Goal: Task Accomplishment & Management: Use online tool/utility

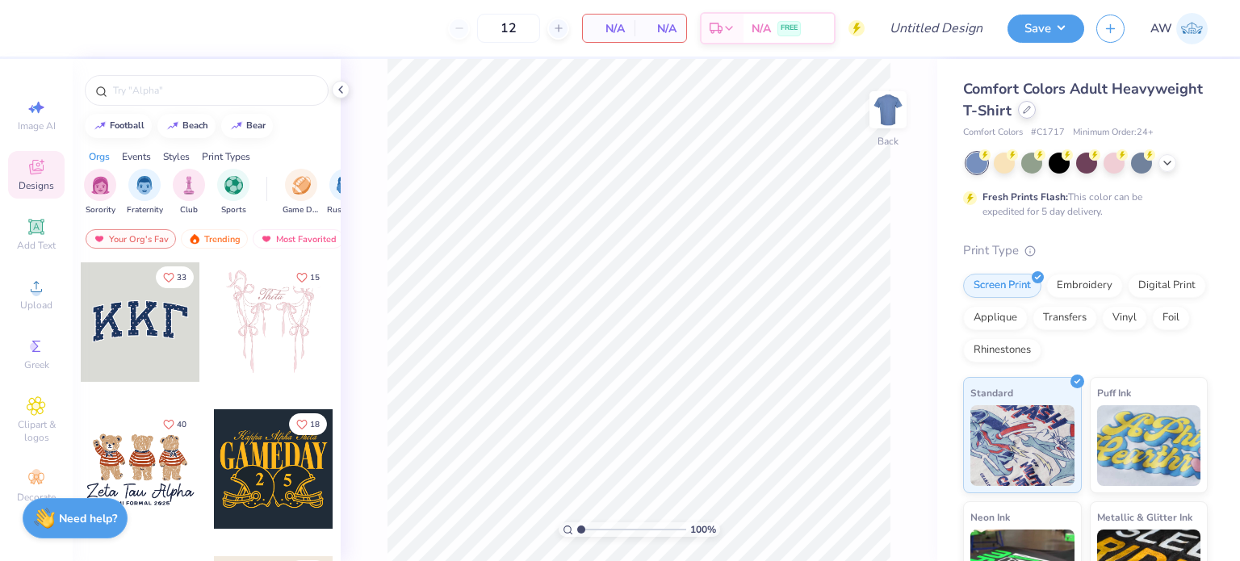
click at [1030, 111] on icon at bounding box center [1026, 110] width 6 height 6
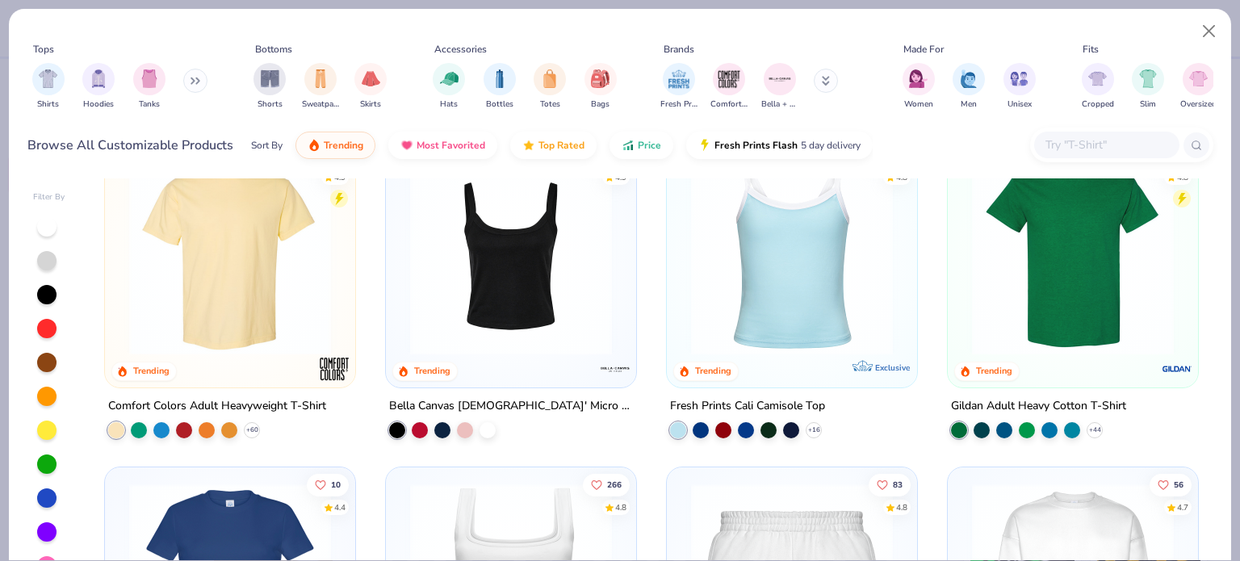
scroll to position [381, 0]
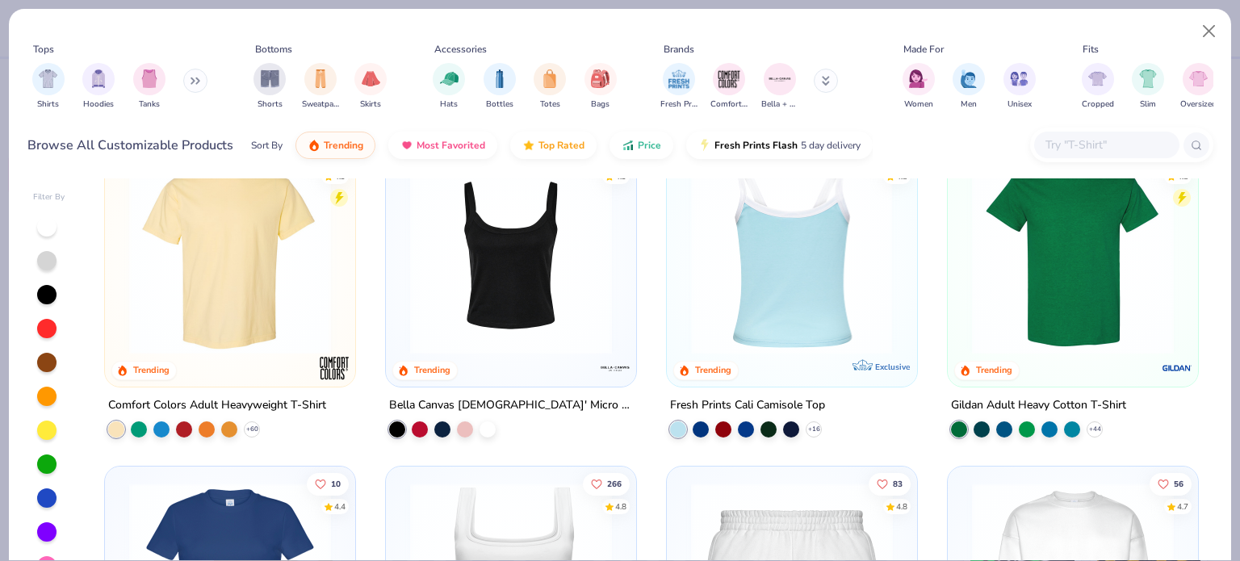
click at [739, 312] on img at bounding box center [792, 254] width 218 height 202
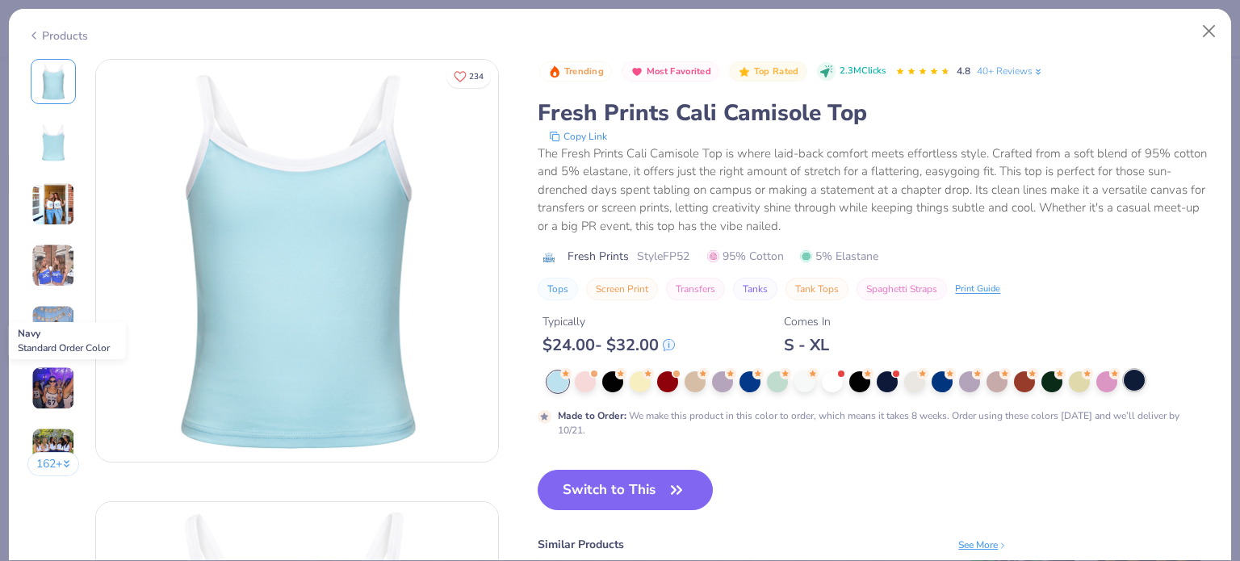
click at [1135, 374] on div at bounding box center [1133, 380] width 21 height 21
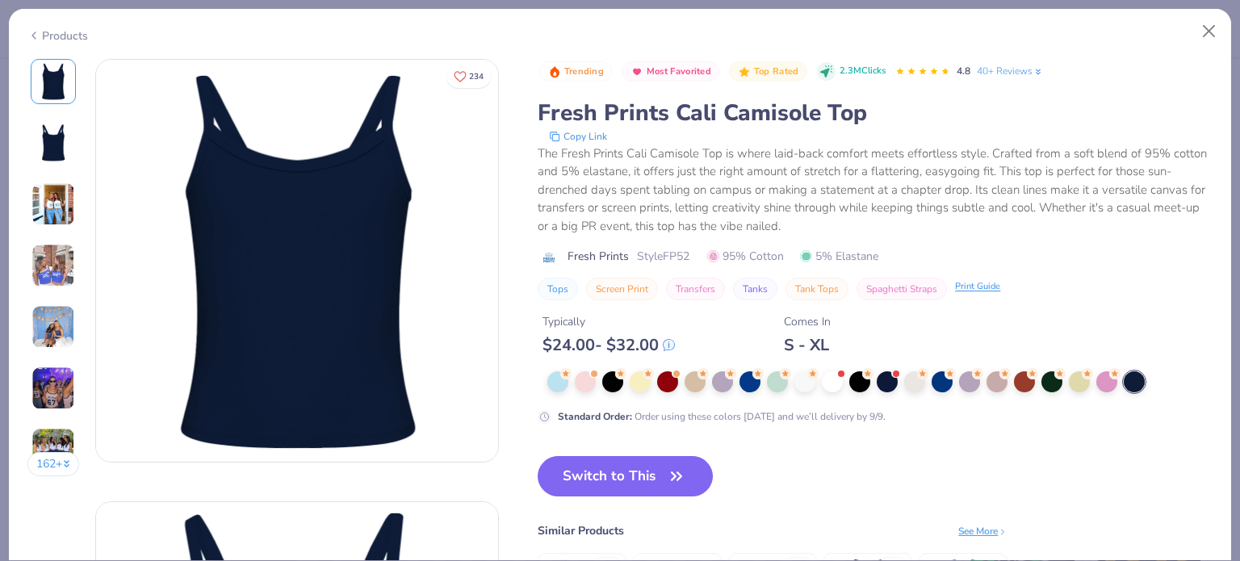
click at [982, 283] on div "Print Guide" at bounding box center [977, 287] width 45 height 14
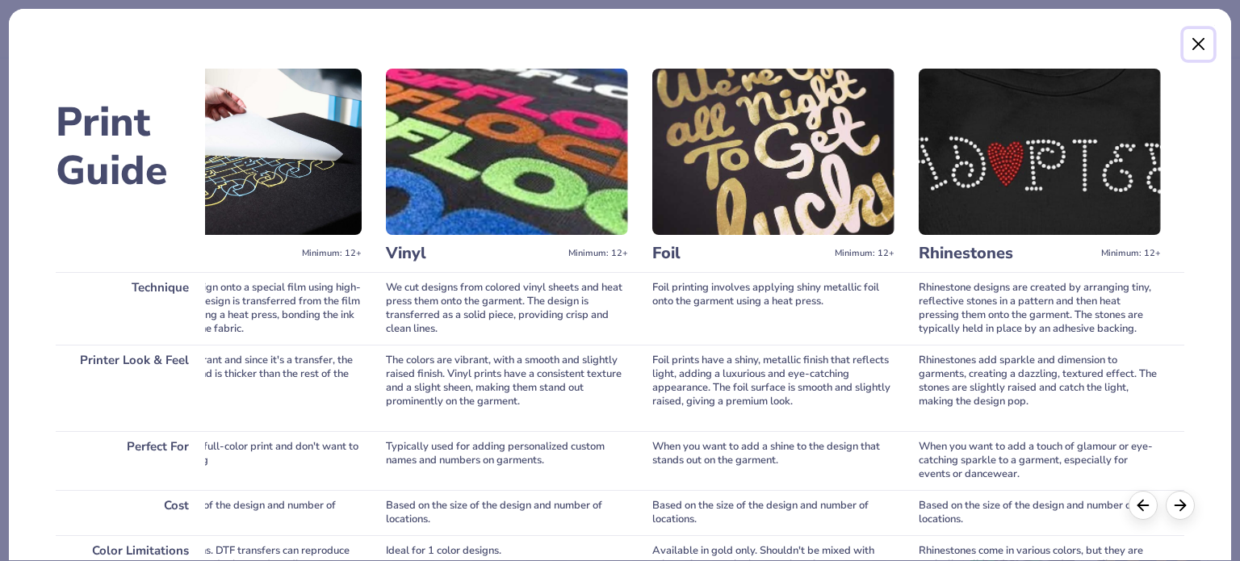
click at [1196, 48] on button "Close" at bounding box center [1198, 44] width 31 height 31
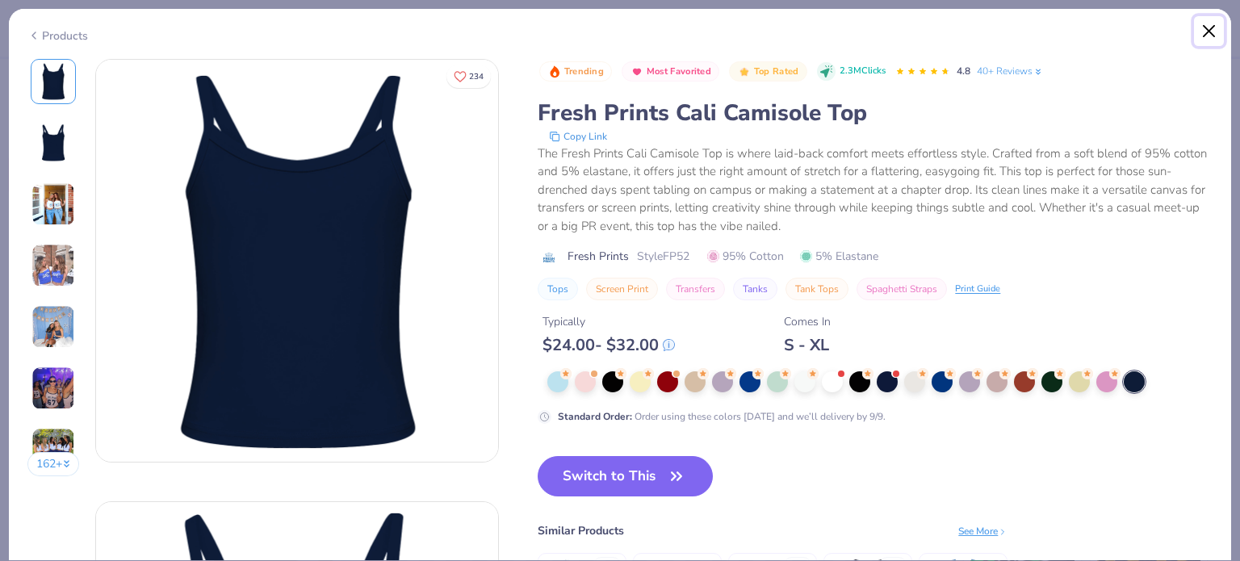
click at [1210, 34] on button "Close" at bounding box center [1209, 31] width 31 height 31
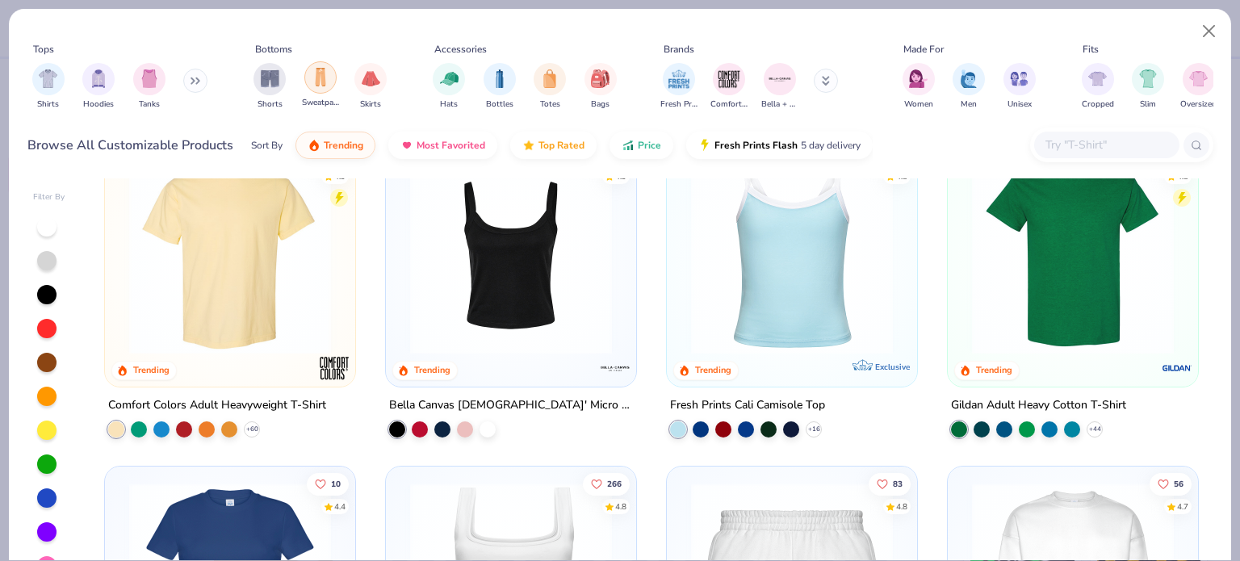
click at [318, 77] on img "filter for Sweatpants" at bounding box center [321, 77] width 18 height 19
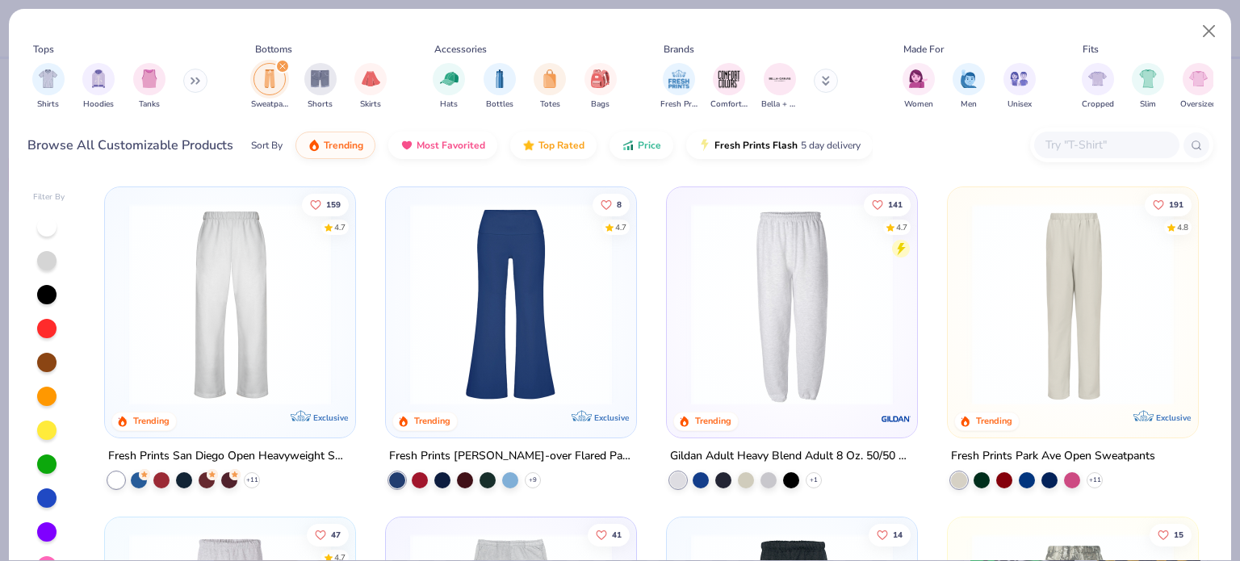
click at [252, 331] on img at bounding box center [230, 304] width 218 height 202
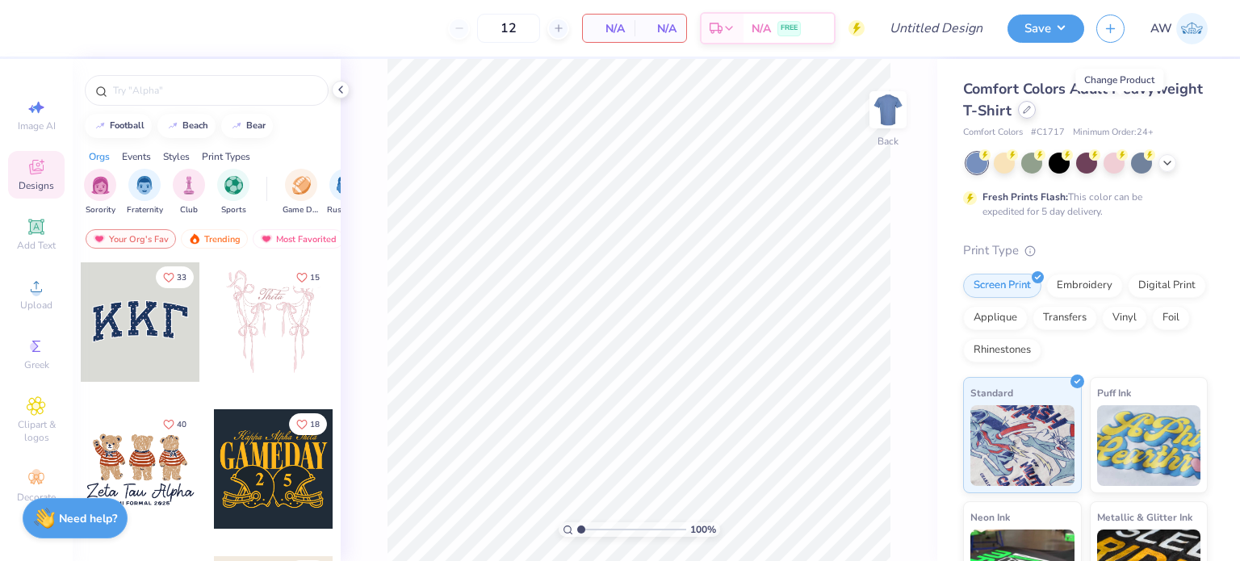
click at [1036, 115] on div at bounding box center [1027, 110] width 18 height 18
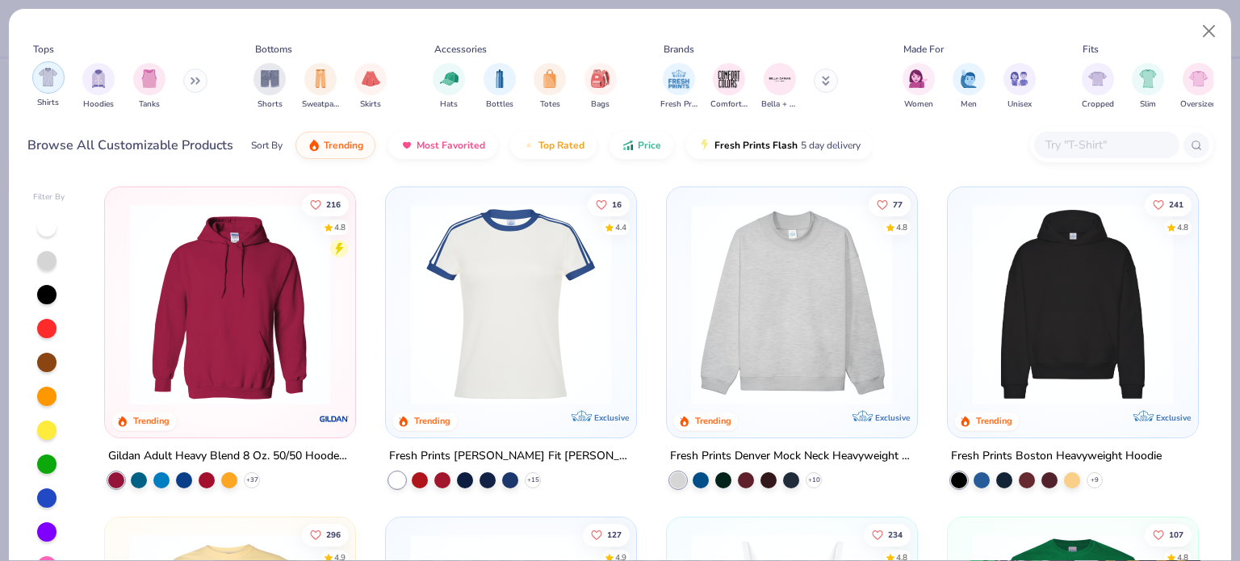
click at [48, 77] on img "filter for Shirts" at bounding box center [48, 77] width 19 height 19
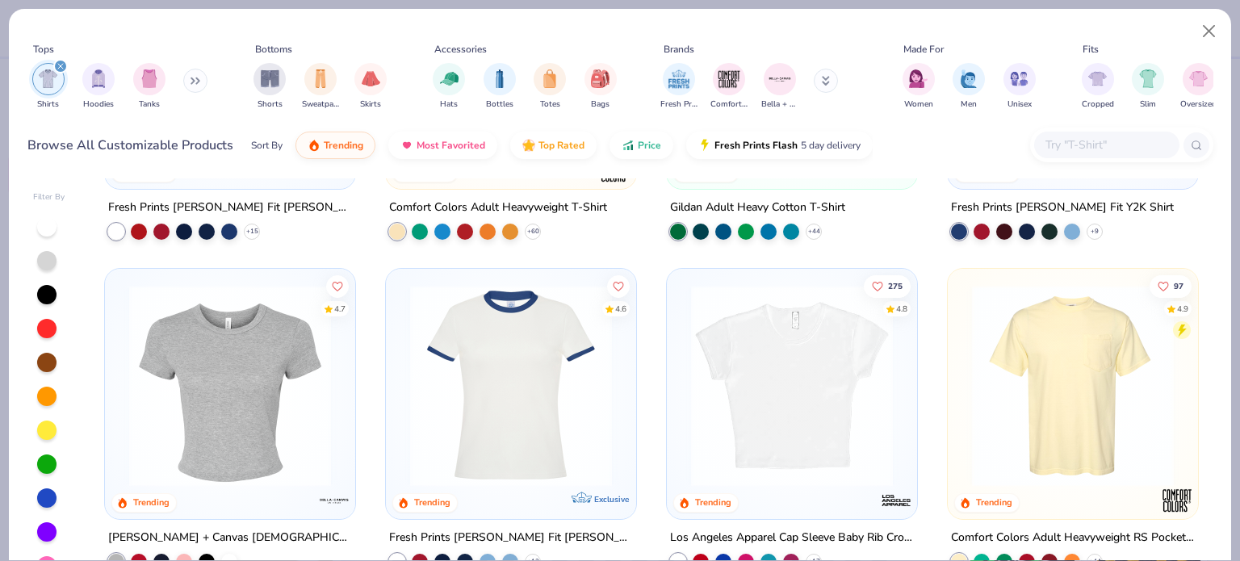
scroll to position [247, 0]
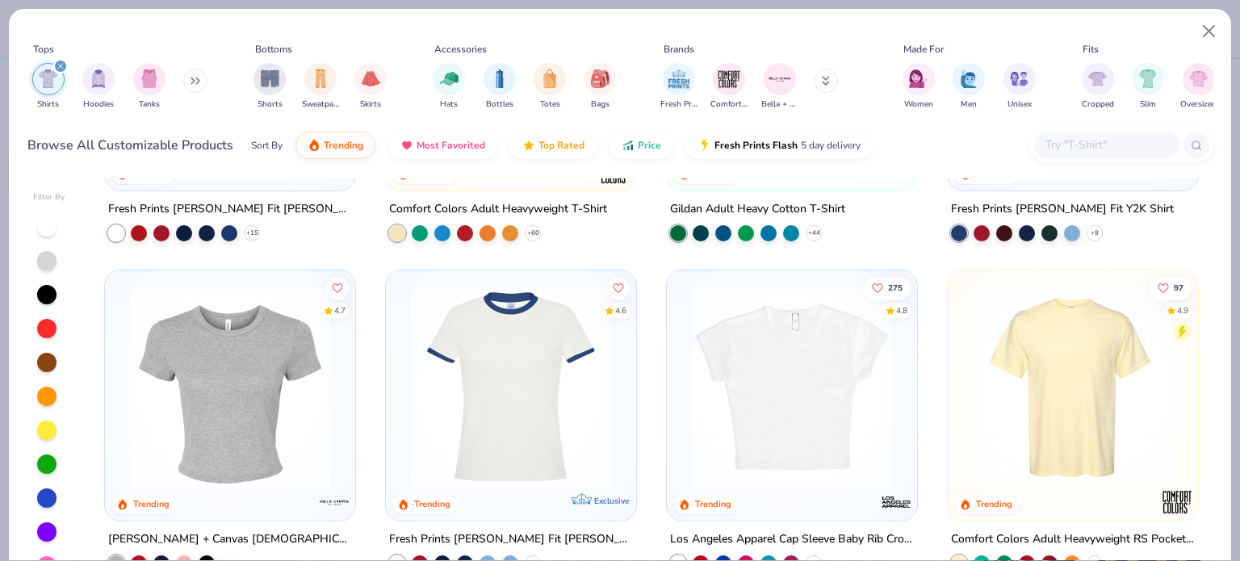
click at [1005, 415] on img at bounding box center [1073, 388] width 218 height 202
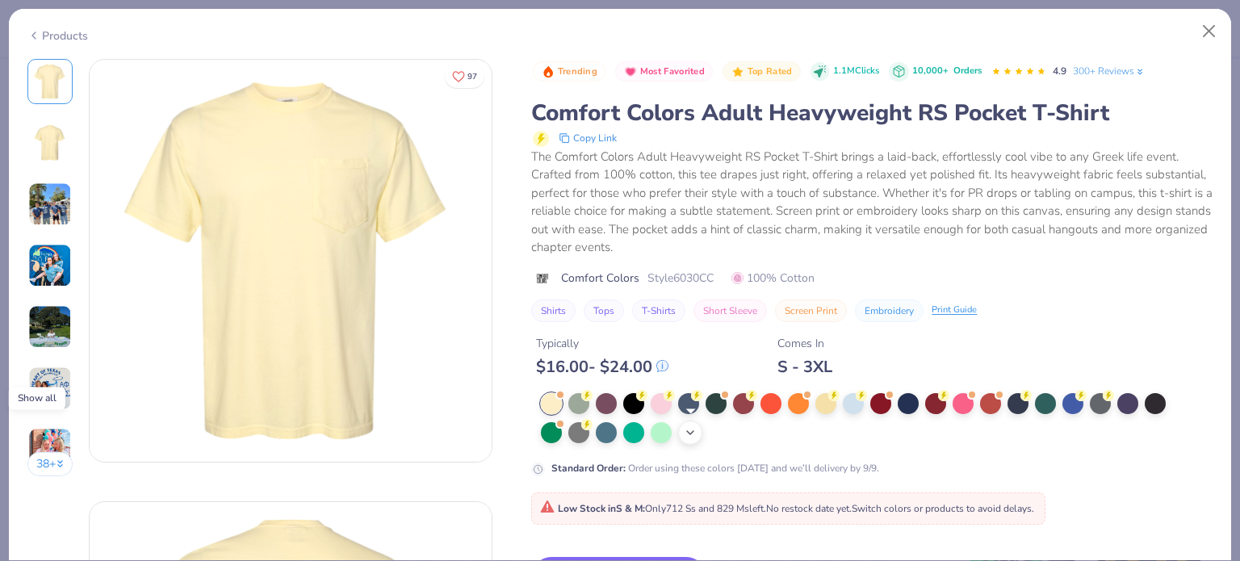
click at [694, 432] on icon at bounding box center [690, 432] width 13 height 13
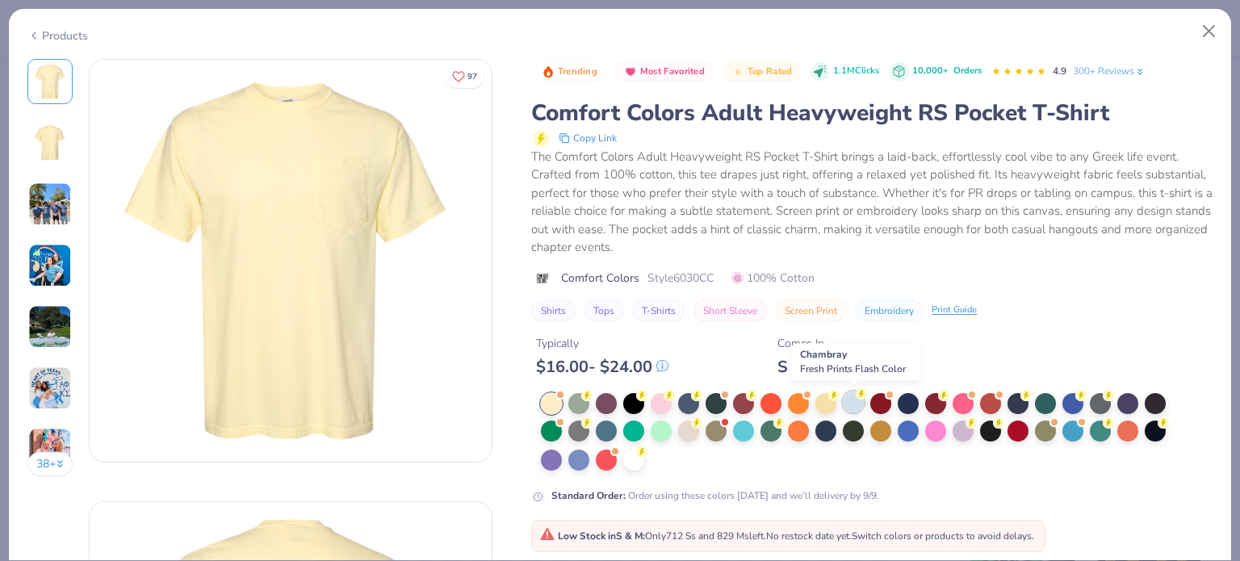
click at [854, 393] on div at bounding box center [853, 401] width 21 height 21
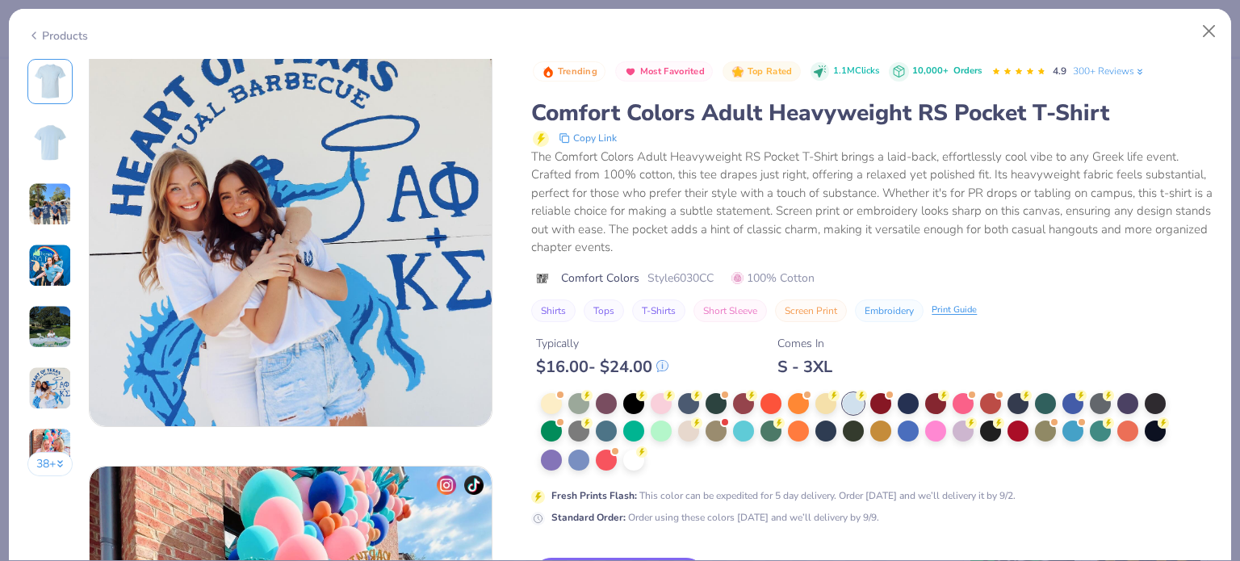
scroll to position [2263, 0]
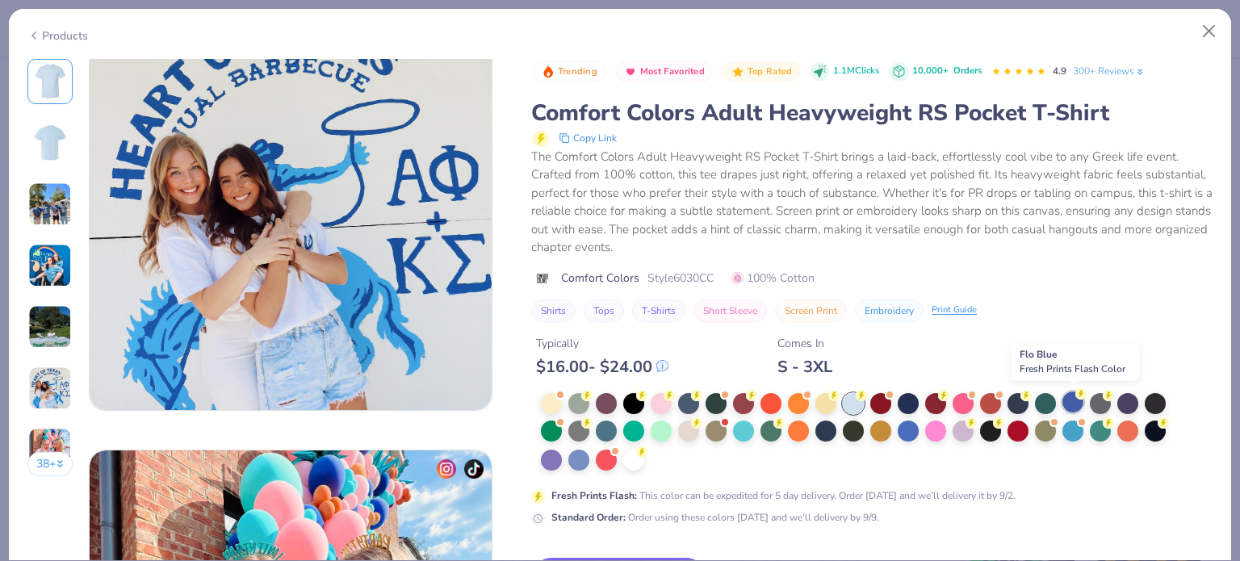
click at [1074, 399] on div at bounding box center [1072, 401] width 21 height 21
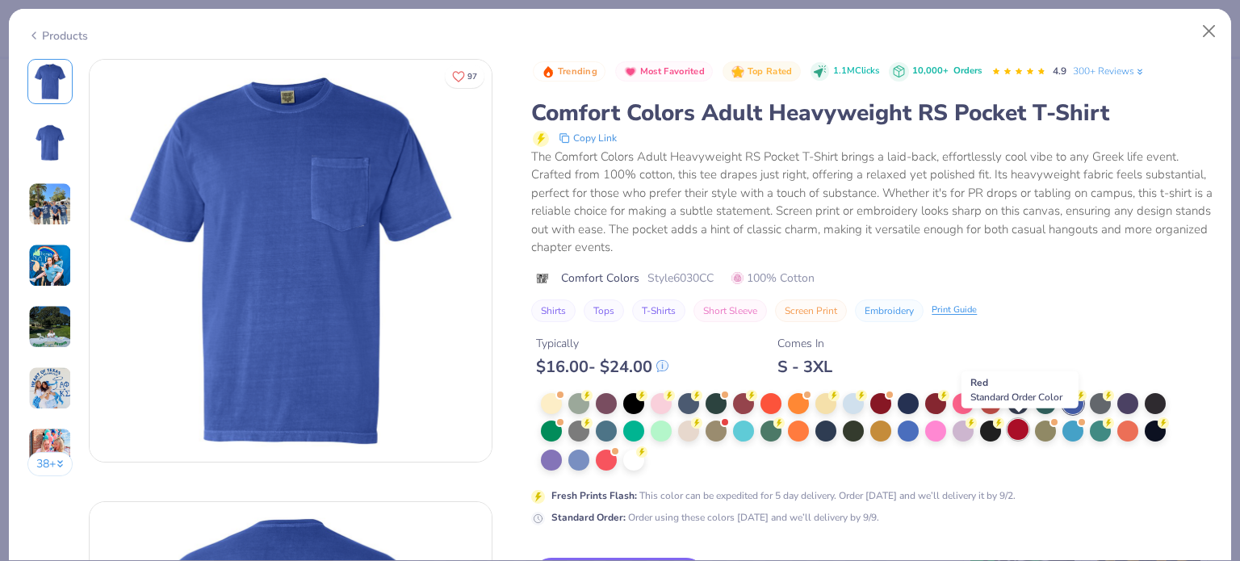
click at [1019, 428] on div at bounding box center [1017, 429] width 21 height 21
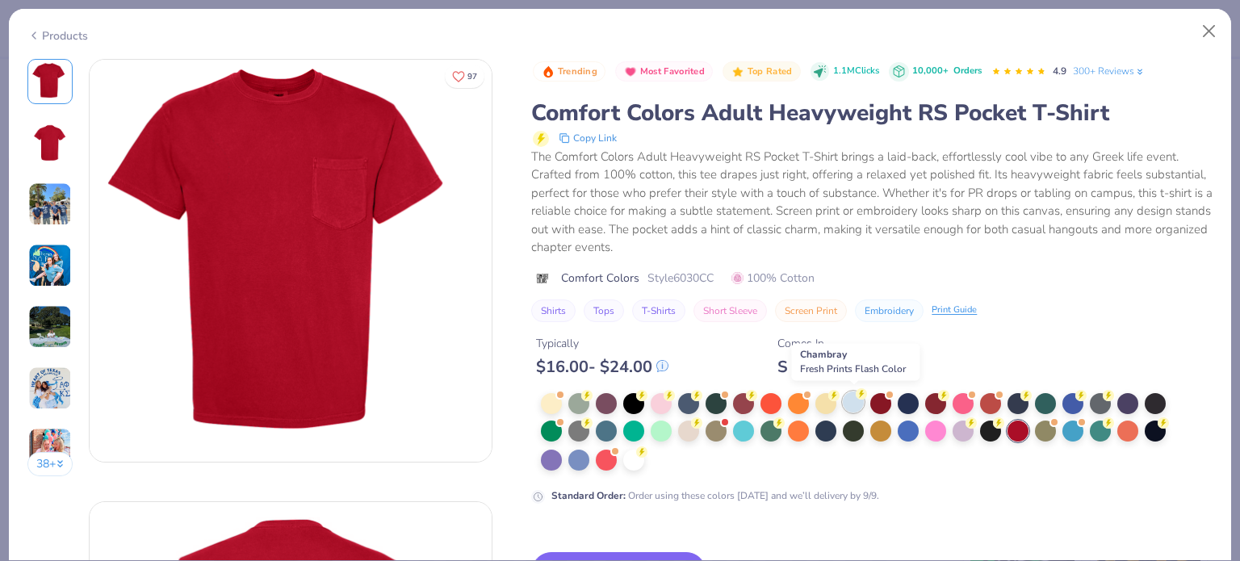
click at [856, 399] on div at bounding box center [853, 401] width 21 height 21
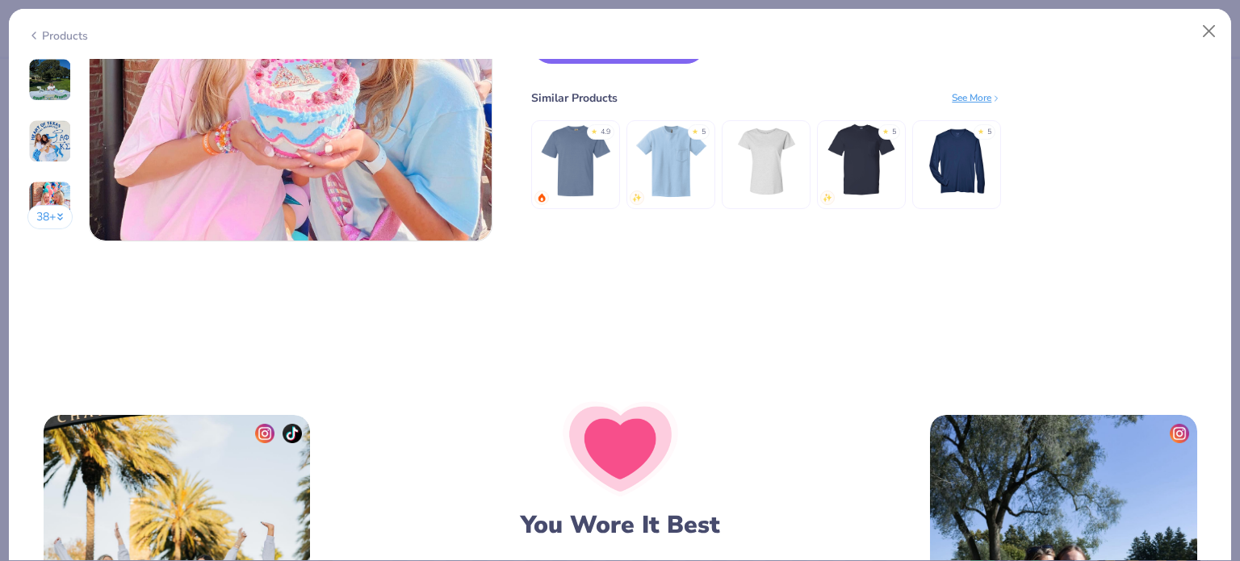
scroll to position [2750, 0]
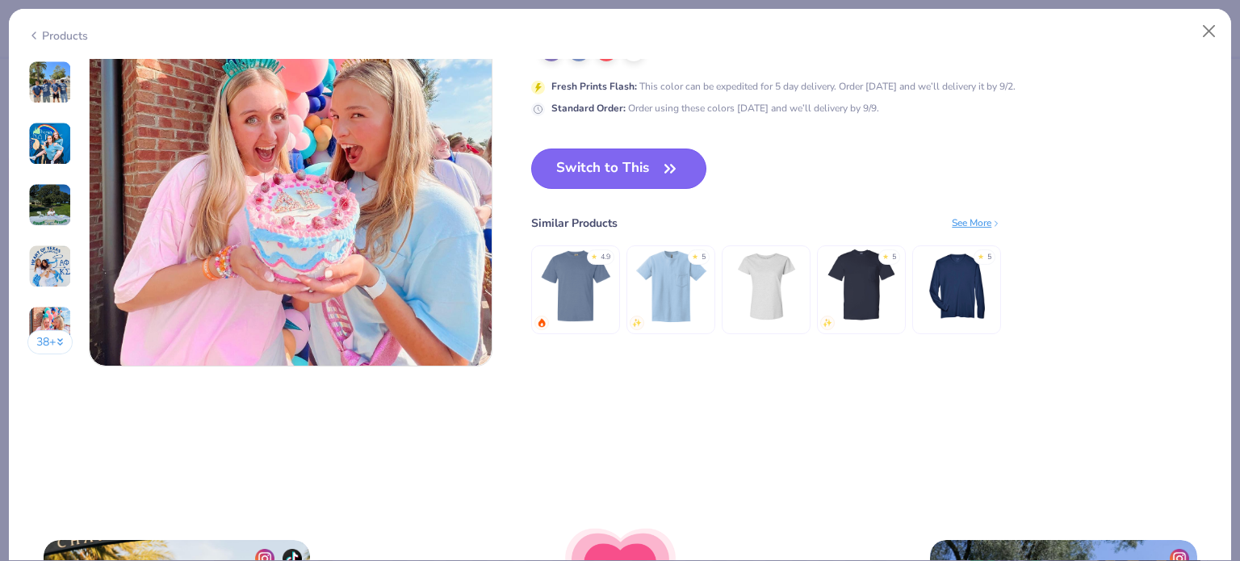
click at [639, 155] on button "Switch to This" at bounding box center [618, 169] width 175 height 40
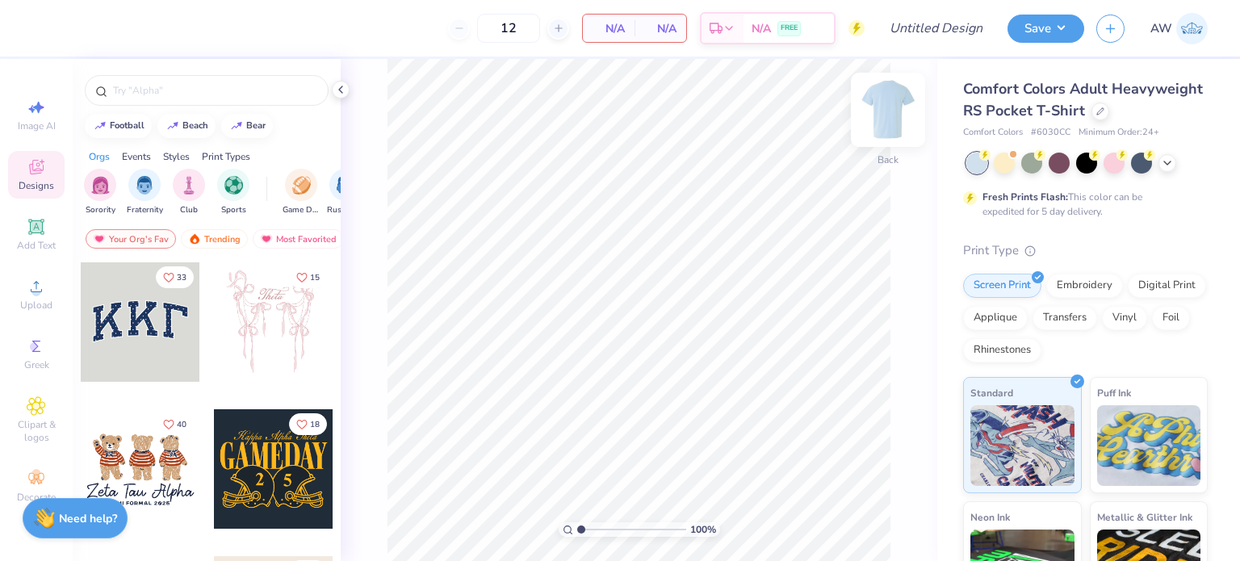
click at [887, 102] on img at bounding box center [888, 109] width 65 height 65
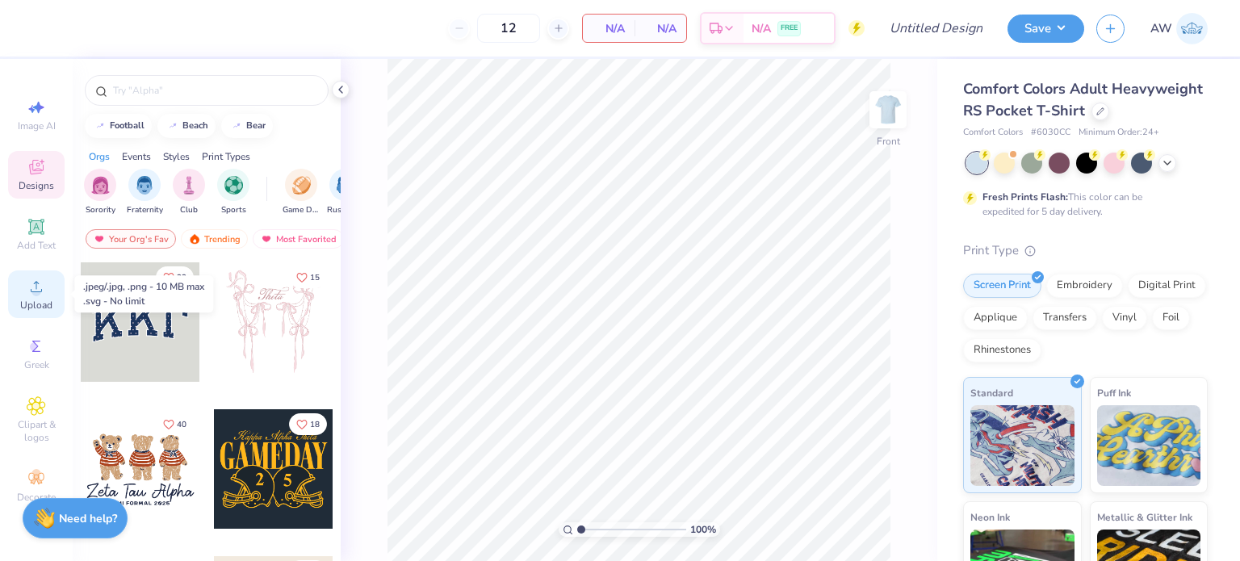
click at [40, 290] on icon at bounding box center [36, 286] width 19 height 19
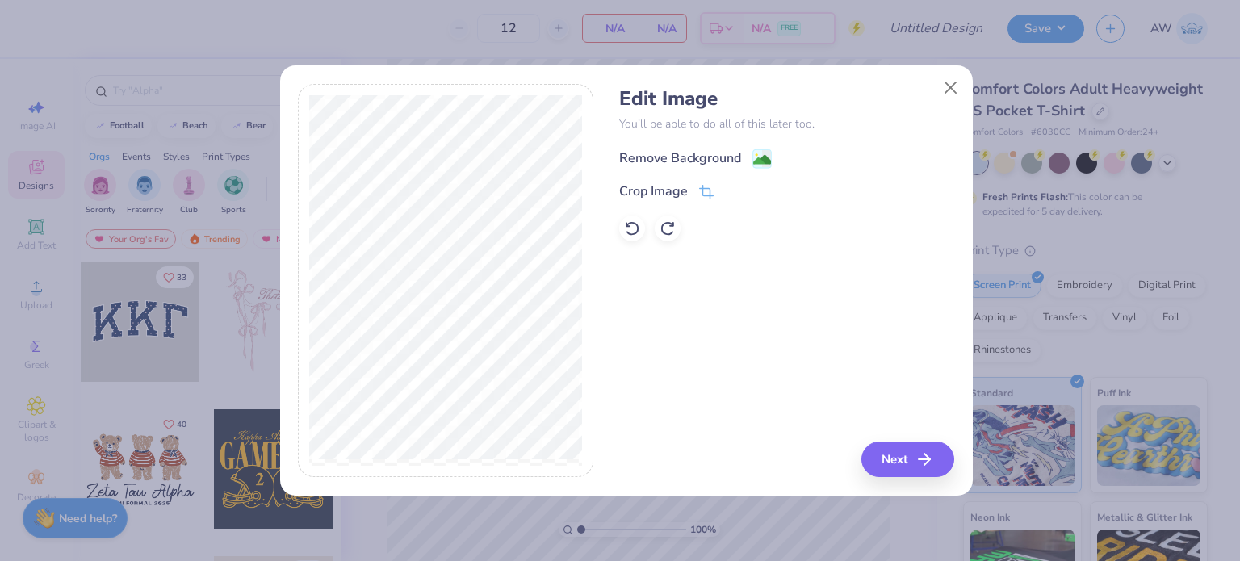
click at [742, 155] on div "Remove Background" at bounding box center [695, 159] width 153 height 20
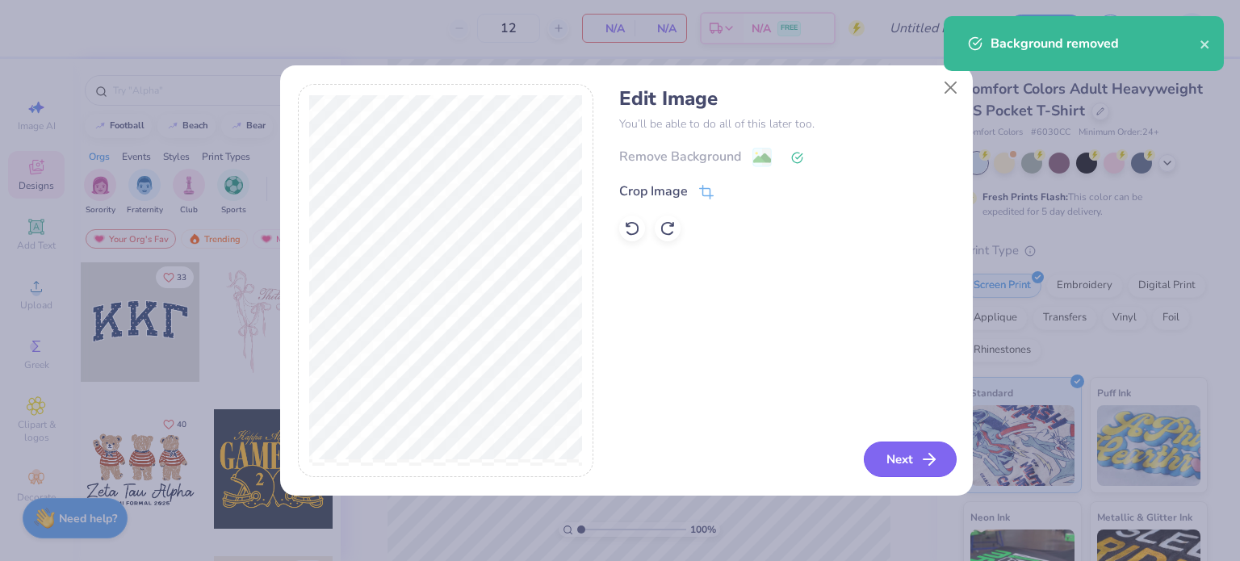
click at [903, 461] on button "Next" at bounding box center [910, 459] width 93 height 36
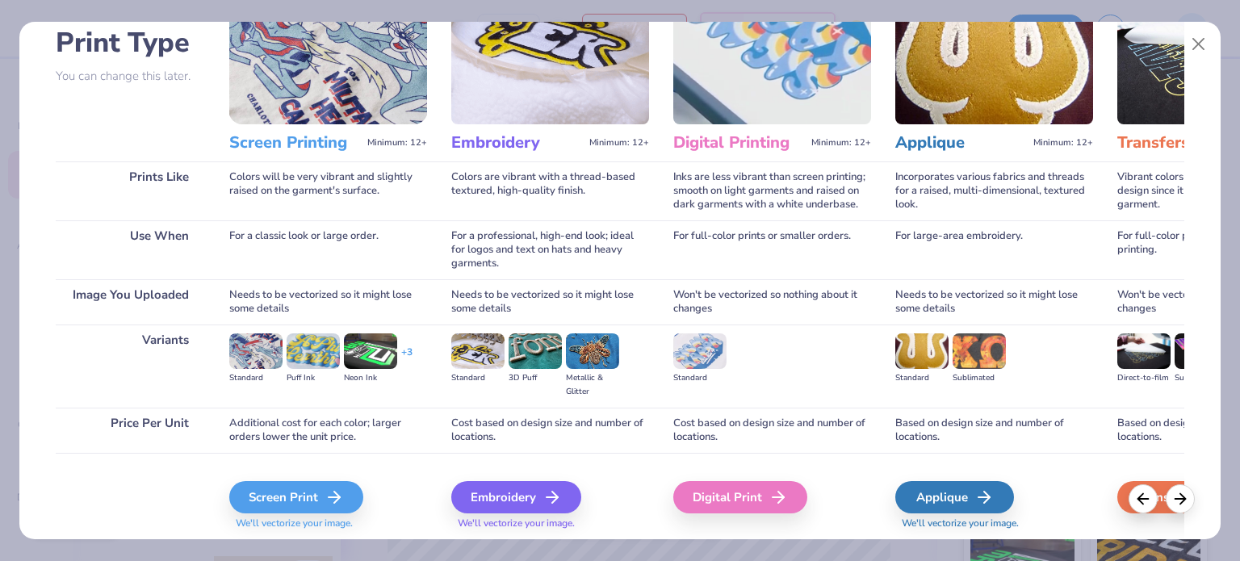
scroll to position [162, 0]
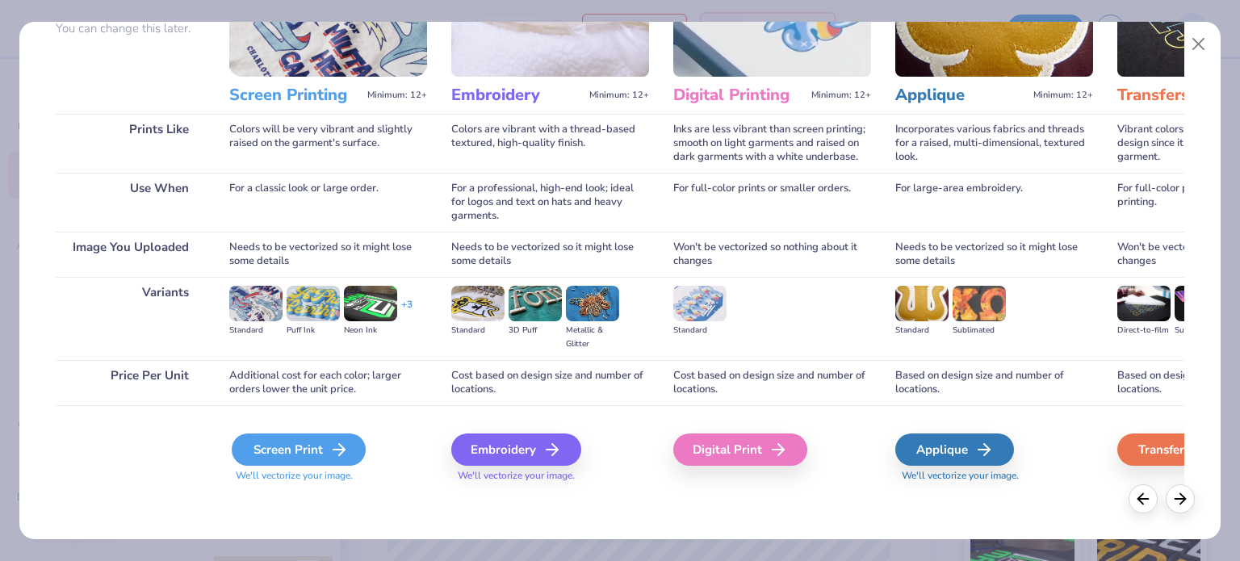
click at [322, 449] on div "Screen Print" at bounding box center [299, 449] width 134 height 32
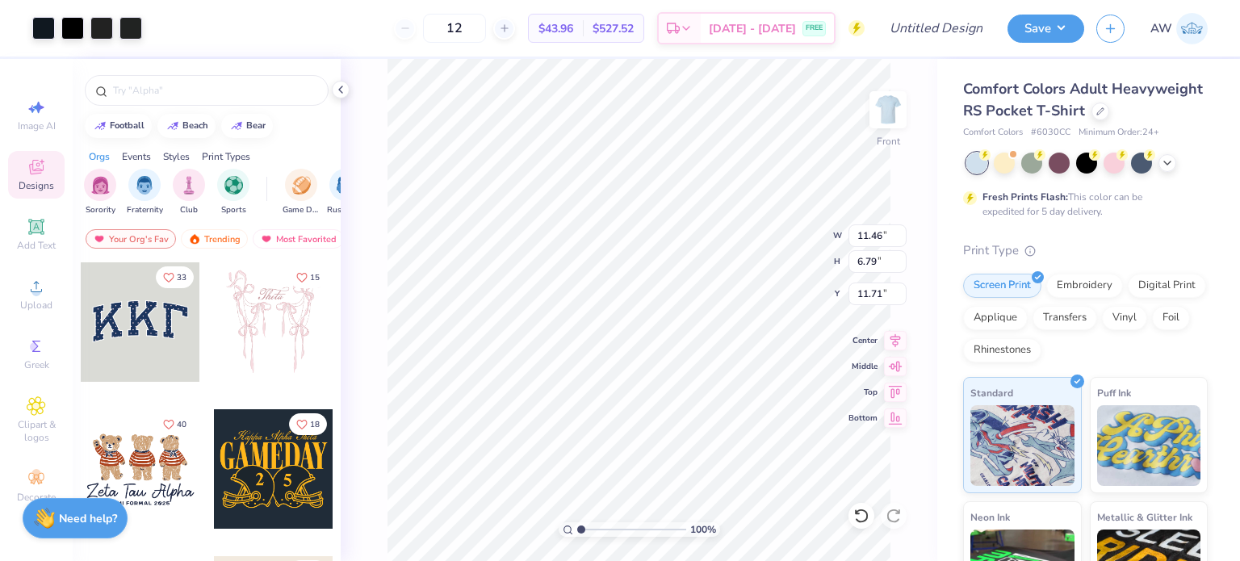
type input "11.46"
type input "6.79"
type input "4.55"
type input "3.29"
type input "1.57527599538096"
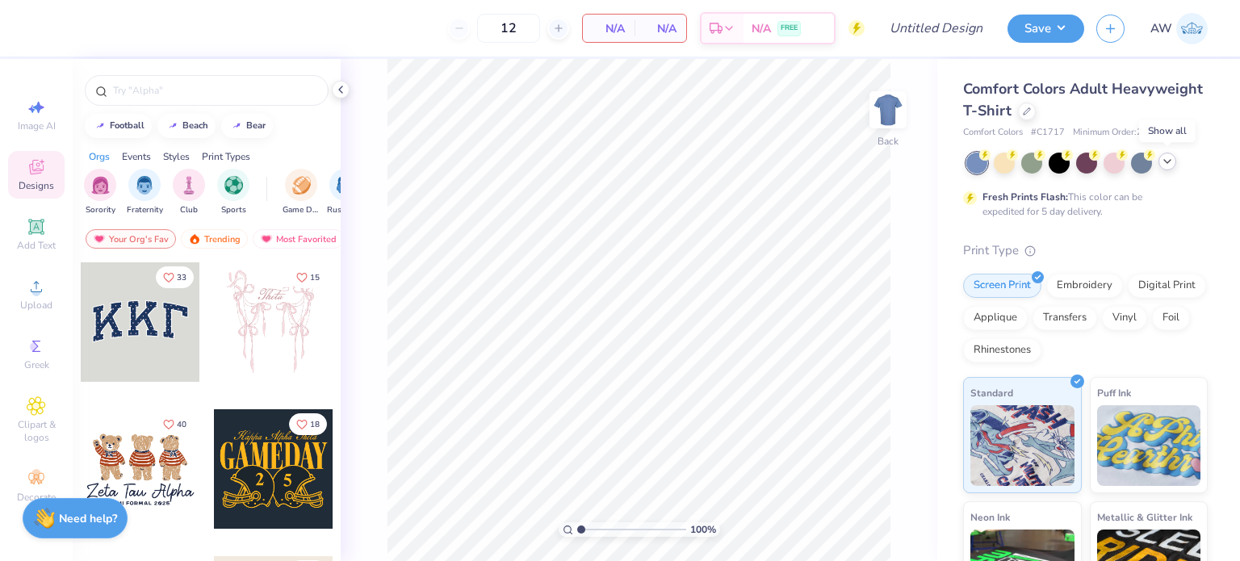
click at [1168, 157] on icon at bounding box center [1167, 161] width 13 height 13
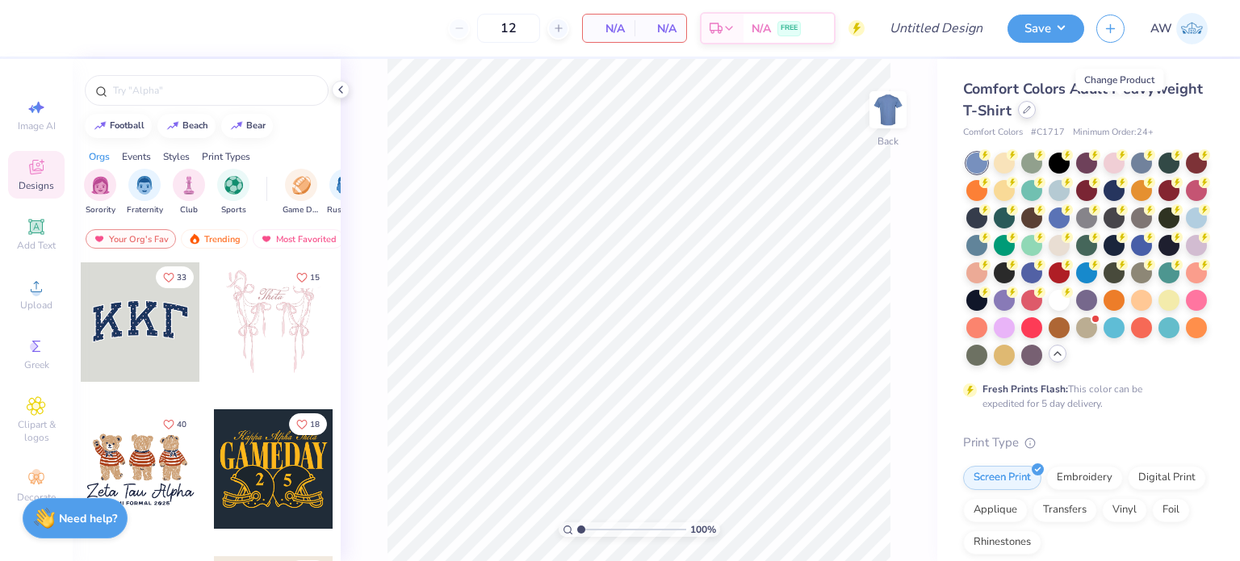
click at [1031, 109] on icon at bounding box center [1027, 110] width 8 height 8
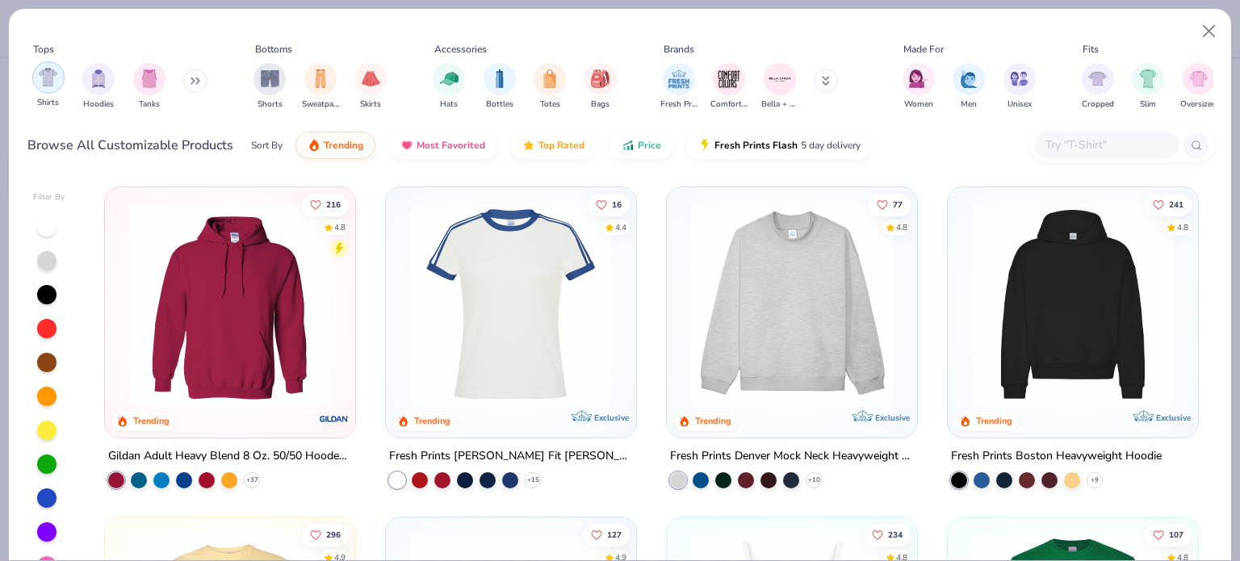
click at [48, 90] on div "filter for Shirts" at bounding box center [48, 77] width 32 height 32
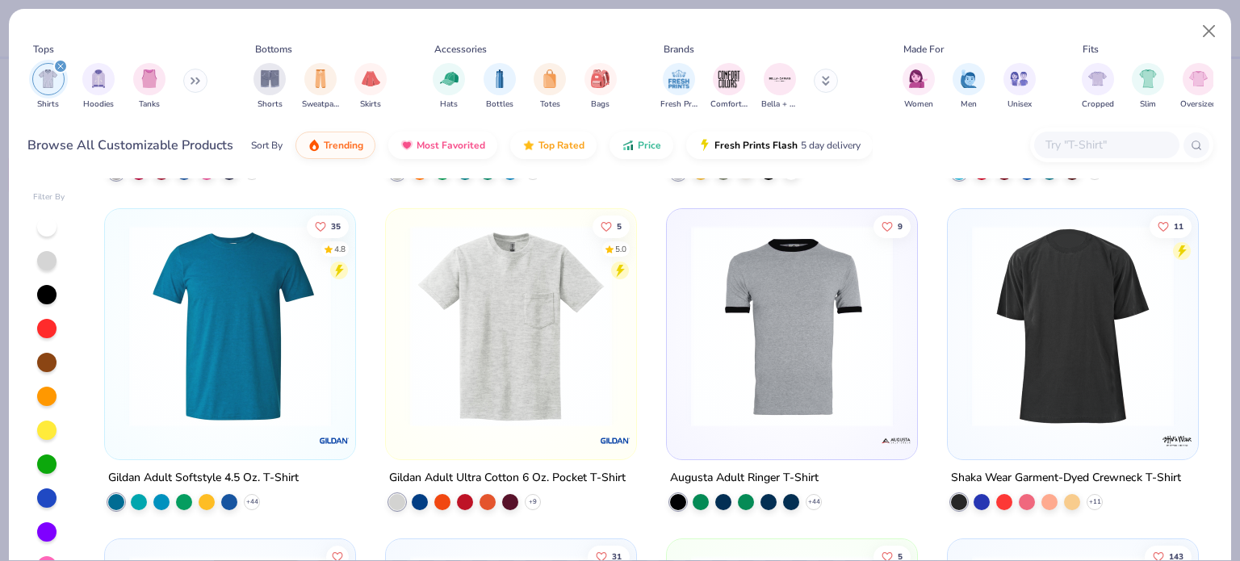
scroll to position [1306, 0]
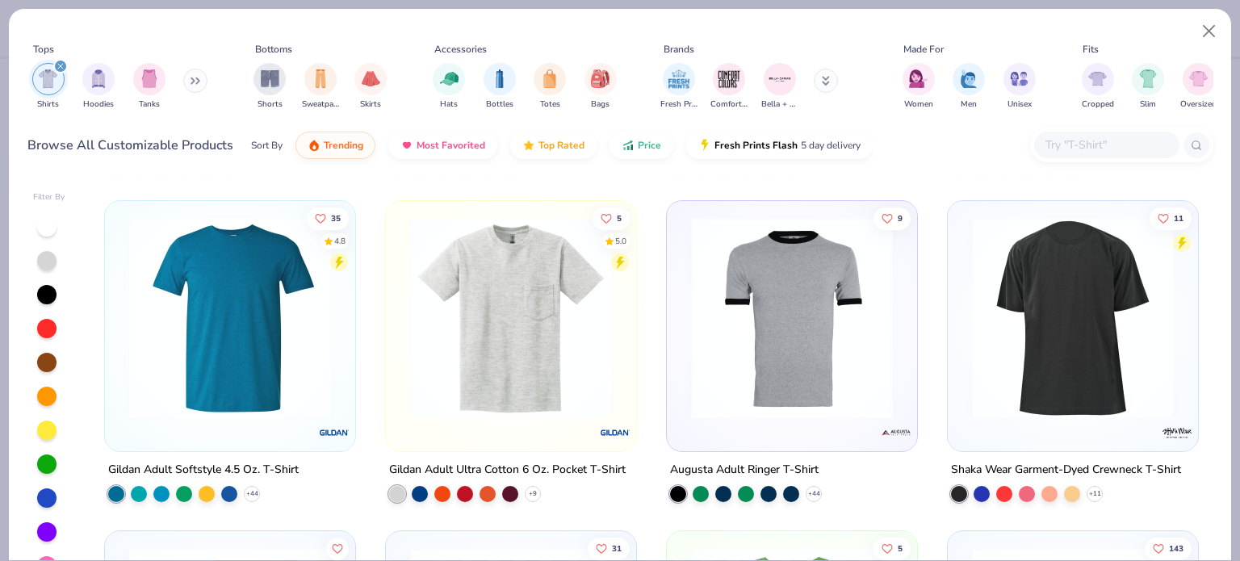
click at [497, 325] on img at bounding box center [511, 318] width 218 height 202
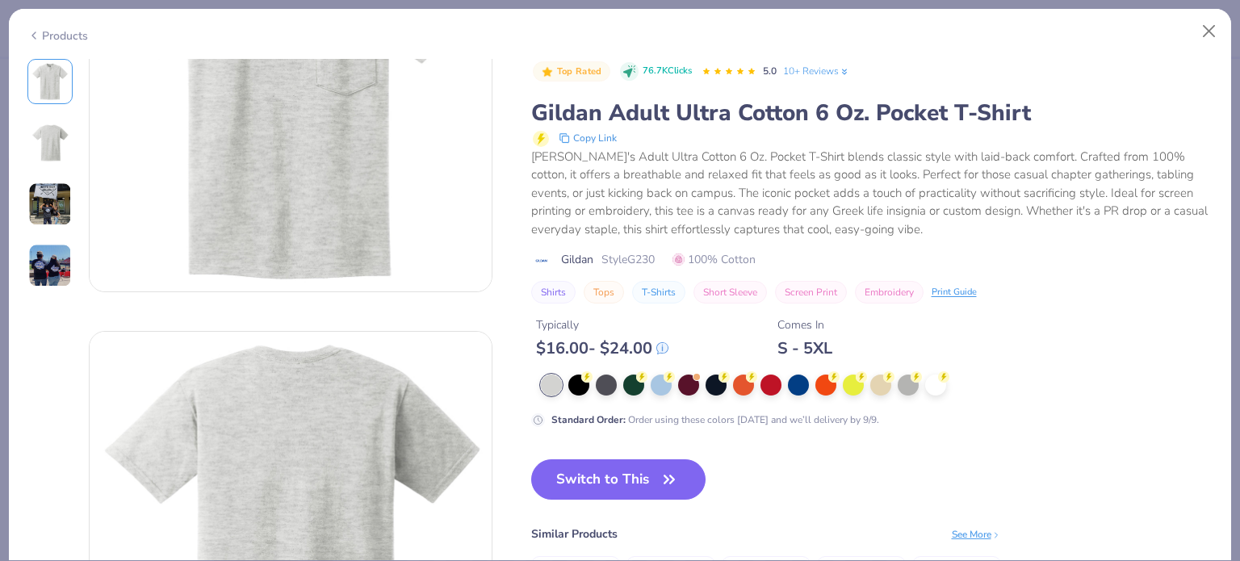
scroll to position [118, 0]
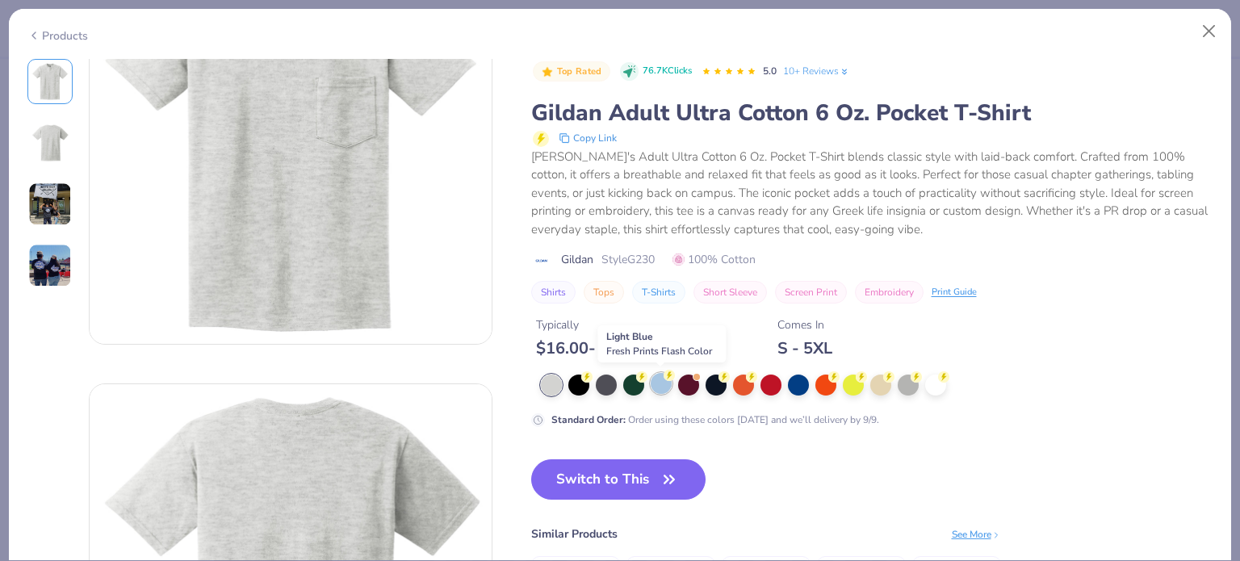
click at [658, 379] on div at bounding box center [661, 383] width 21 height 21
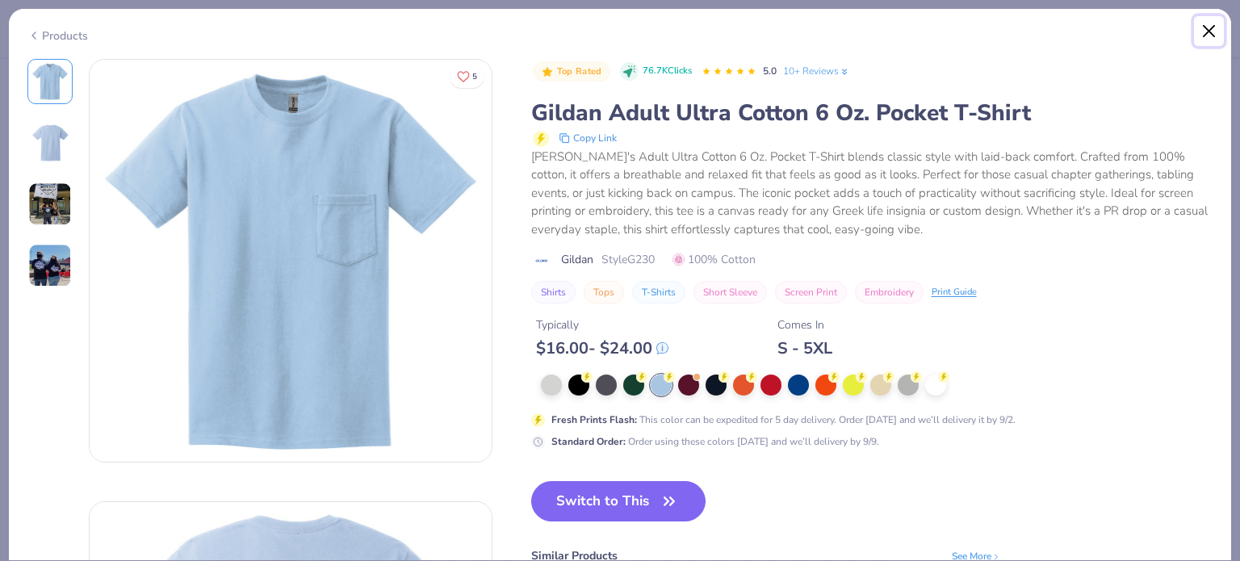
click at [1209, 30] on button "Close" at bounding box center [1209, 31] width 31 height 31
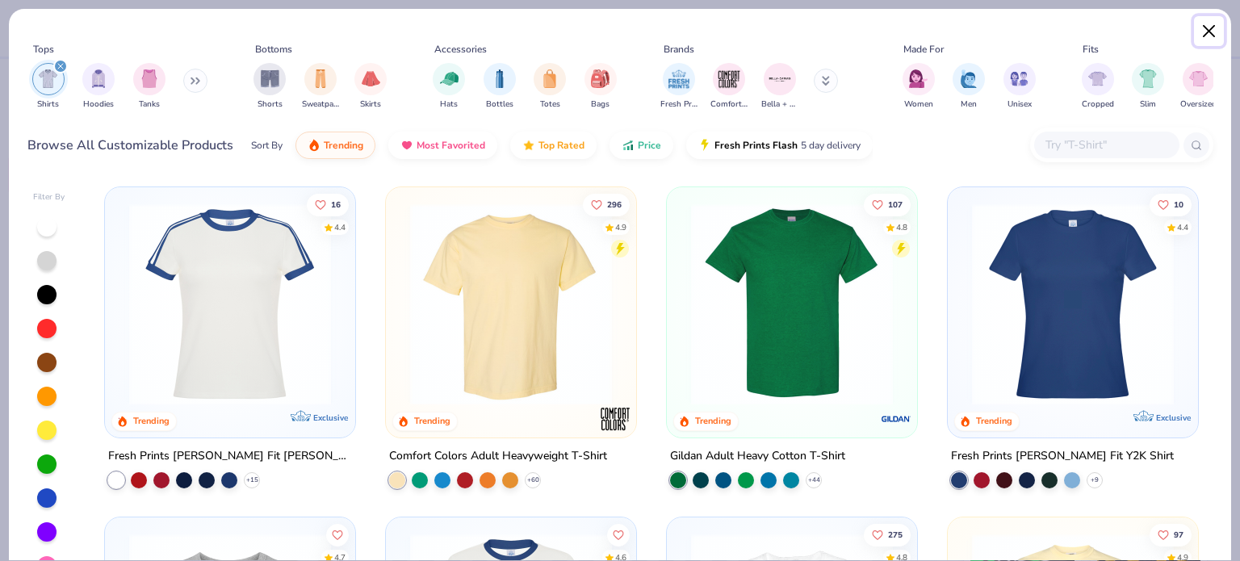
click at [1203, 25] on button "Close" at bounding box center [1209, 31] width 31 height 31
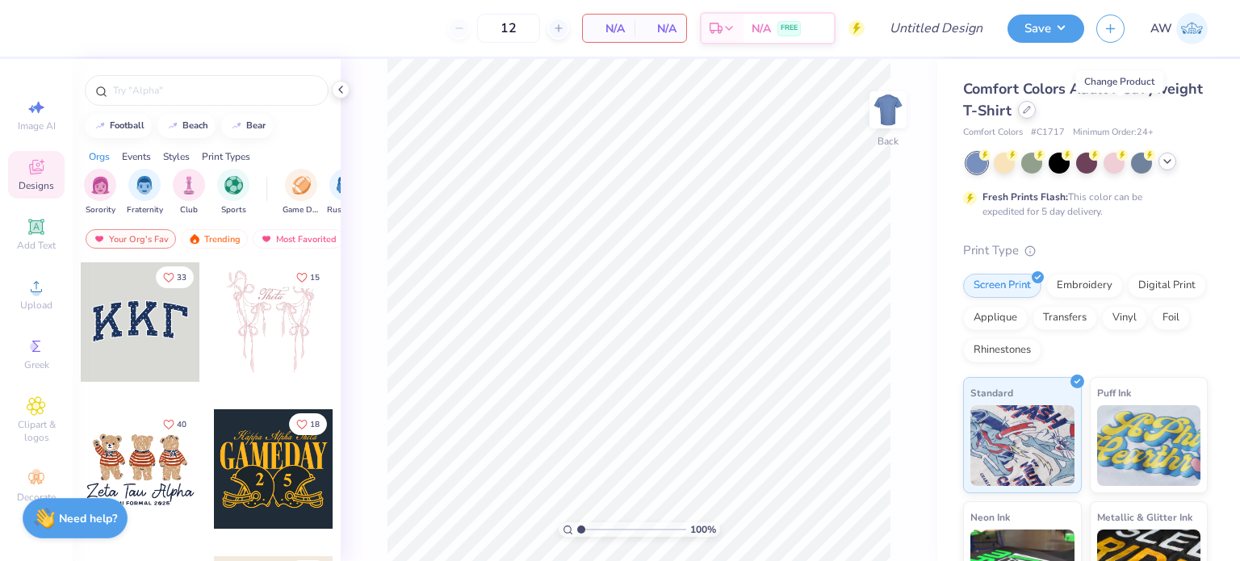
click at [1031, 112] on icon at bounding box center [1027, 110] width 8 height 8
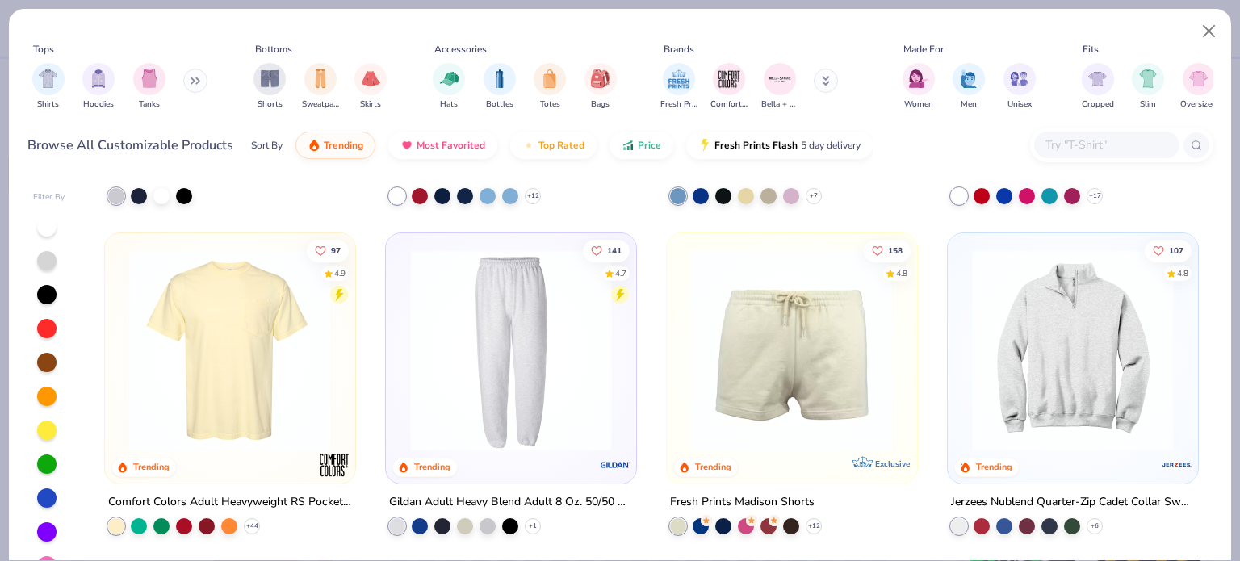
scroll to position [1981, 0]
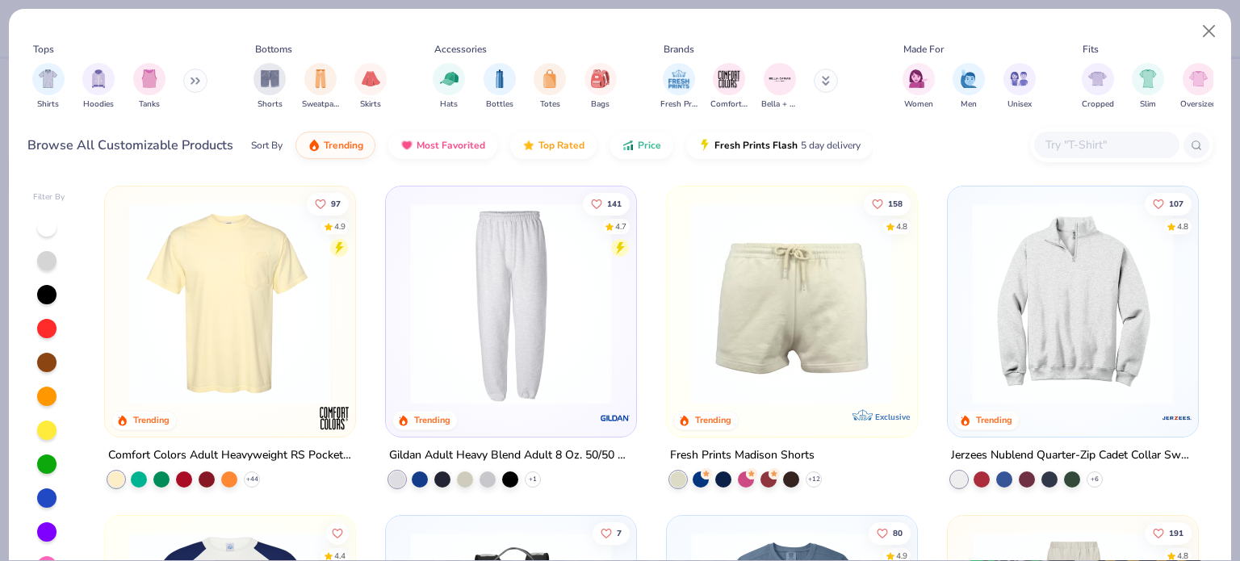
click at [217, 310] on img at bounding box center [230, 303] width 218 height 202
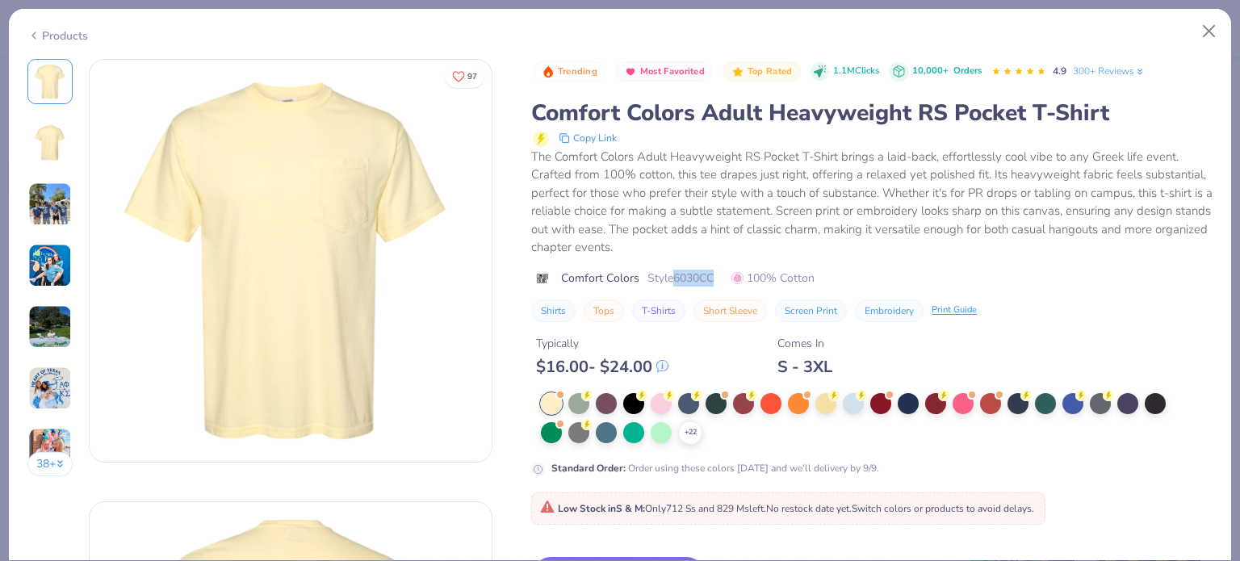
drag, startPoint x: 675, startPoint y: 277, endPoint x: 723, endPoint y: 268, distance: 49.2
click at [723, 270] on div "Comfort Colors Style 6030CC 100% Cotton" at bounding box center [871, 278] width 681 height 17
copy span "6030CC"
click at [685, 434] on icon at bounding box center [690, 432] width 13 height 13
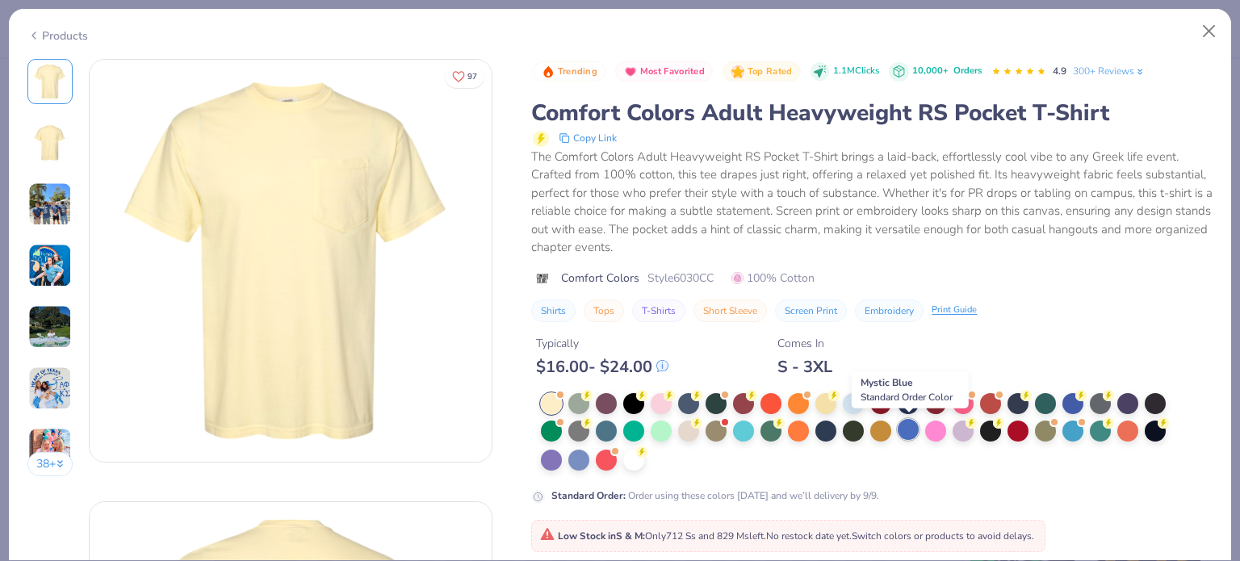
click at [908, 425] on div at bounding box center [907, 429] width 21 height 21
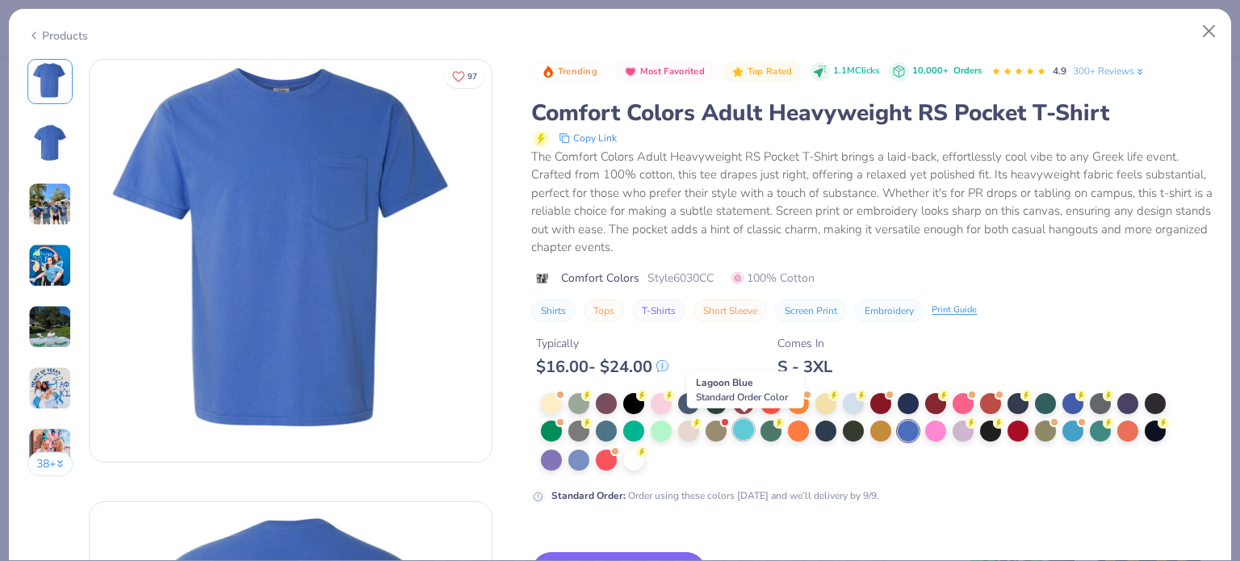
click at [746, 431] on div at bounding box center [743, 429] width 21 height 21
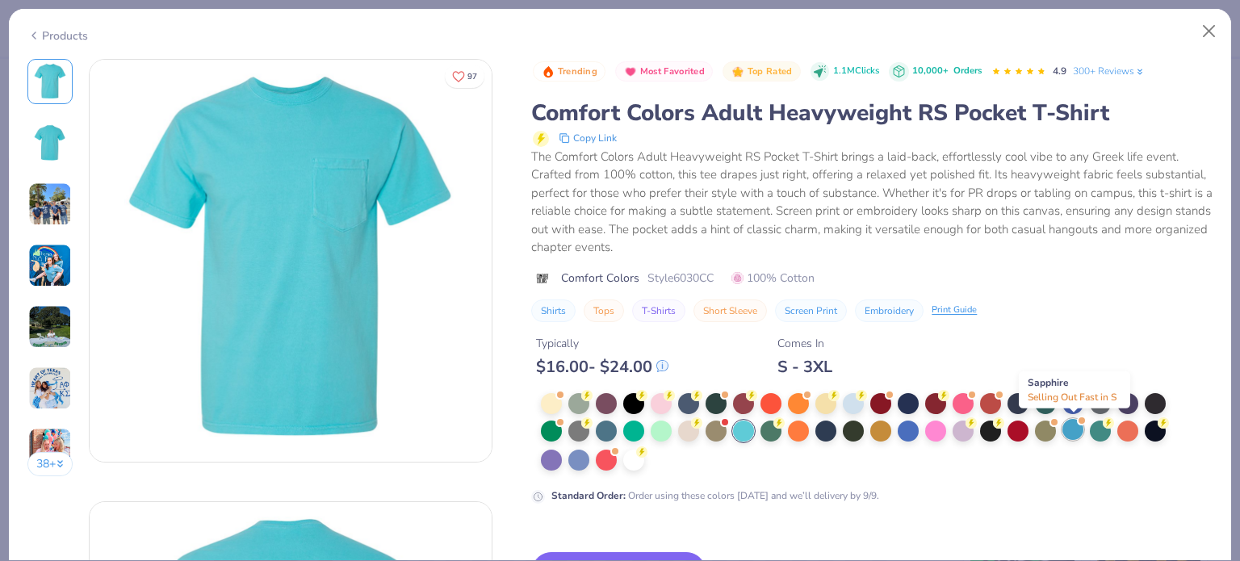
click at [1073, 422] on div at bounding box center [1072, 429] width 21 height 21
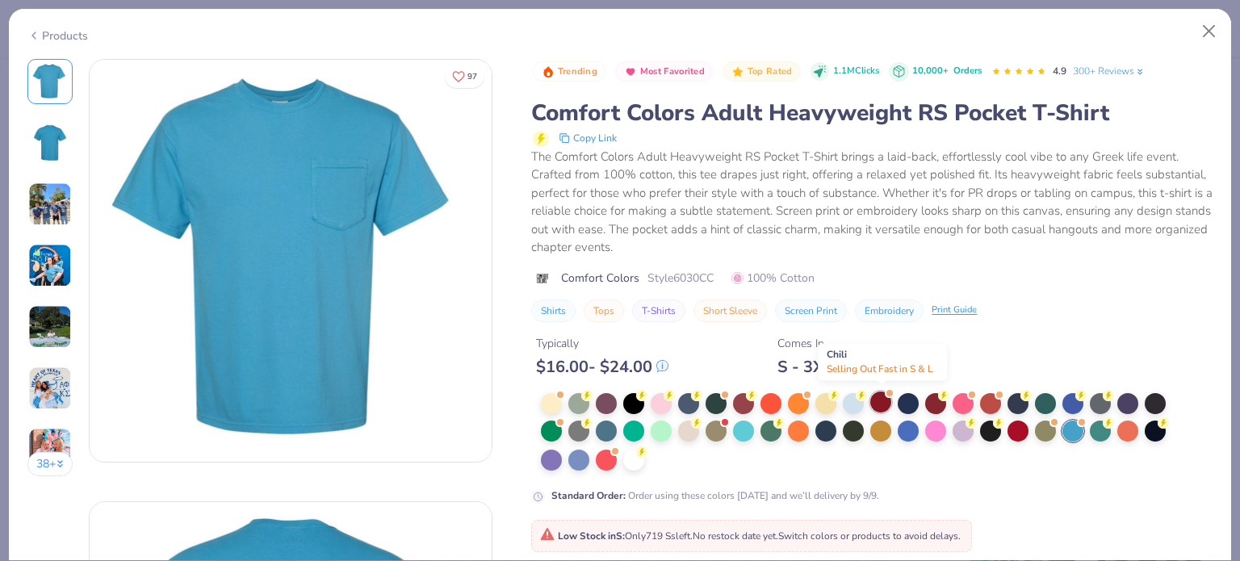
click at [881, 403] on div at bounding box center [880, 401] width 21 height 21
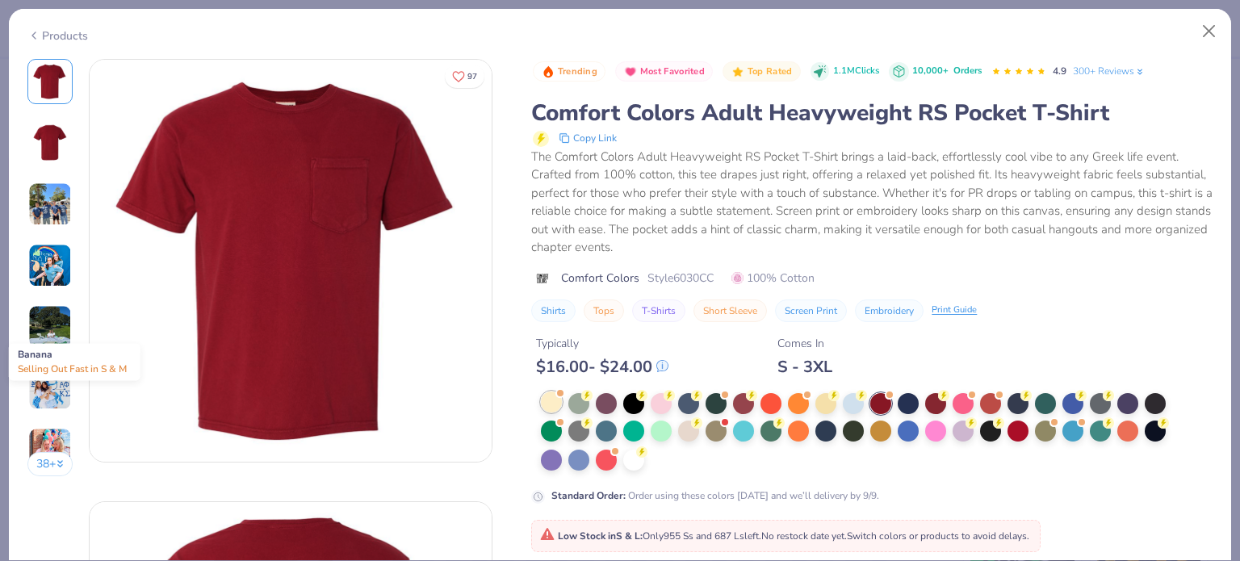
click at [556, 398] on div at bounding box center [551, 401] width 21 height 21
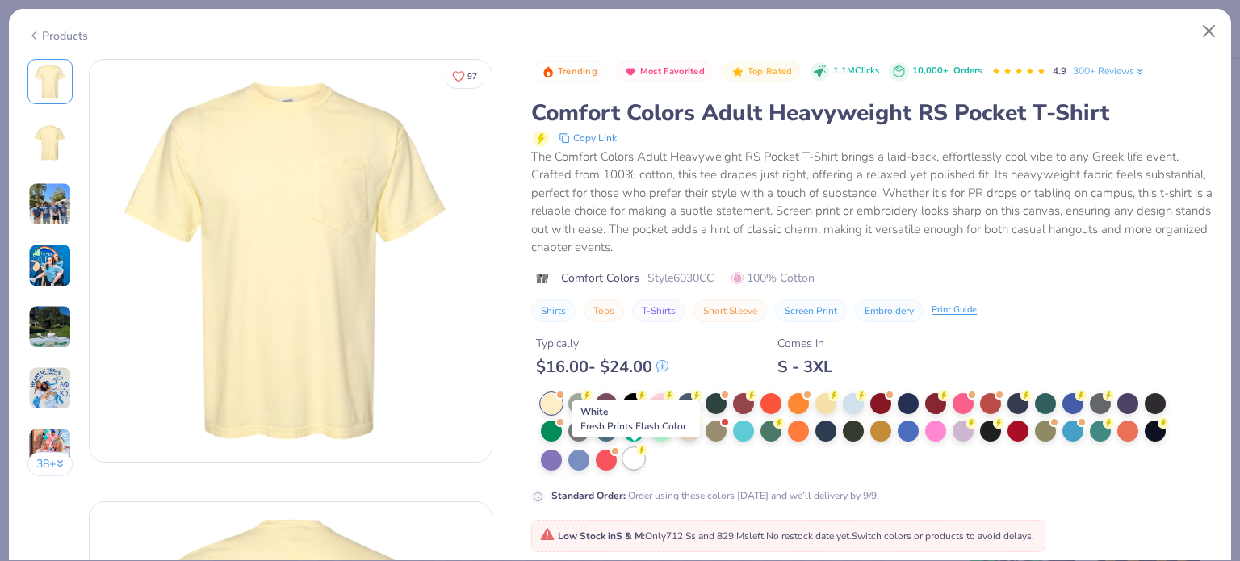
click at [632, 461] on div at bounding box center [633, 458] width 21 height 21
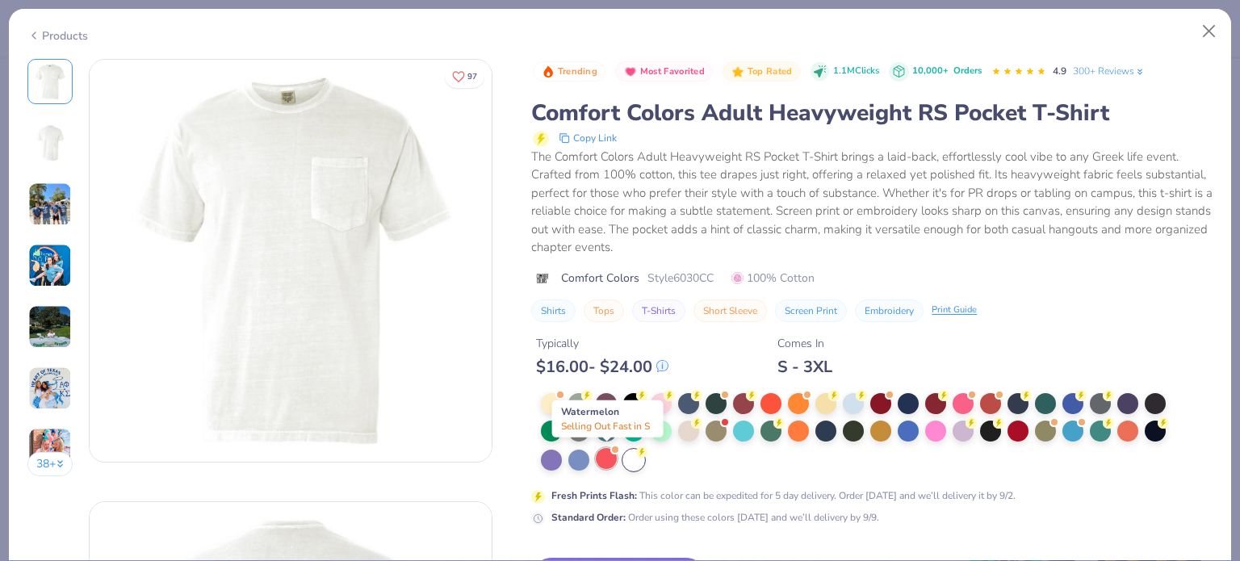
click at [608, 451] on div at bounding box center [606, 458] width 21 height 21
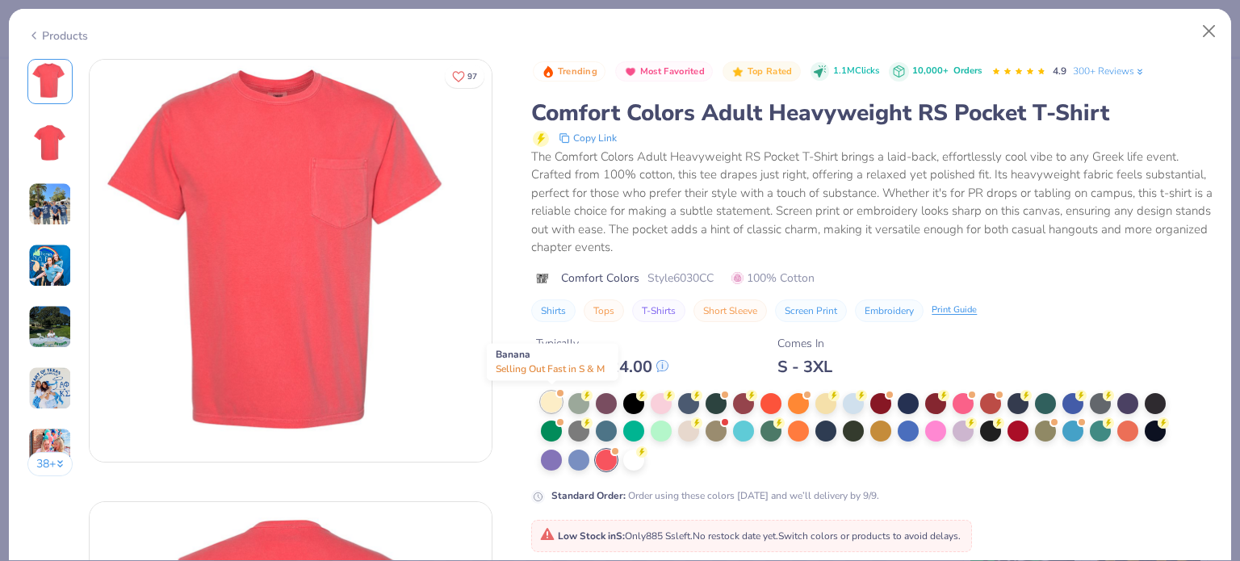
click at [553, 396] on div at bounding box center [551, 401] width 21 height 21
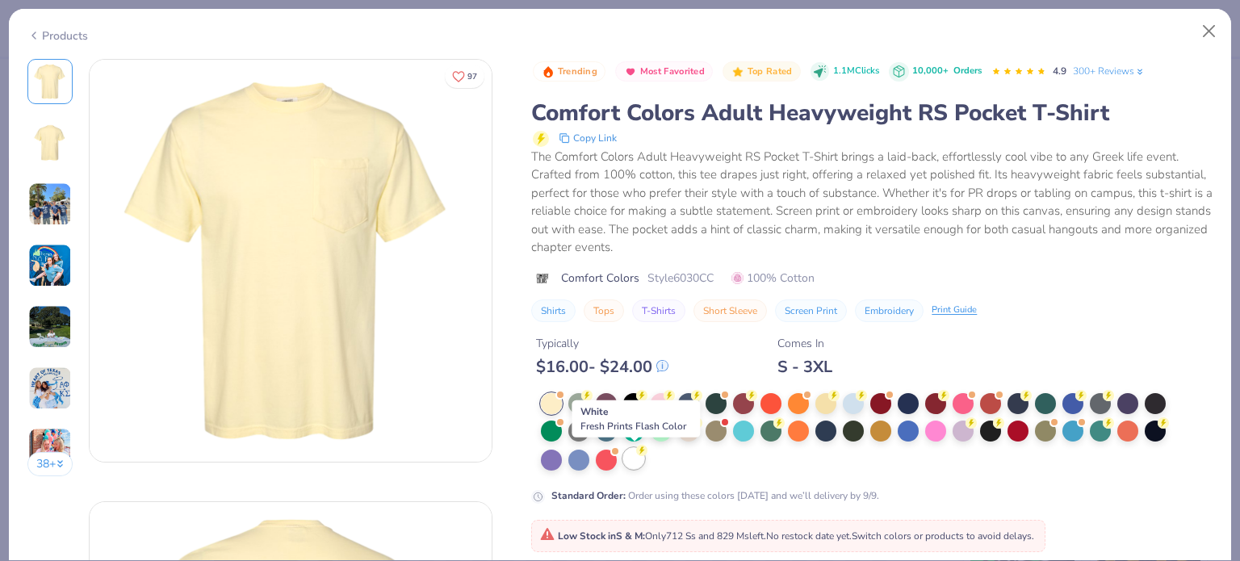
click at [634, 461] on div at bounding box center [633, 458] width 21 height 21
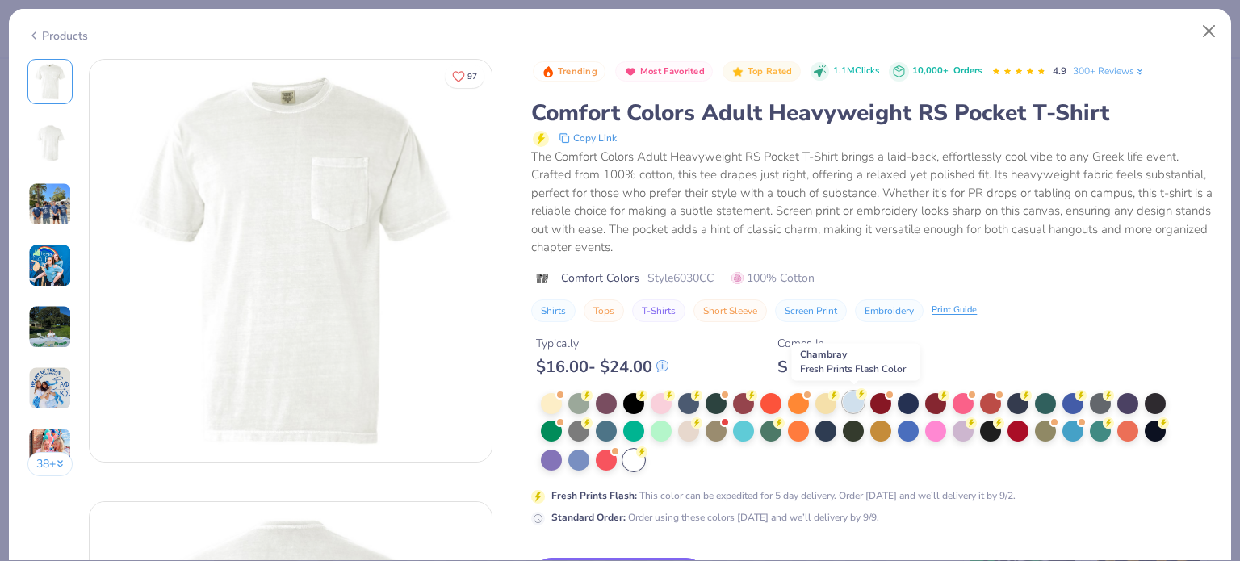
click at [849, 392] on div at bounding box center [853, 401] width 21 height 21
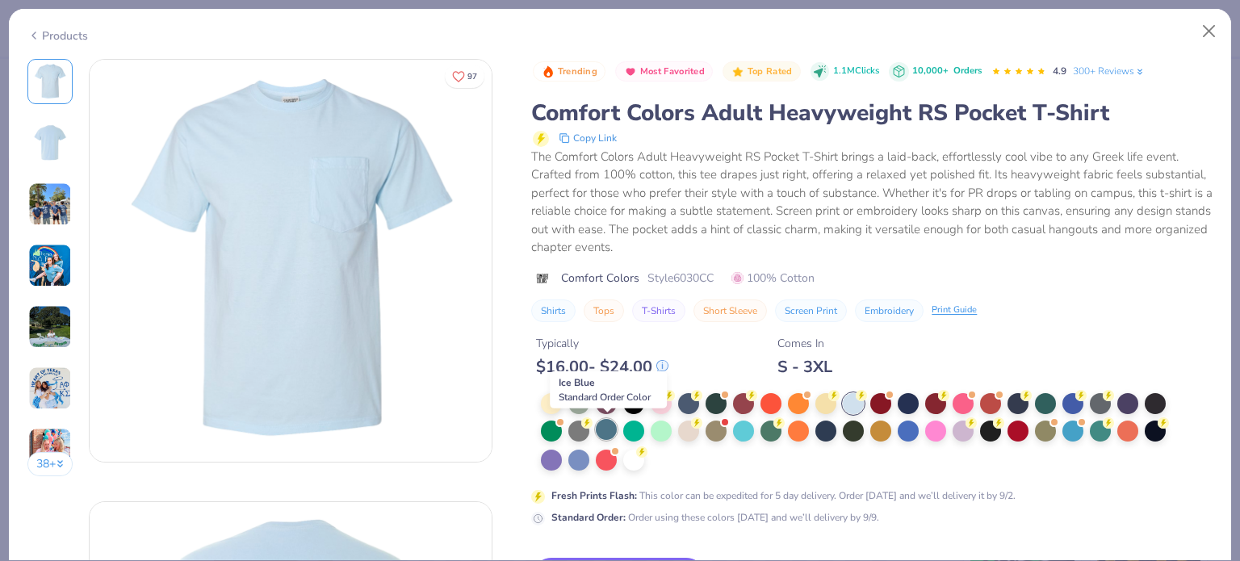
click at [607, 427] on div at bounding box center [606, 429] width 21 height 21
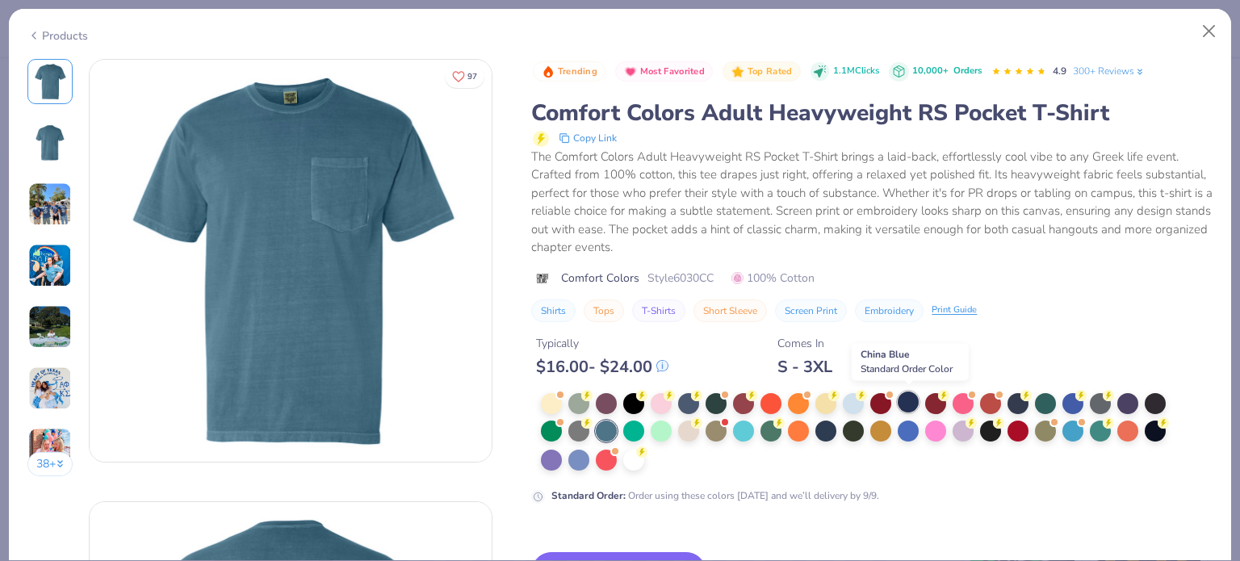
click at [910, 400] on div at bounding box center [907, 401] width 21 height 21
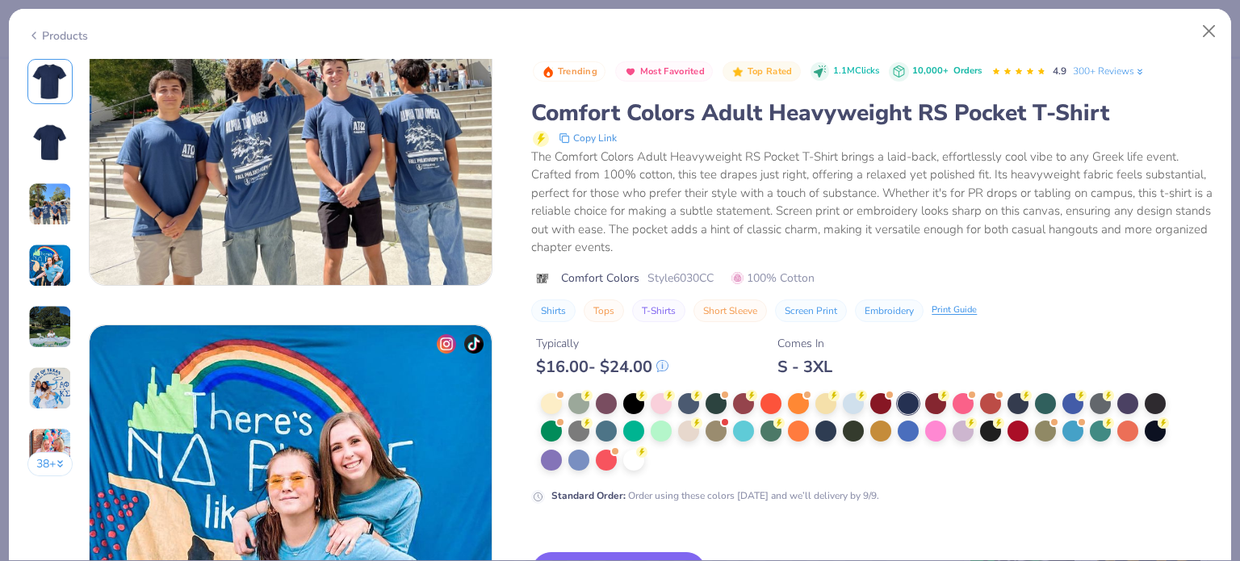
scroll to position [1065, 0]
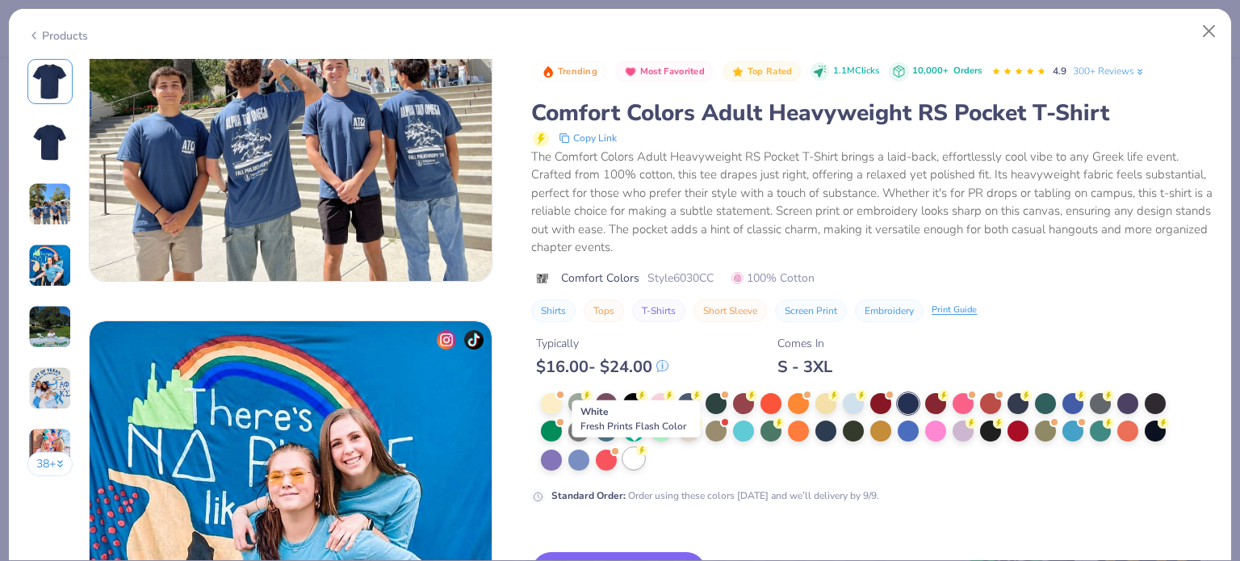
click at [638, 453] on icon at bounding box center [641, 450] width 11 height 11
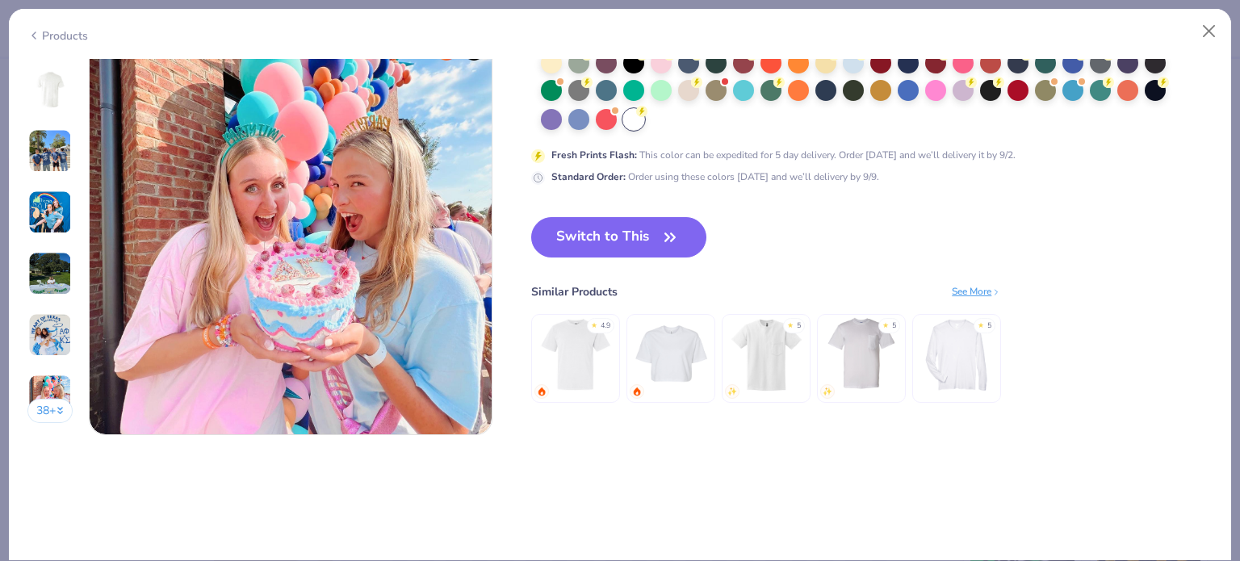
scroll to position [2621, 0]
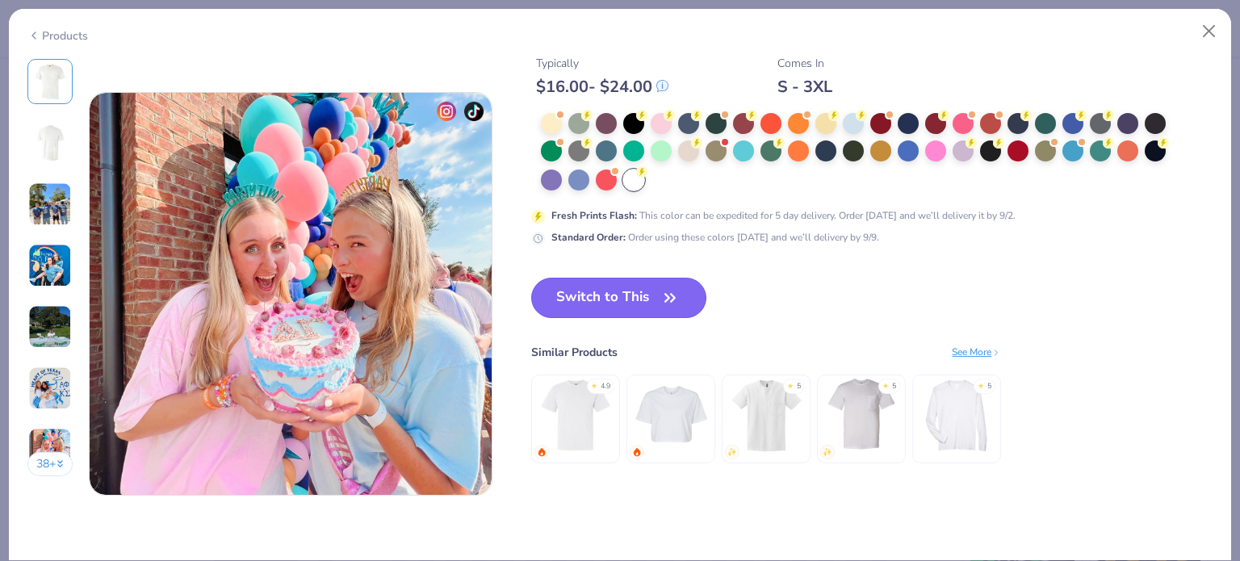
click at [667, 287] on icon "button" at bounding box center [670, 298] width 23 height 23
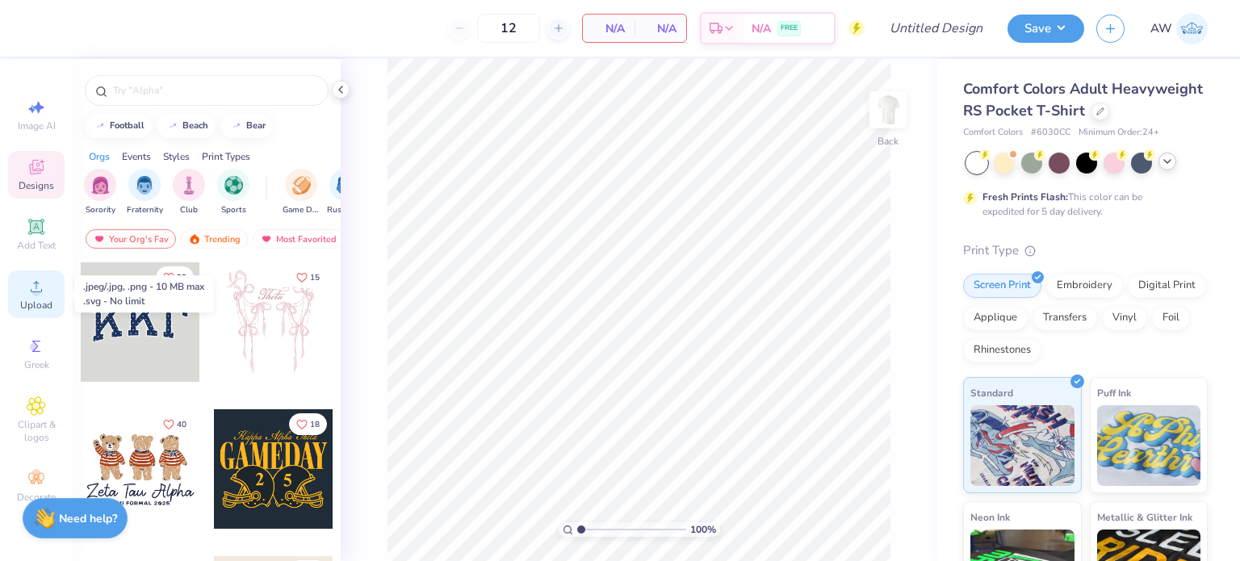
click at [29, 299] on span "Upload" at bounding box center [36, 305] width 32 height 13
click at [32, 287] on icon at bounding box center [36, 286] width 19 height 19
click at [34, 297] on div "Upload" at bounding box center [36, 294] width 56 height 48
click at [36, 308] on span "Upload" at bounding box center [36, 305] width 32 height 13
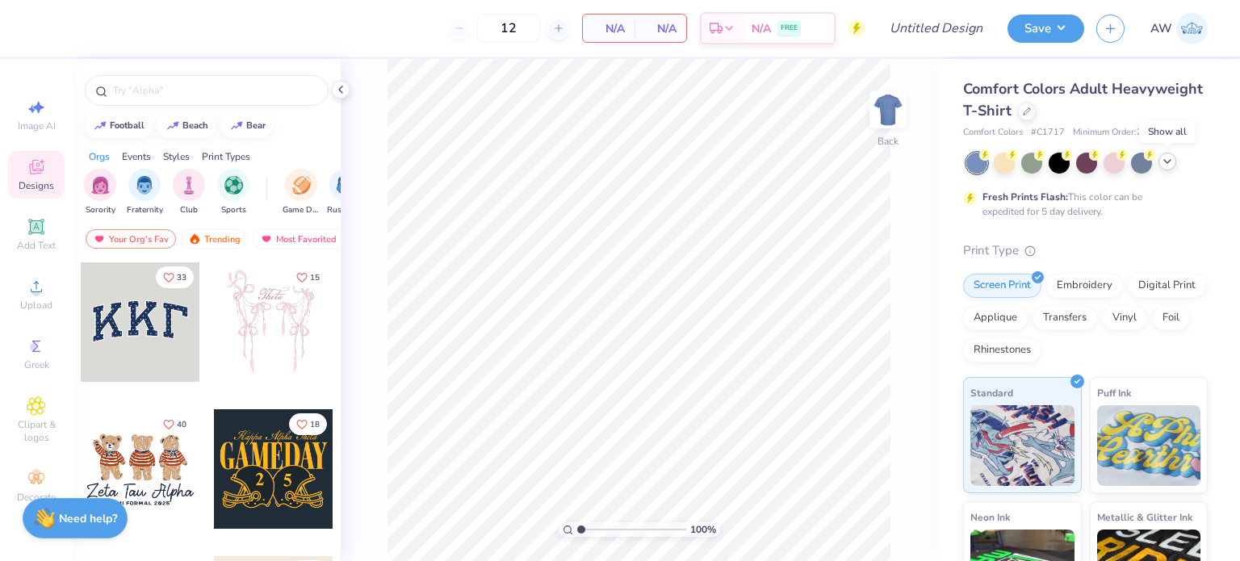
click at [1169, 164] on icon at bounding box center [1167, 161] width 13 height 13
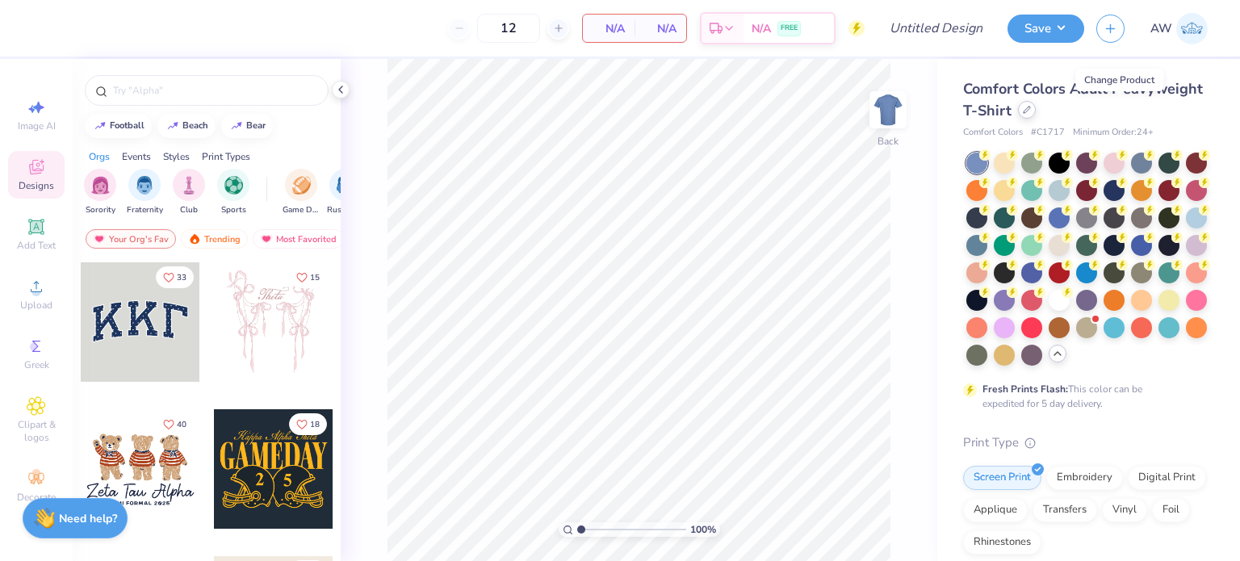
click at [1031, 109] on icon at bounding box center [1027, 110] width 8 height 8
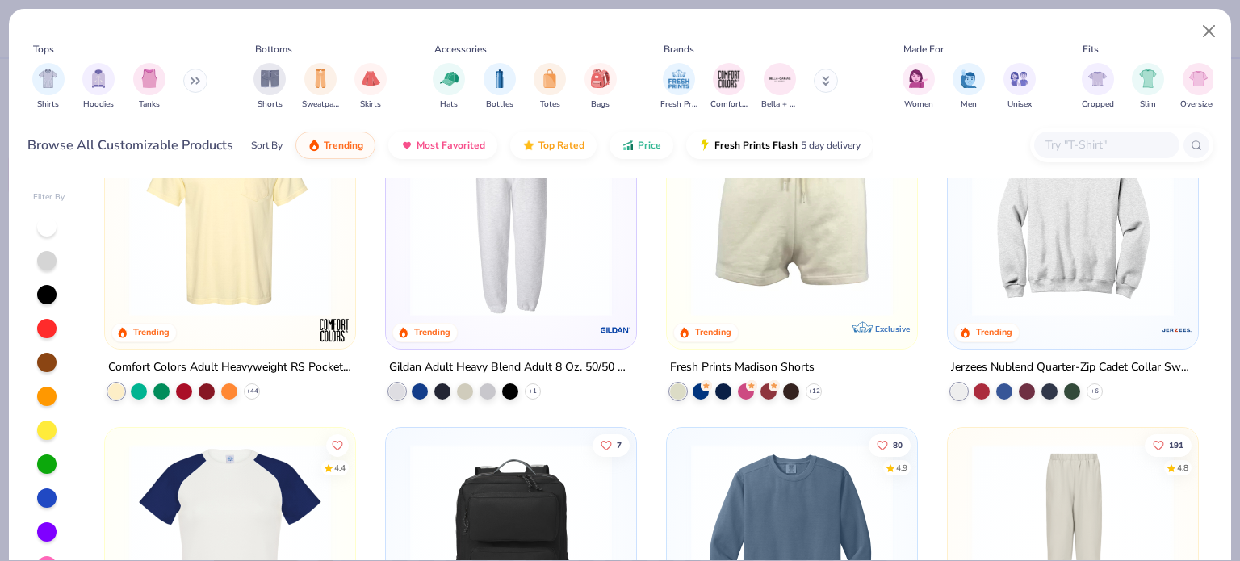
scroll to position [1936, 0]
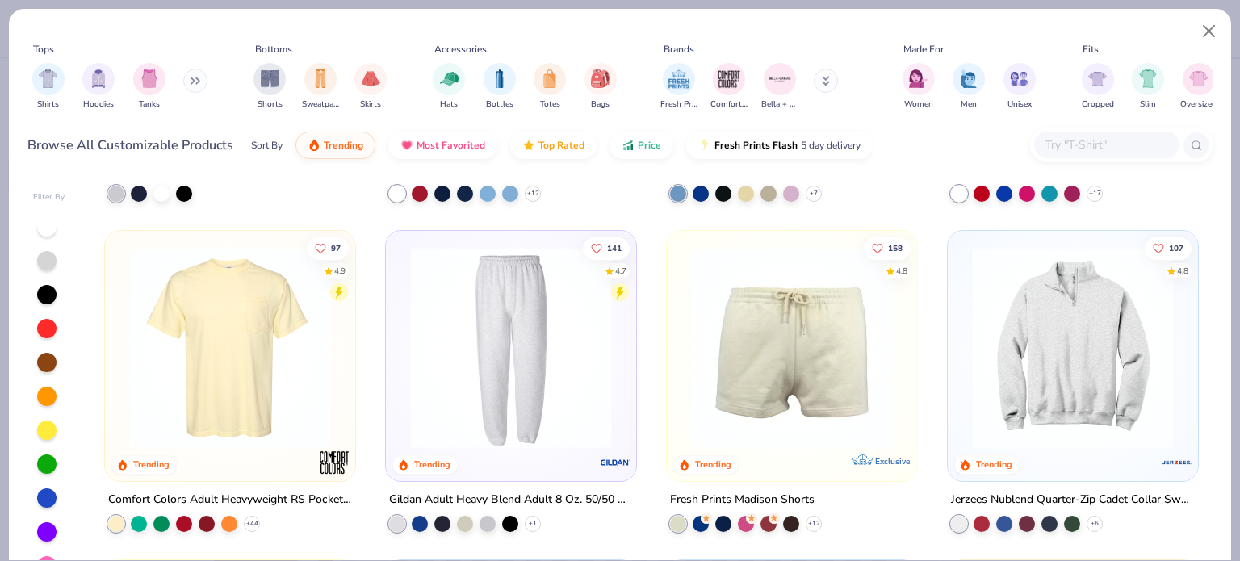
click at [211, 331] on img at bounding box center [230, 347] width 218 height 202
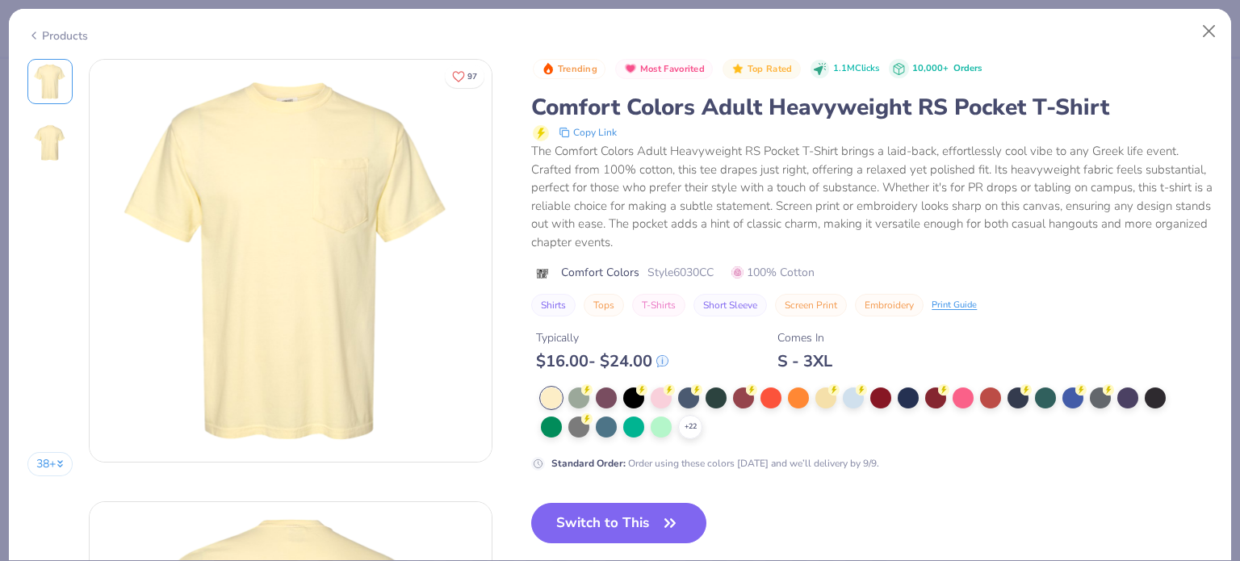
click at [0, 0] on icon at bounding box center [0, 0] width 0 height 0
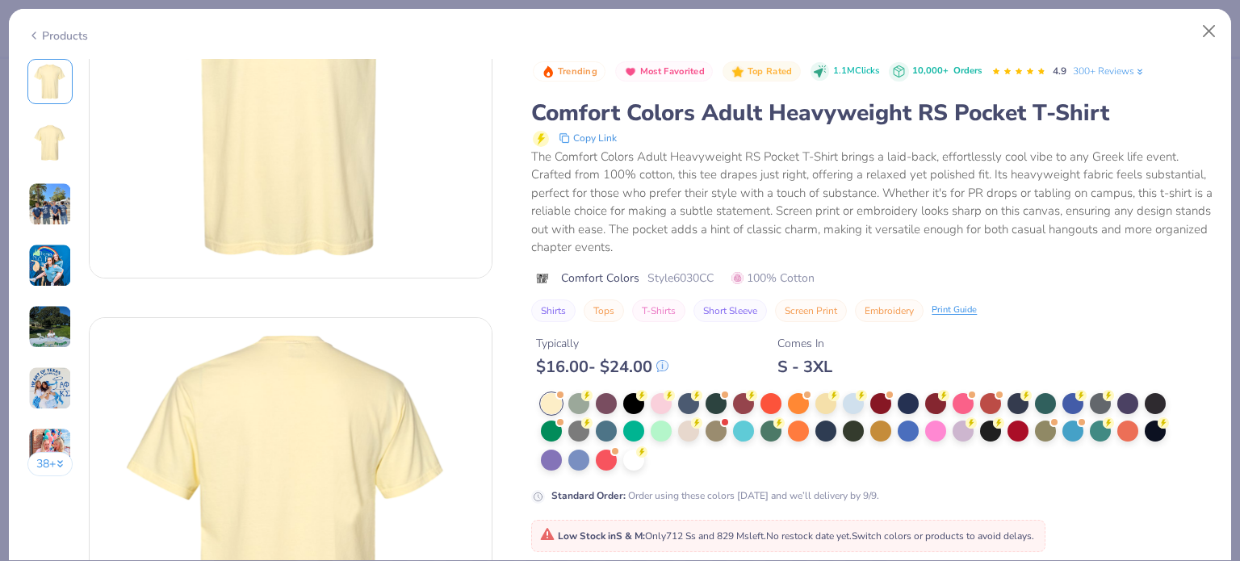
scroll to position [190, 0]
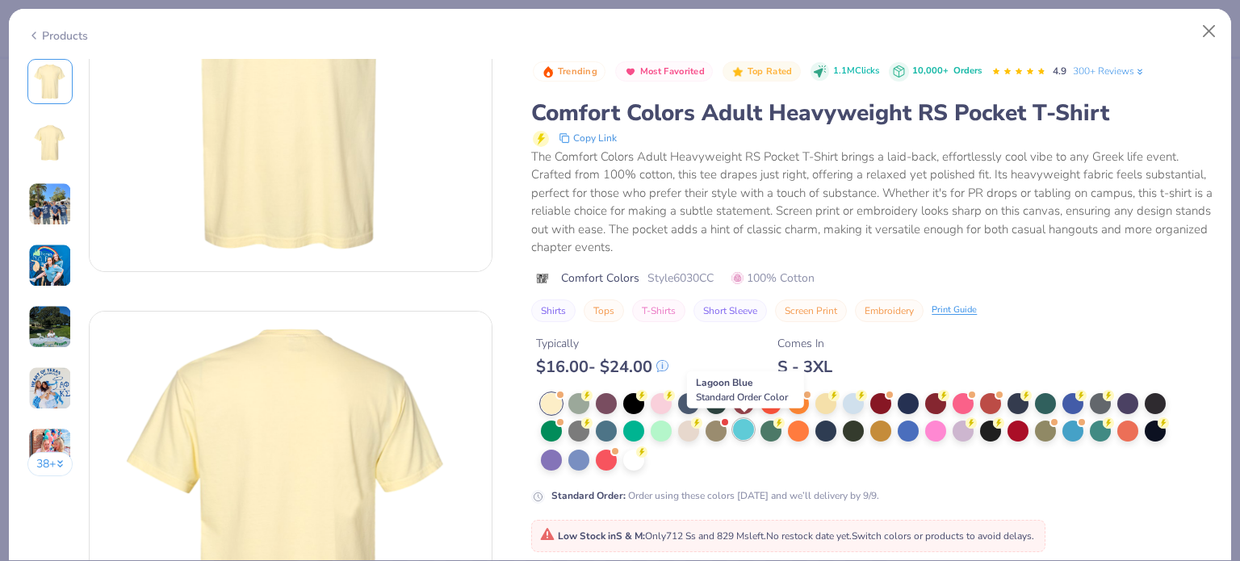
click at [744, 426] on div at bounding box center [743, 429] width 21 height 21
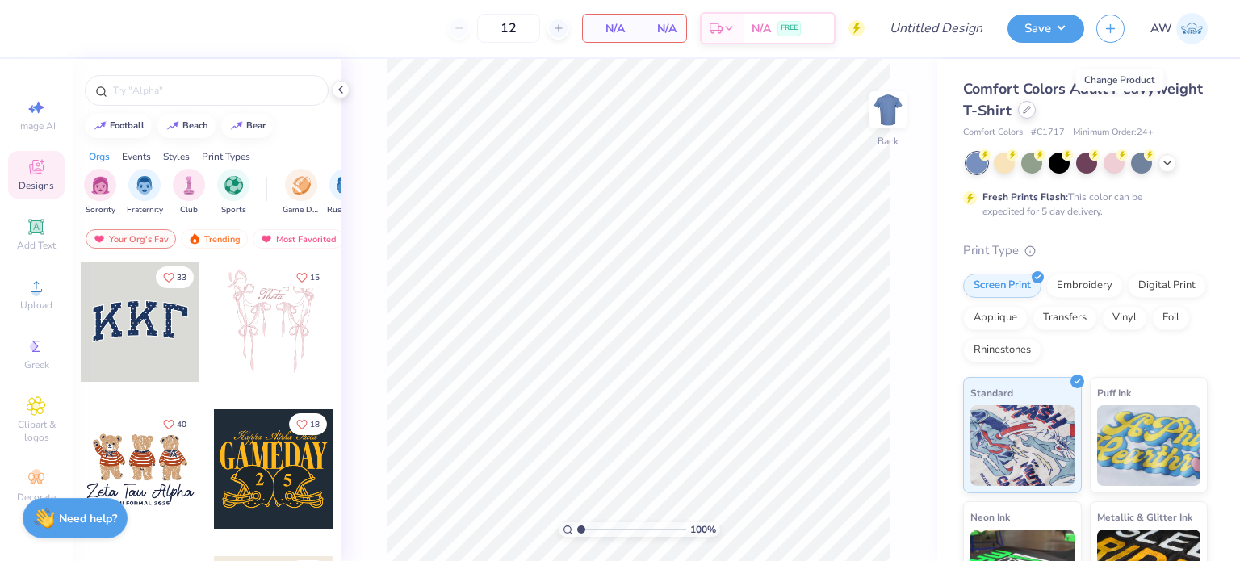
click at [1036, 112] on div at bounding box center [1027, 110] width 18 height 18
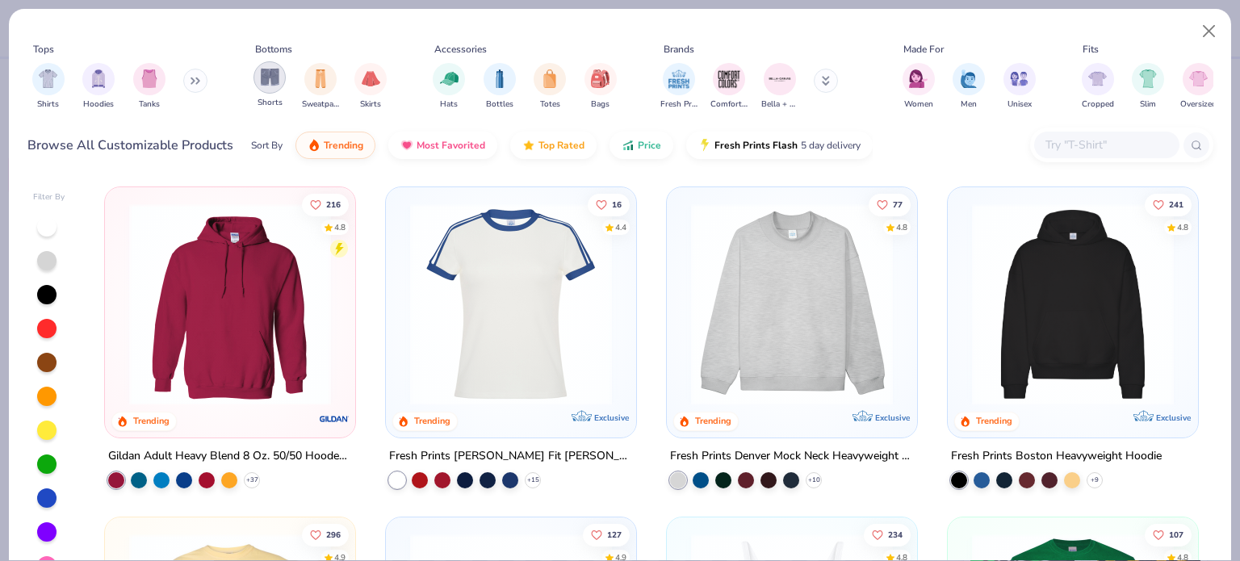
click at [274, 76] on img "filter for Shorts" at bounding box center [270, 77] width 19 height 19
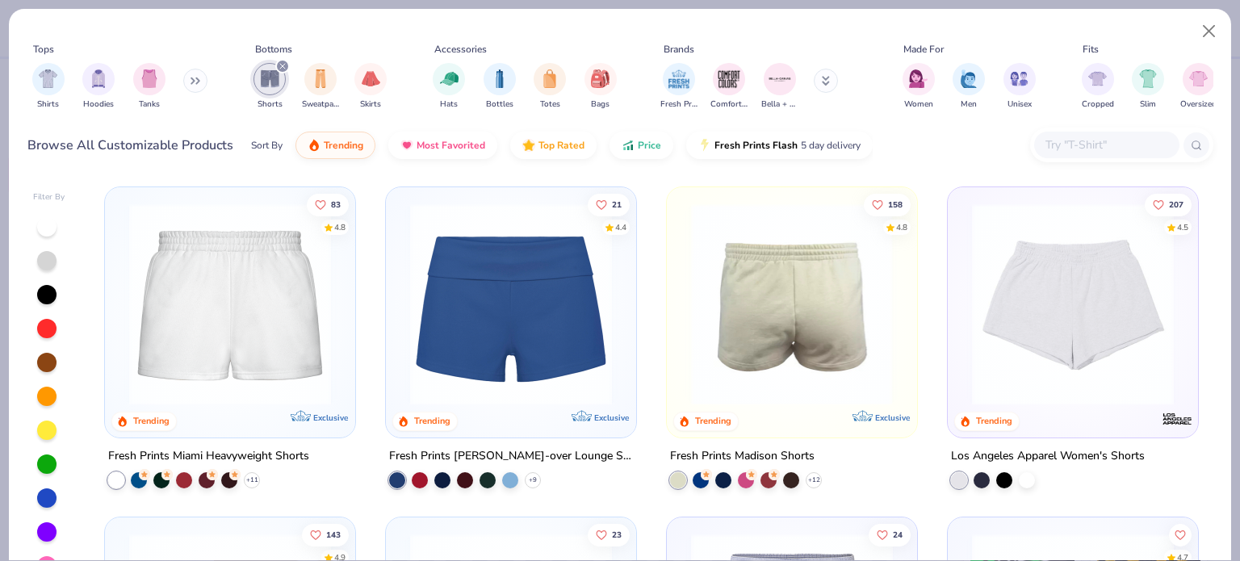
click at [1013, 312] on img at bounding box center [1073, 304] width 218 height 202
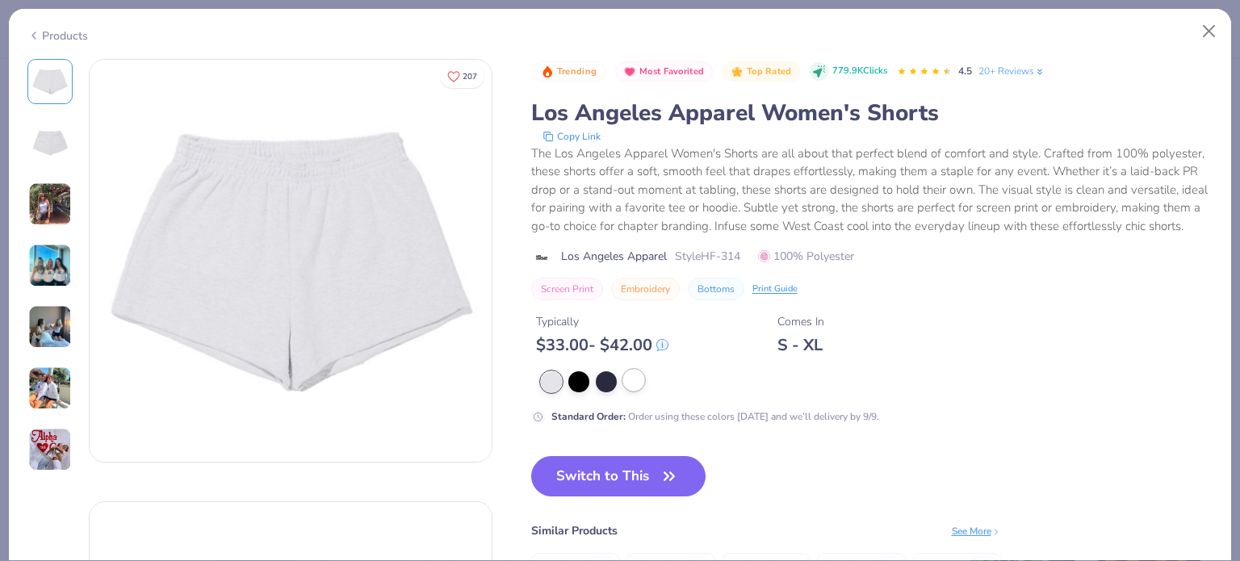
click at [634, 391] on div at bounding box center [633, 380] width 21 height 21
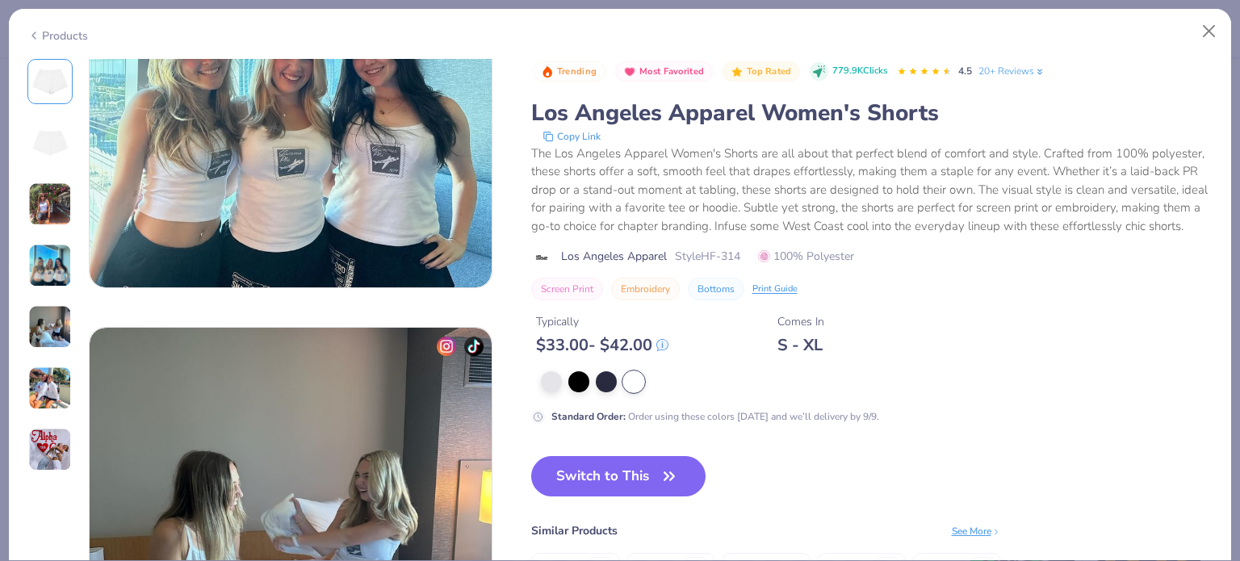
scroll to position [1207, 0]
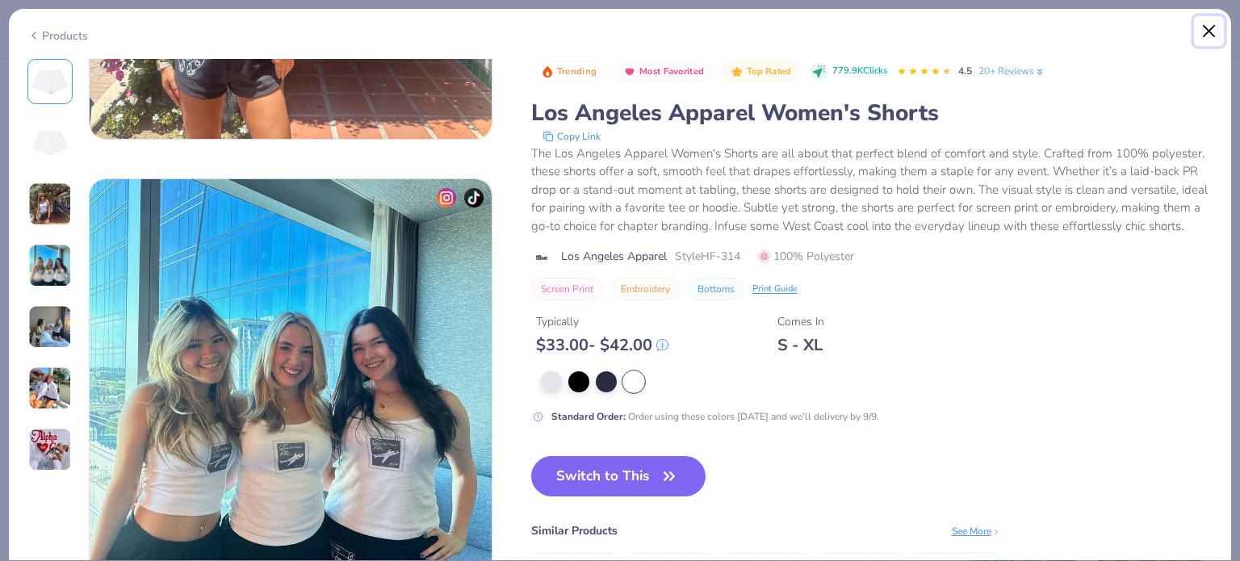
click at [1211, 33] on button "Close" at bounding box center [1209, 31] width 31 height 31
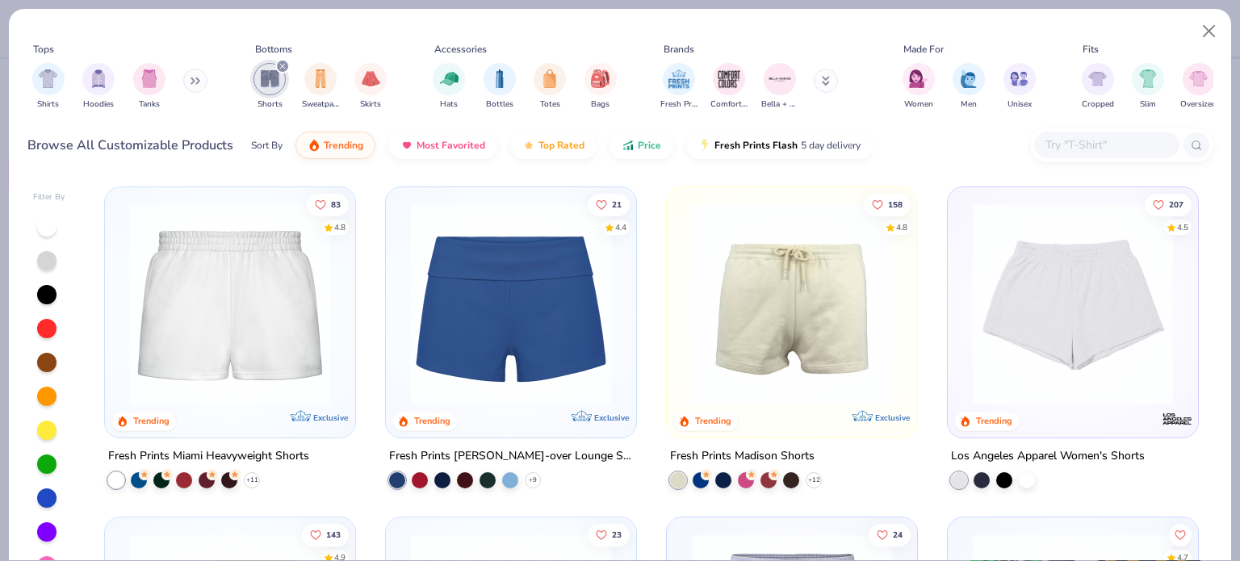
click at [226, 313] on img at bounding box center [230, 304] width 218 height 202
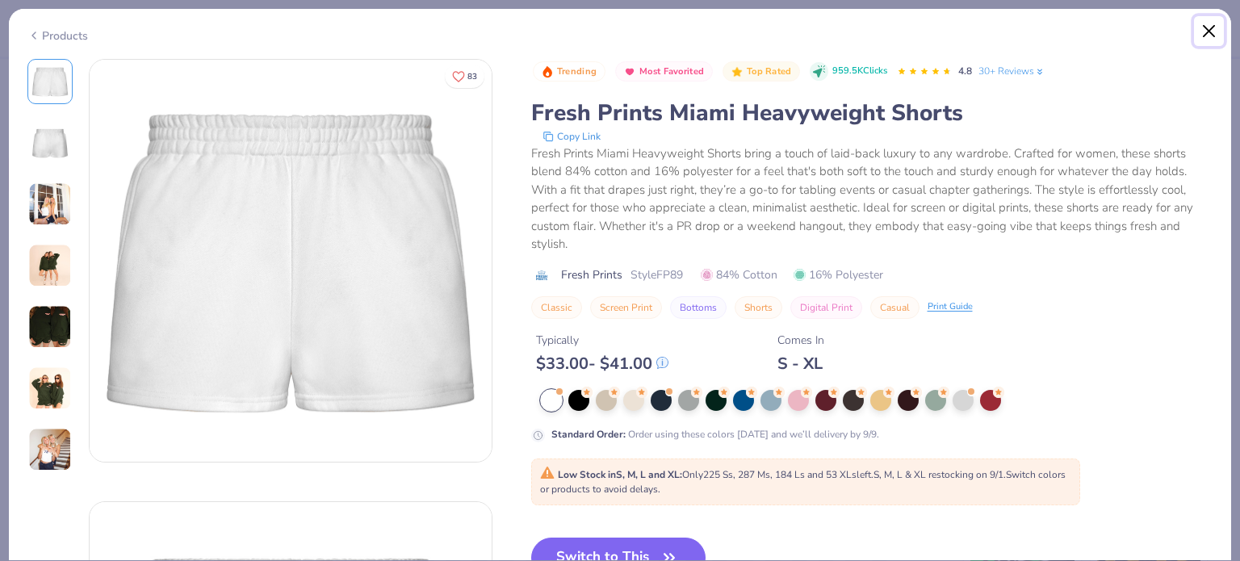
click at [1211, 27] on button "Close" at bounding box center [1209, 31] width 31 height 31
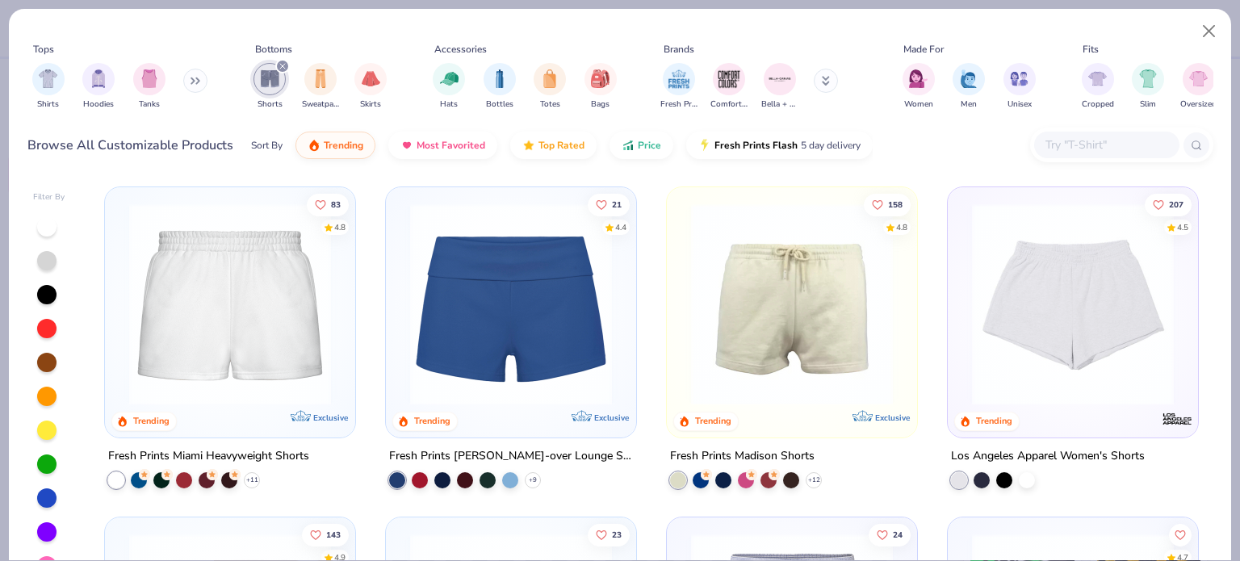
click at [1073, 322] on img at bounding box center [1073, 304] width 218 height 202
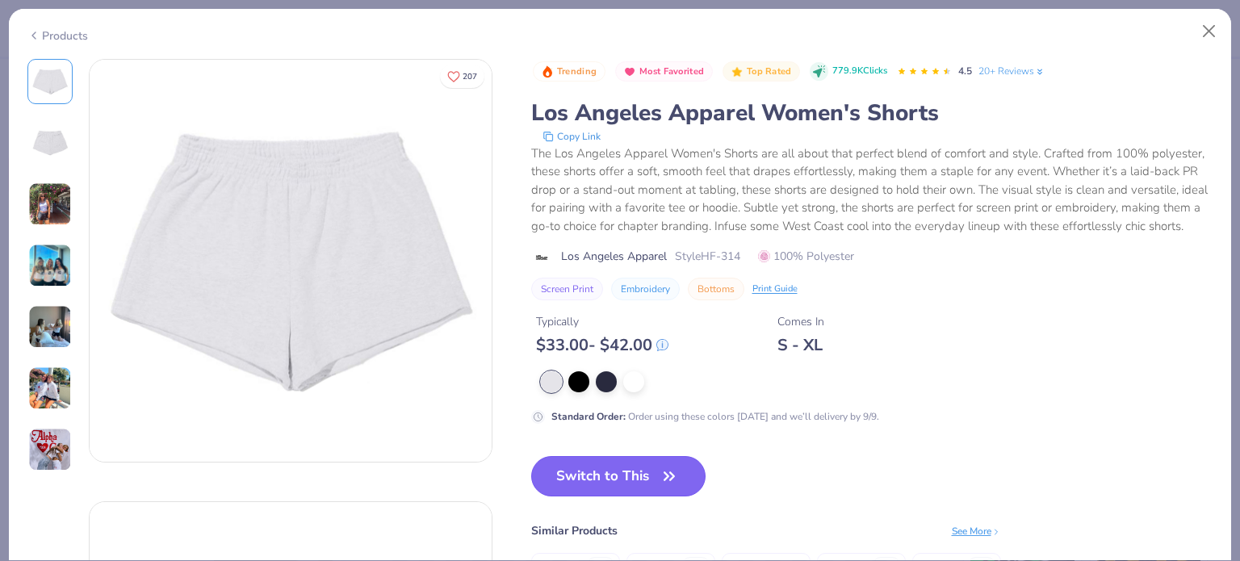
click at [659, 487] on icon "button" at bounding box center [669, 476] width 23 height 23
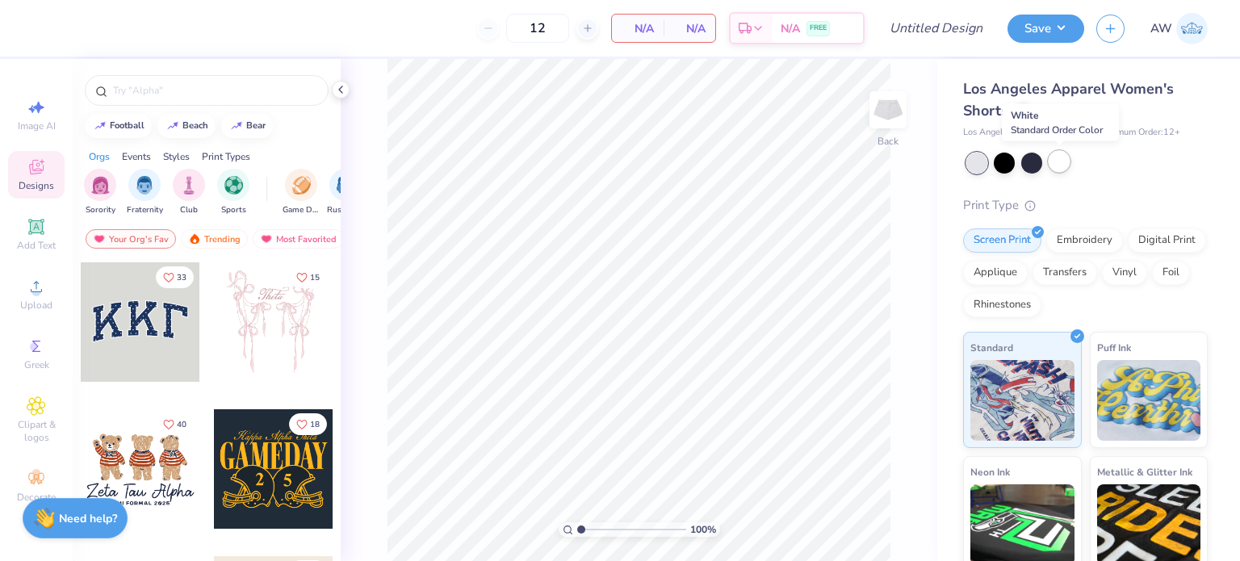
click at [1062, 166] on div at bounding box center [1058, 161] width 21 height 21
click at [33, 229] on icon at bounding box center [35, 226] width 15 height 15
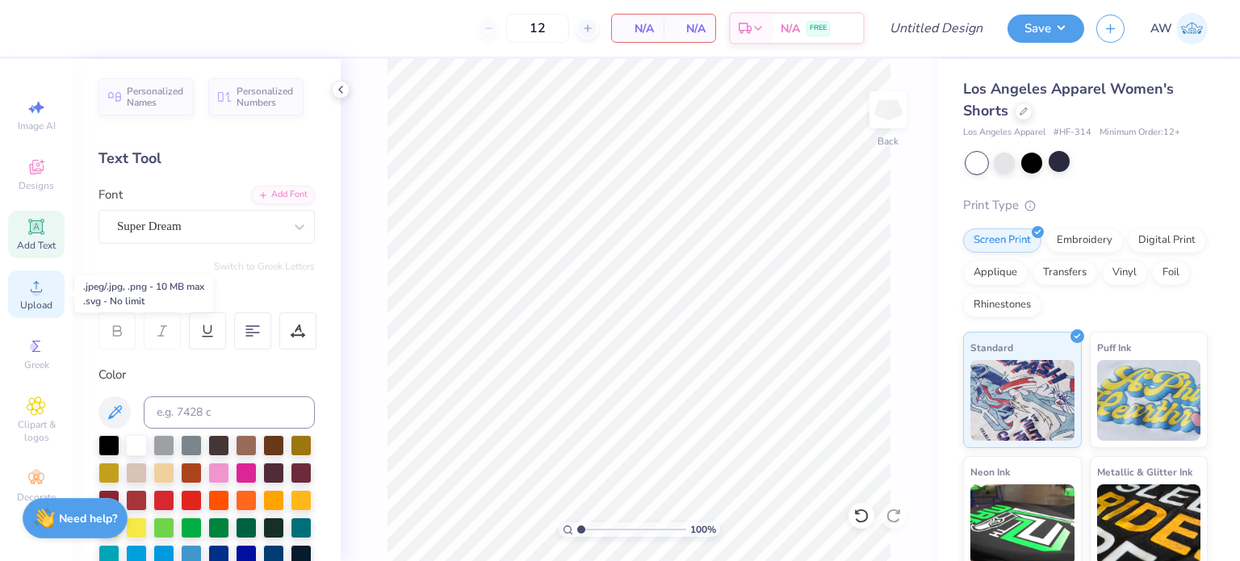
click at [29, 295] on icon at bounding box center [36, 286] width 19 height 19
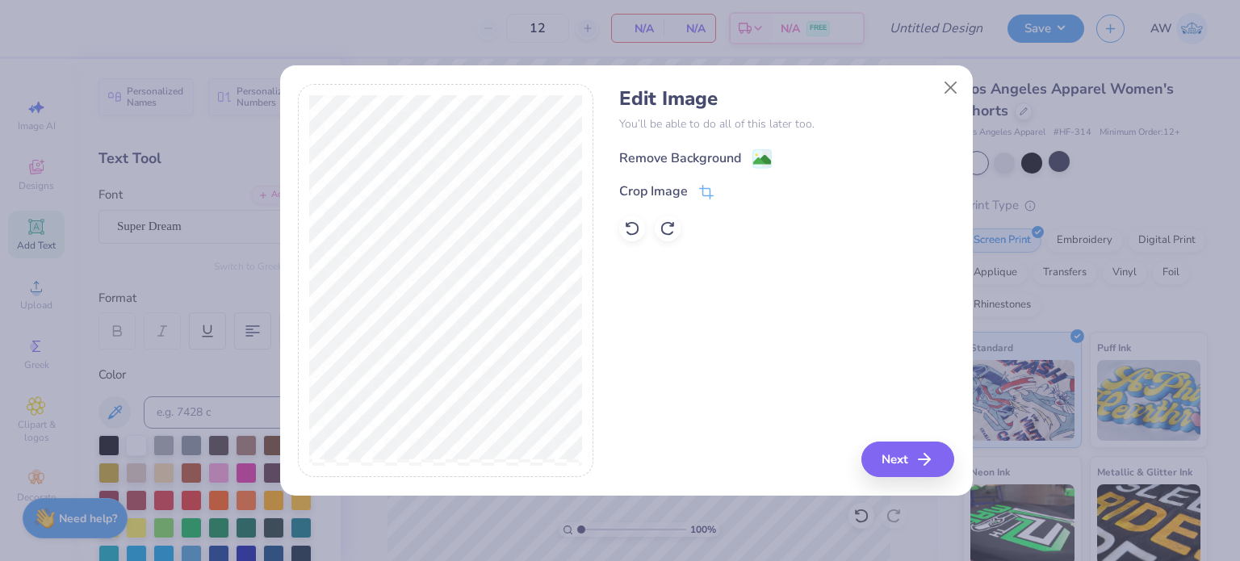
click at [726, 160] on div "Remove Background" at bounding box center [680, 158] width 122 height 19
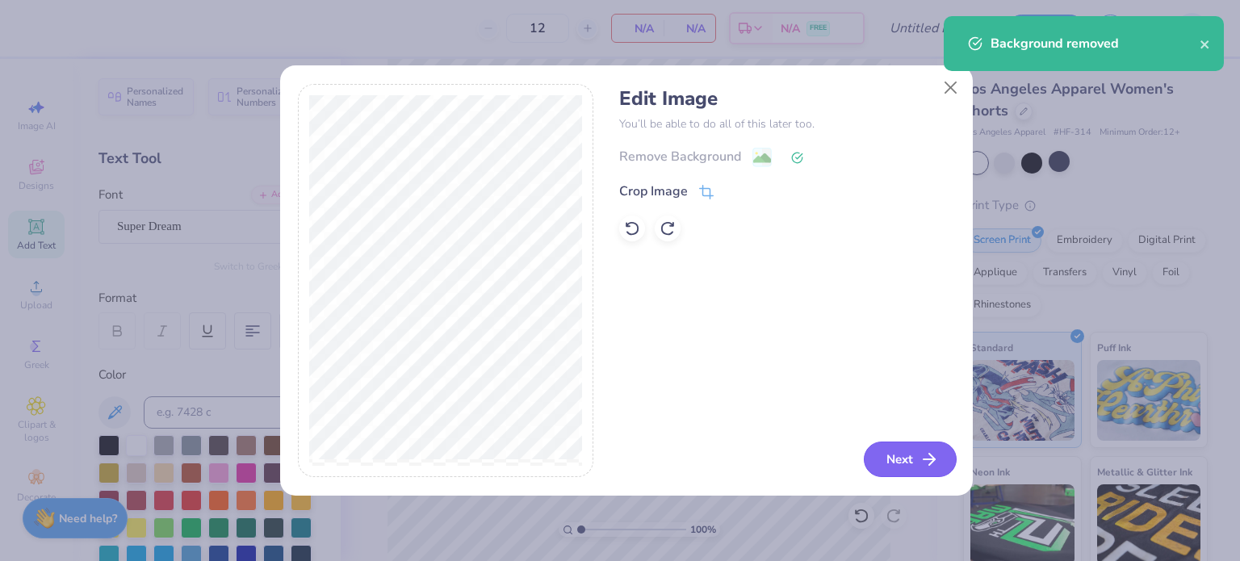
click at [894, 462] on button "Next" at bounding box center [910, 459] width 93 height 36
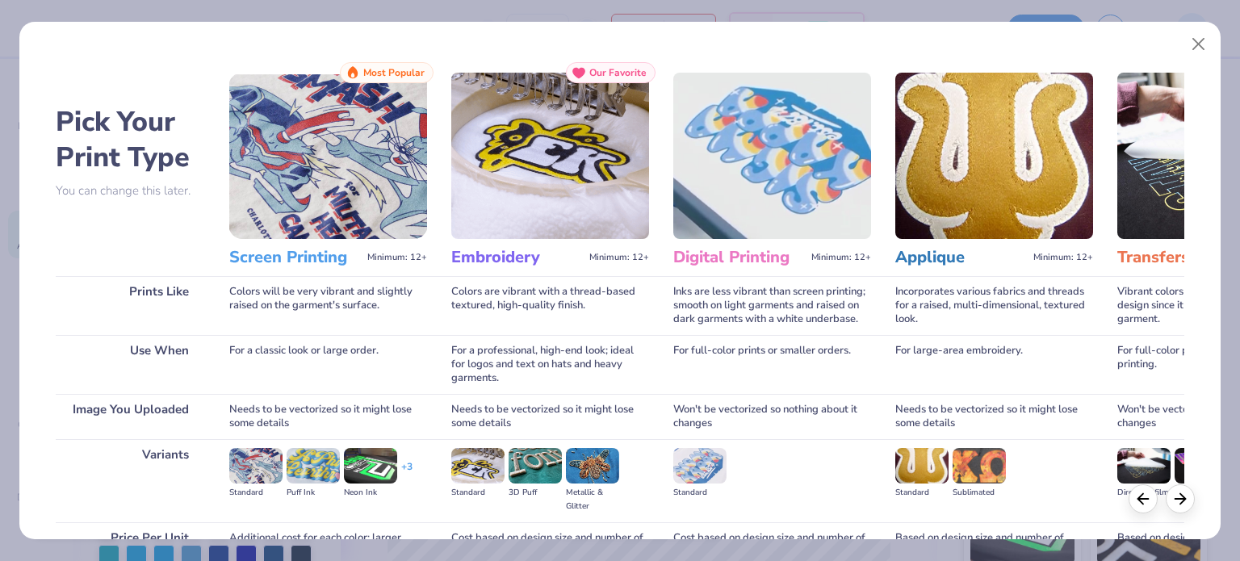
scroll to position [162, 0]
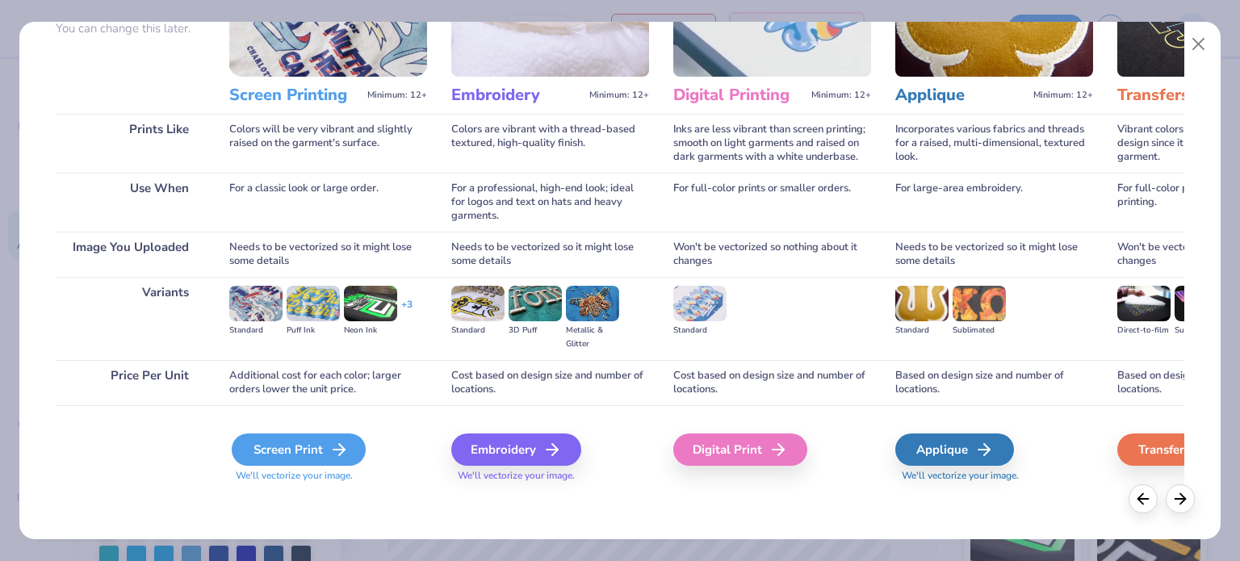
click at [281, 452] on div "Screen Print" at bounding box center [299, 449] width 134 height 32
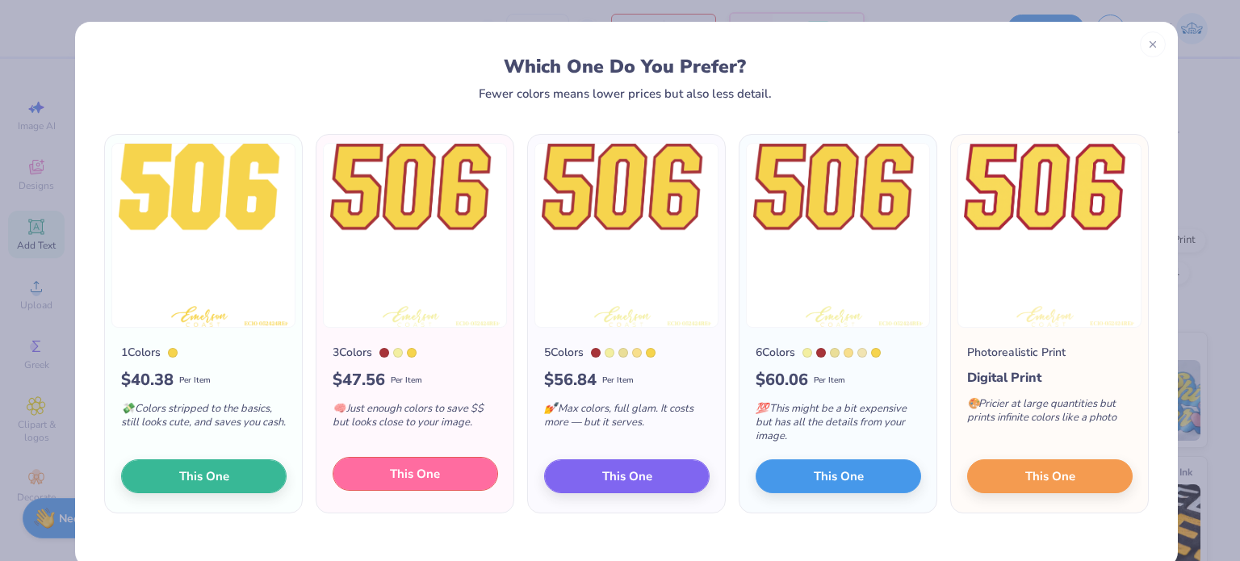
click at [368, 469] on button "This One" at bounding box center [415, 474] width 165 height 34
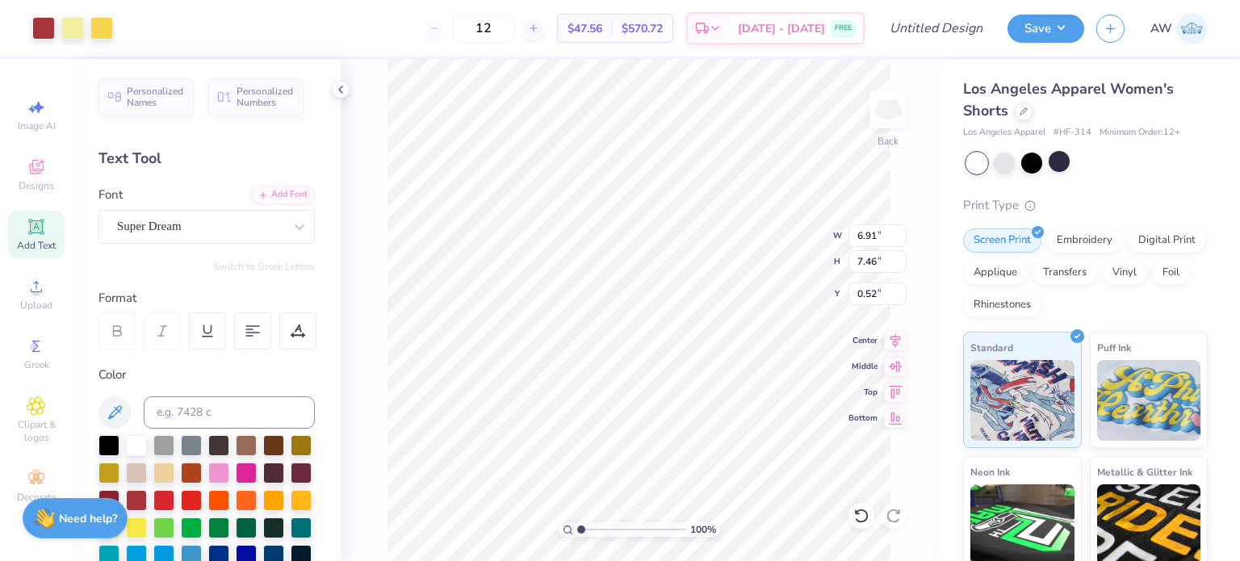
drag, startPoint x: 628, startPoint y: 223, endPoint x: 596, endPoint y: 258, distance: 47.5
click at [596, 258] on div at bounding box center [620, 239] width 402 height 57
click at [697, 181] on div at bounding box center [620, 280] width 1240 height 561
type input "2.90"
type input "3.13"
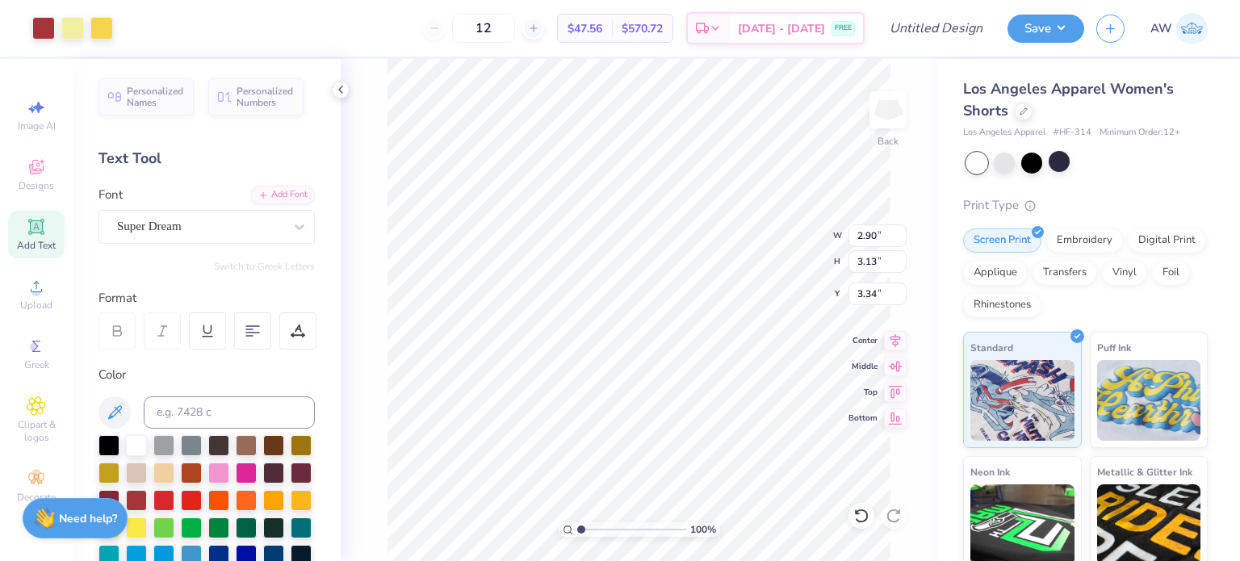
type input "4.43"
type input "2.93"
type input "3.88"
type input "4.05"
click at [38, 22] on div at bounding box center [43, 26] width 23 height 23
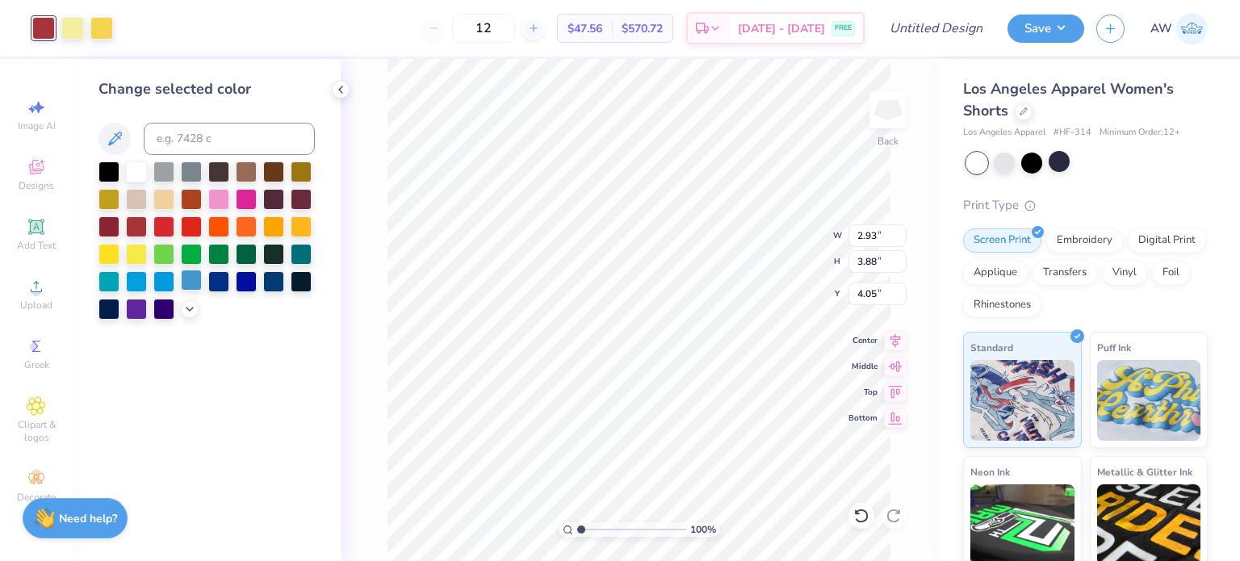
click at [194, 278] on div at bounding box center [191, 280] width 21 height 21
click at [97, 27] on div at bounding box center [101, 26] width 23 height 23
click at [160, 281] on div at bounding box center [163, 280] width 21 height 21
click at [132, 281] on div at bounding box center [136, 280] width 21 height 21
click at [45, 28] on div at bounding box center [43, 26] width 23 height 23
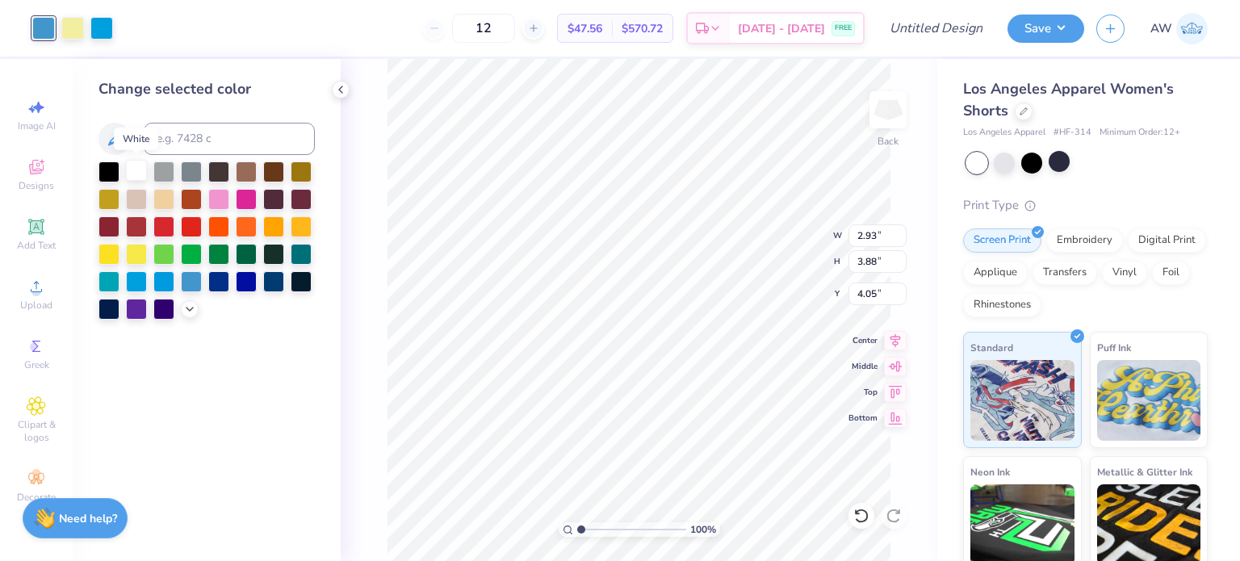
click at [133, 174] on div at bounding box center [136, 170] width 21 height 21
click at [68, 20] on div at bounding box center [72, 26] width 23 height 23
click at [133, 167] on div at bounding box center [136, 170] width 21 height 21
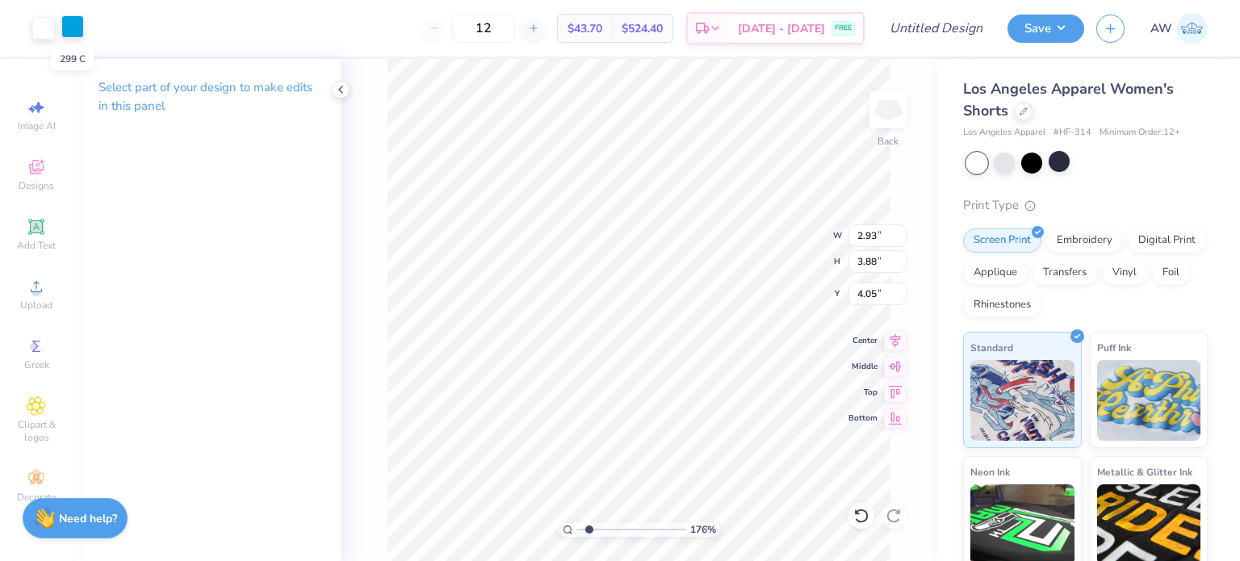
click at [72, 27] on div at bounding box center [72, 26] width 23 height 23
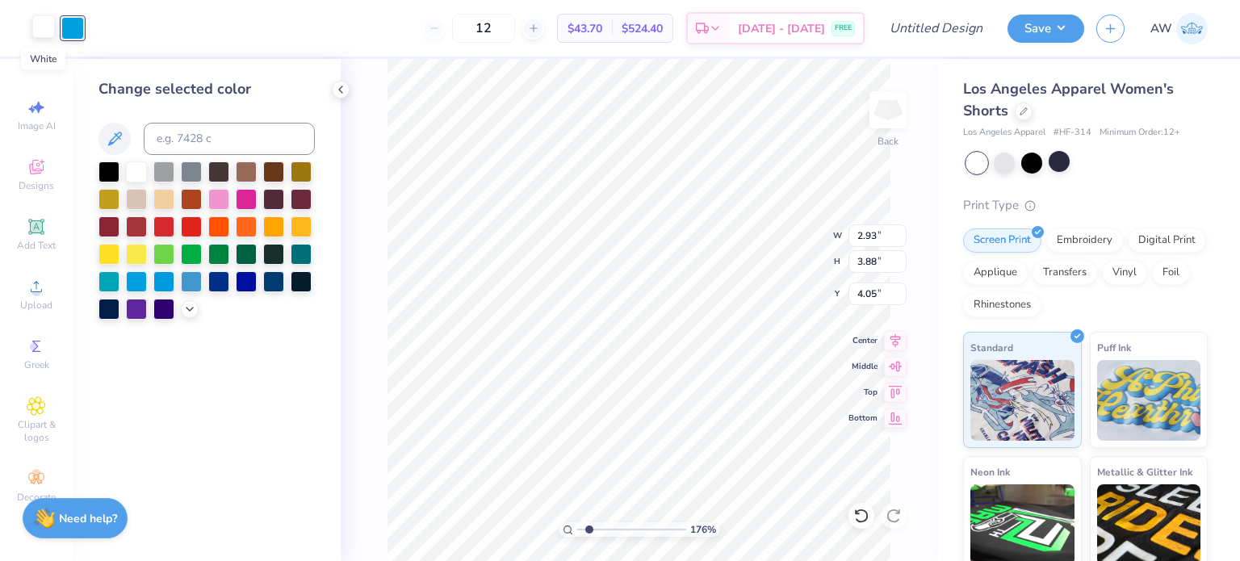
click at [39, 32] on div at bounding box center [43, 26] width 23 height 23
click at [168, 174] on div at bounding box center [163, 170] width 21 height 21
click at [80, 33] on div at bounding box center [72, 26] width 23 height 23
click at [133, 166] on div at bounding box center [136, 170] width 21 height 21
click at [49, 30] on div at bounding box center [43, 26] width 23 height 23
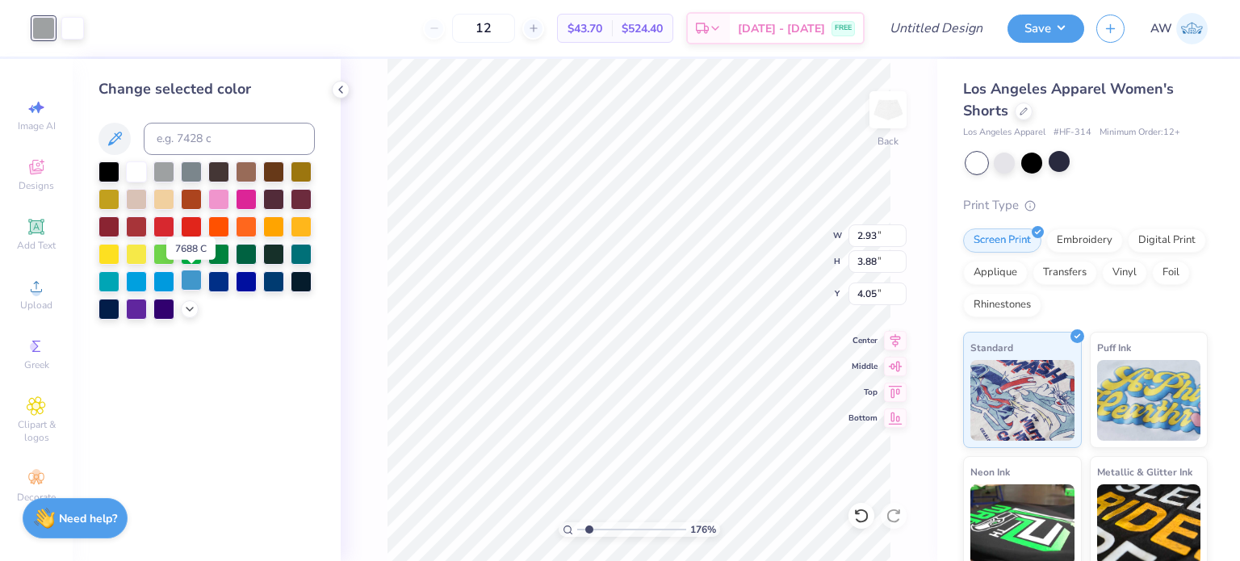
click at [182, 277] on div at bounding box center [191, 280] width 21 height 21
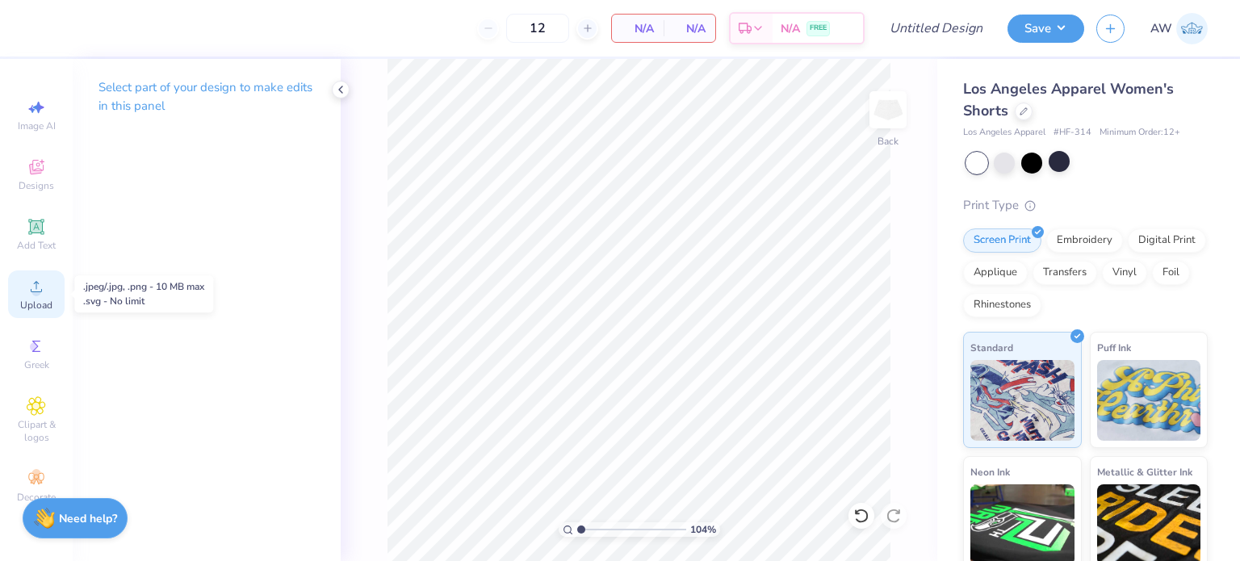
click at [45, 291] on icon at bounding box center [36, 286] width 19 height 19
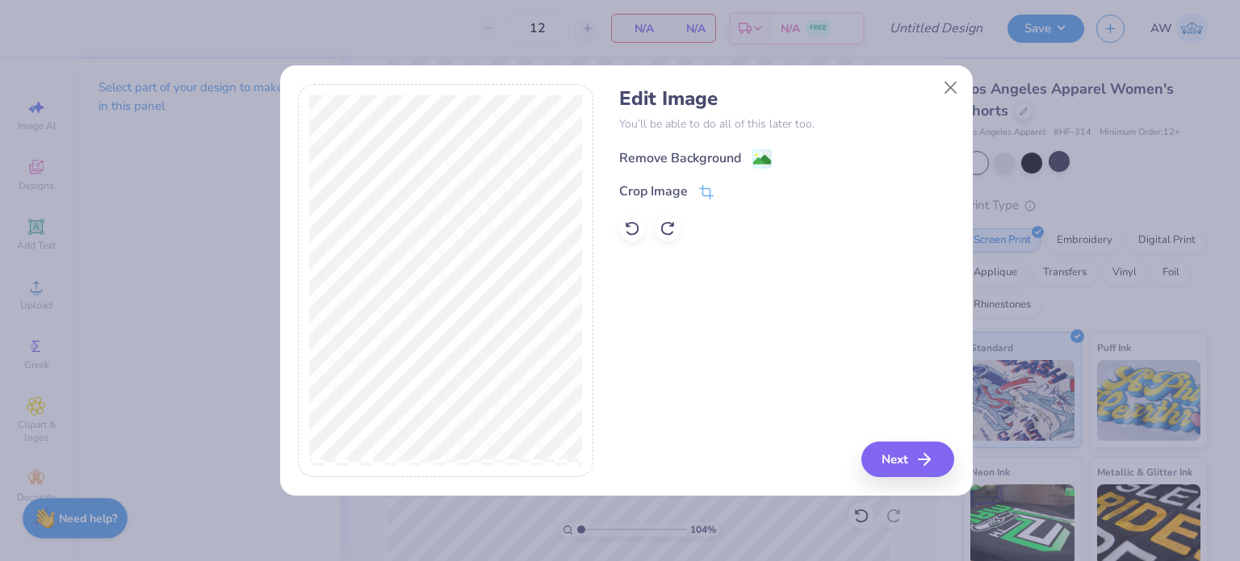
click at [732, 156] on div "Remove Background" at bounding box center [680, 158] width 122 height 19
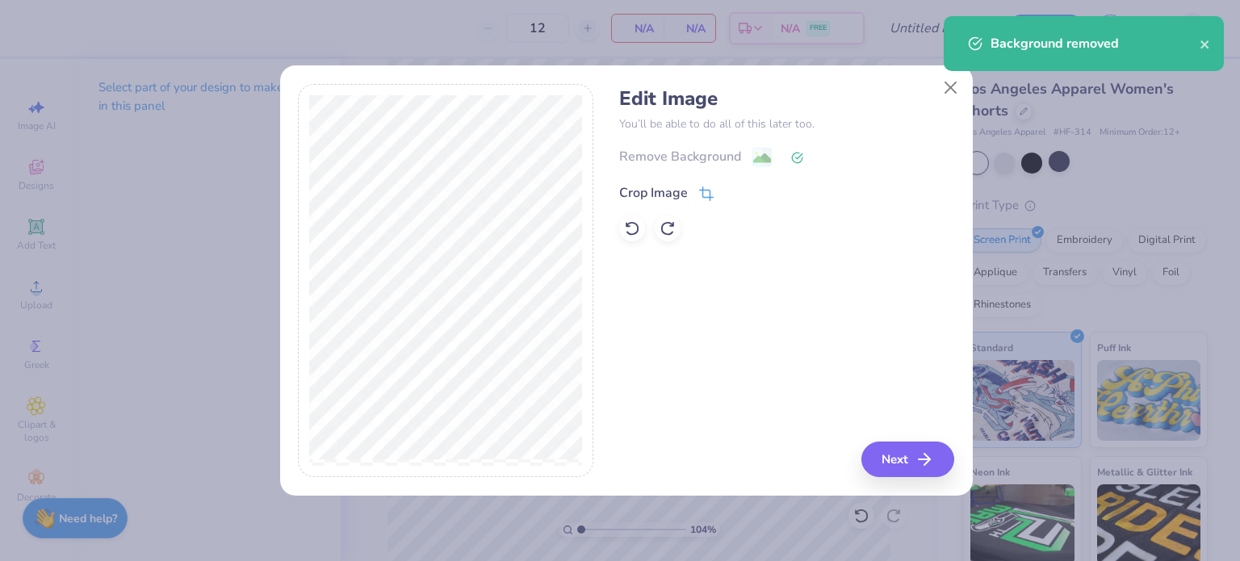
click at [702, 195] on icon at bounding box center [707, 192] width 10 height 10
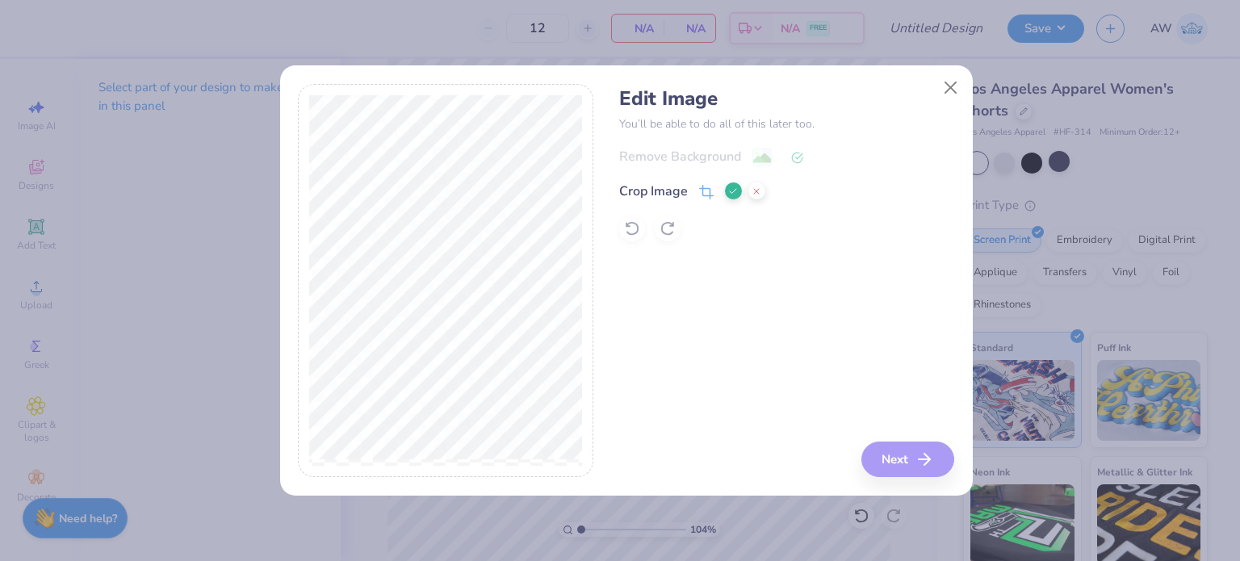
click at [890, 456] on div "Edit Image You’ll be able to do all of this later too. Remove Background Crop I…" at bounding box center [786, 281] width 335 height 394
click at [730, 187] on icon at bounding box center [733, 191] width 10 height 10
click at [874, 454] on button "Next" at bounding box center [910, 459] width 93 height 36
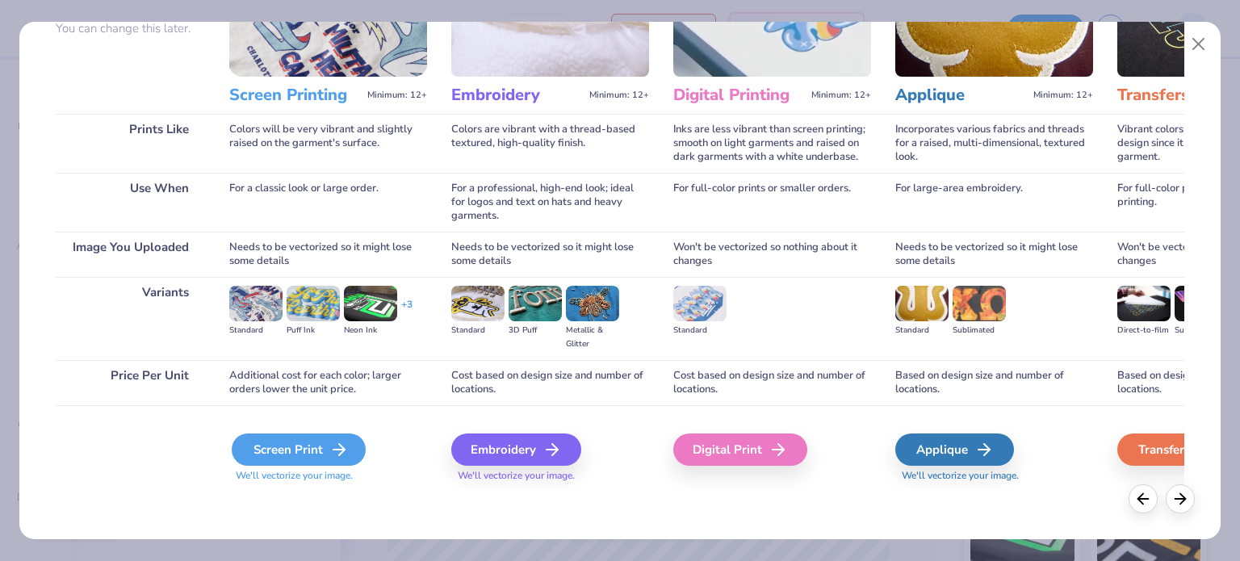
click at [303, 449] on div "Screen Print" at bounding box center [299, 449] width 134 height 32
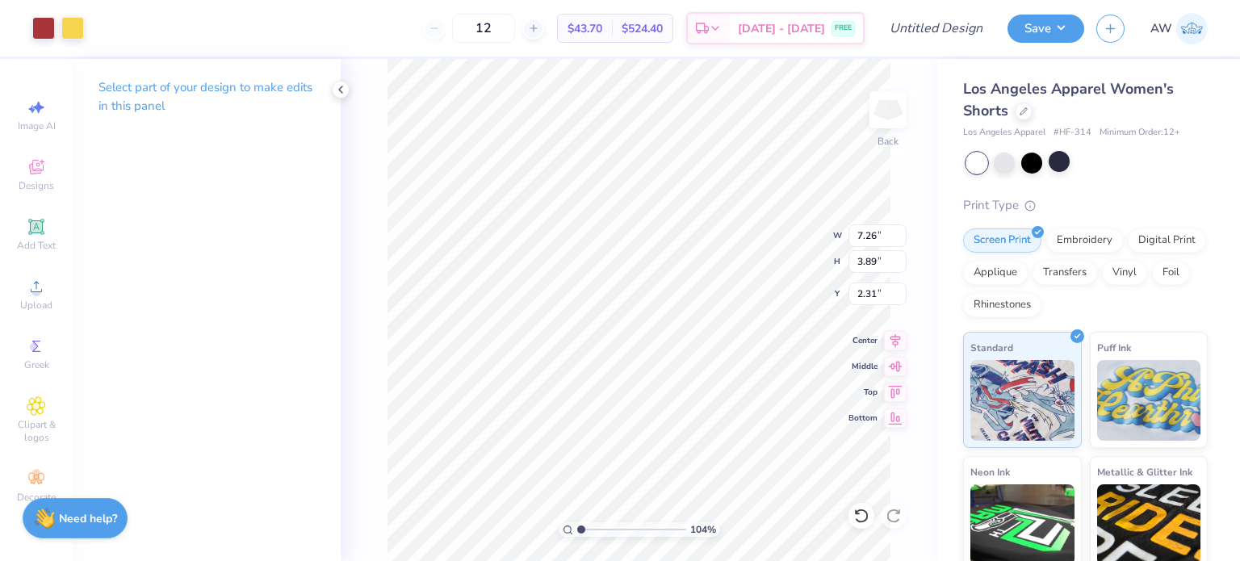
type input "1.03886260957668"
type input "3.50"
type input "1.87"
type input "4.32"
type input "1.03886260957668"
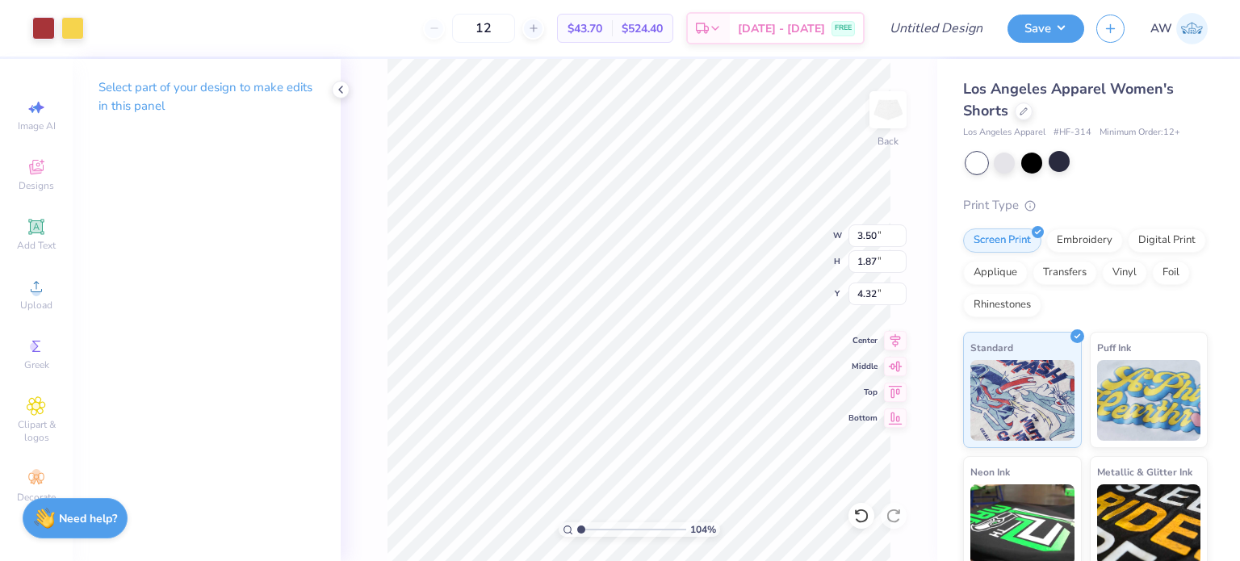
type input "4.48"
type input "1.03886260957668"
type input "2.71"
type input "1.45"
type input "4.90"
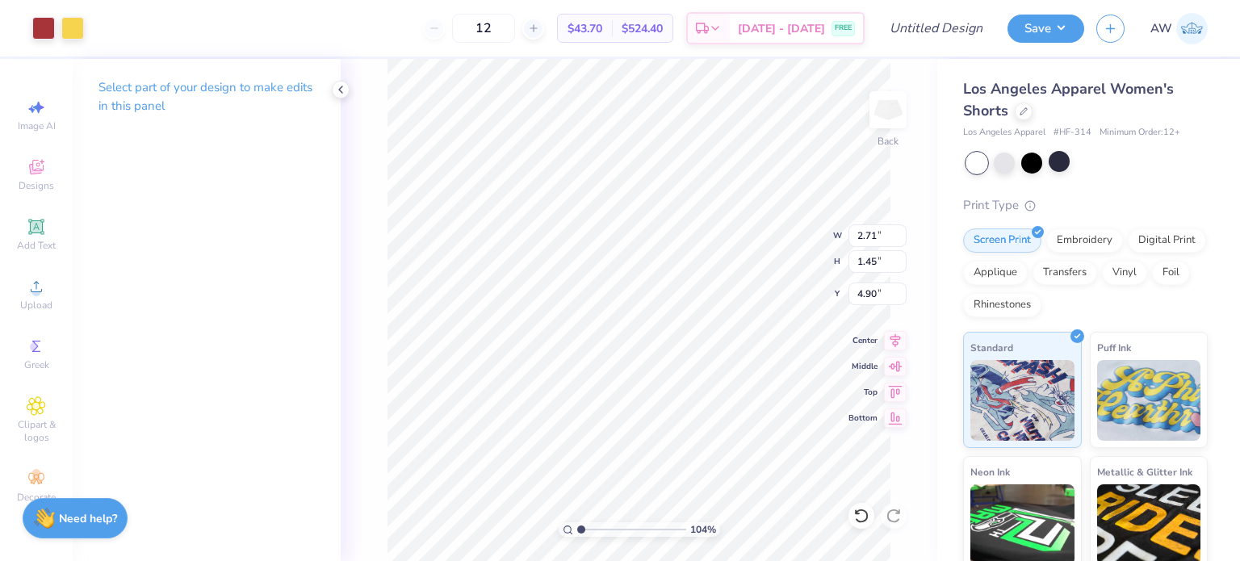
type input "1.03886260957668"
type input "2.89"
type input "2.23"
type input "4.47"
type input "1.03886260957668"
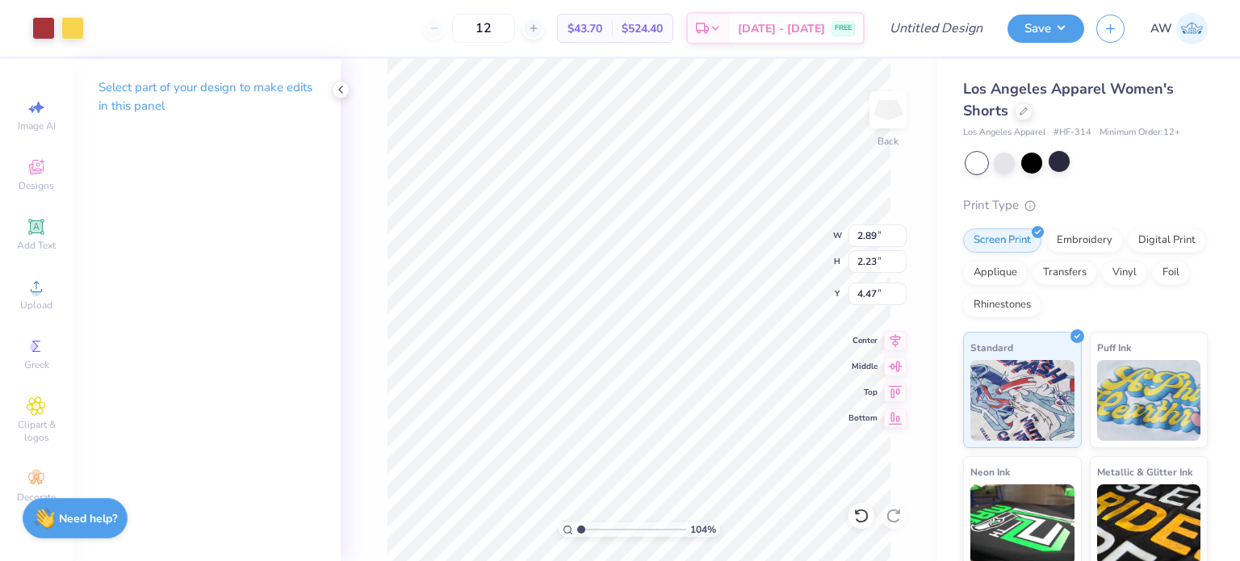
type input "4.66"
type input "1.03886260957668"
type input "4.50"
click at [47, 29] on div at bounding box center [43, 26] width 23 height 23
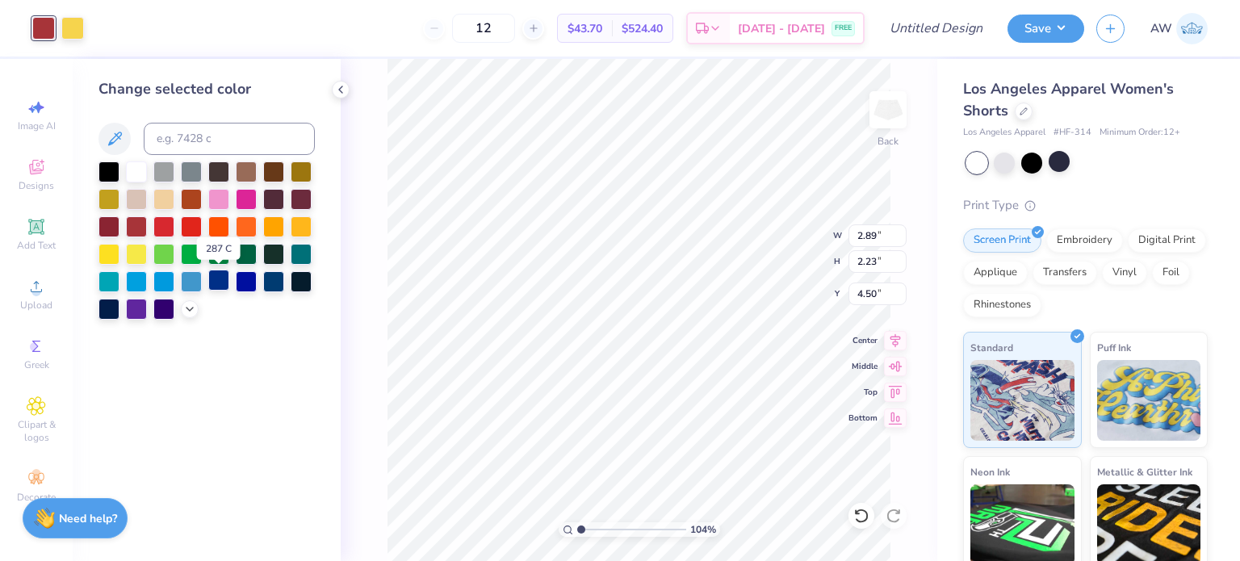
click at [218, 280] on div at bounding box center [218, 280] width 21 height 21
click at [73, 29] on div at bounding box center [72, 26] width 23 height 23
click at [139, 170] on div at bounding box center [136, 170] width 21 height 21
click at [192, 280] on div at bounding box center [191, 280] width 21 height 21
click at [162, 273] on div at bounding box center [163, 280] width 21 height 21
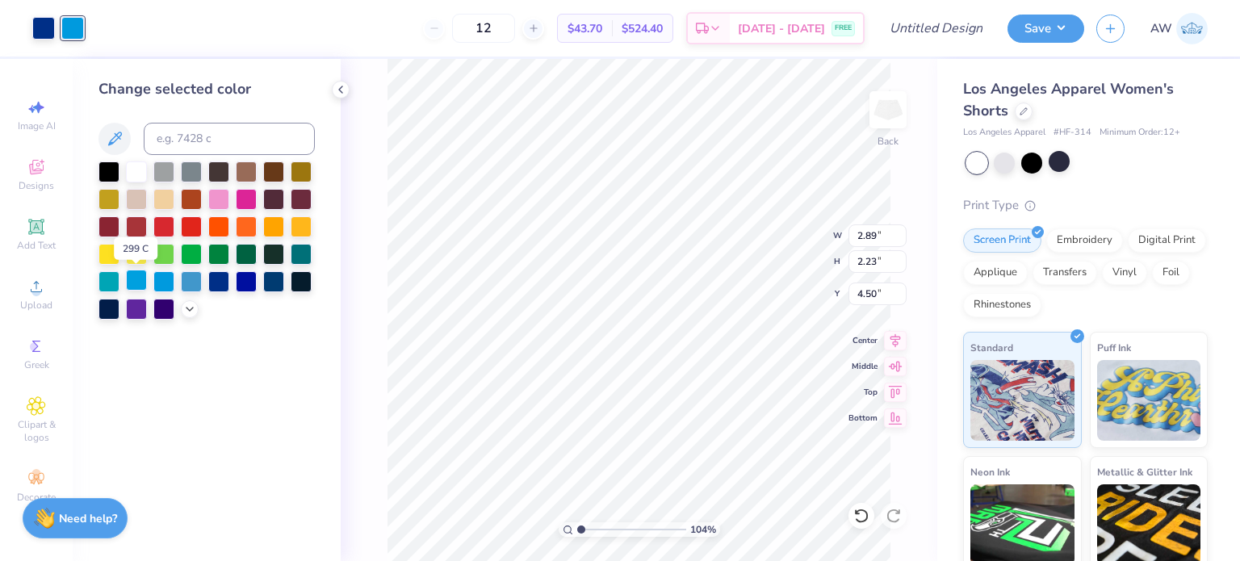
click at [131, 274] on div at bounding box center [136, 280] width 21 height 21
click at [103, 273] on div at bounding box center [108, 280] width 21 height 21
click at [137, 275] on div at bounding box center [136, 280] width 21 height 21
click at [367, 391] on div "104 % Back W 2.89 2.89 " H 2.23 2.23 " Y 4.50 4.50 " Center Middle Top Bottom" at bounding box center [639, 310] width 596 height 502
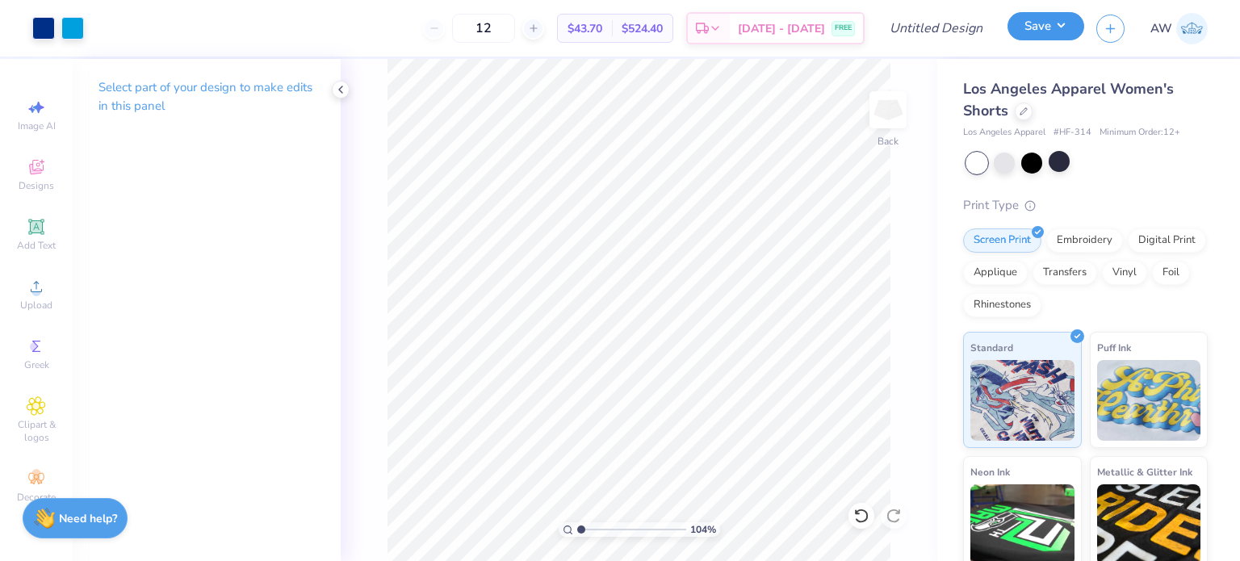
click at [1037, 31] on button "Save" at bounding box center [1045, 26] width 77 height 28
type input "1.03886260957668"
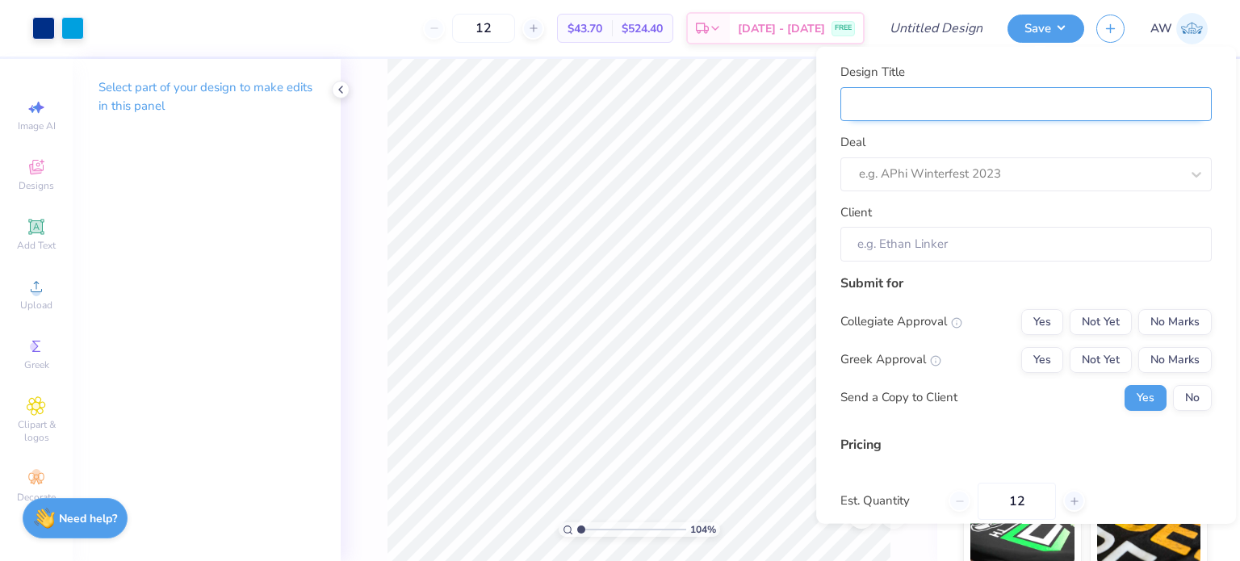
click at [927, 101] on input "Design Title" at bounding box center [1025, 103] width 371 height 35
type input "C"
type input "1.03886260957668"
type input "C"
type input "Ch"
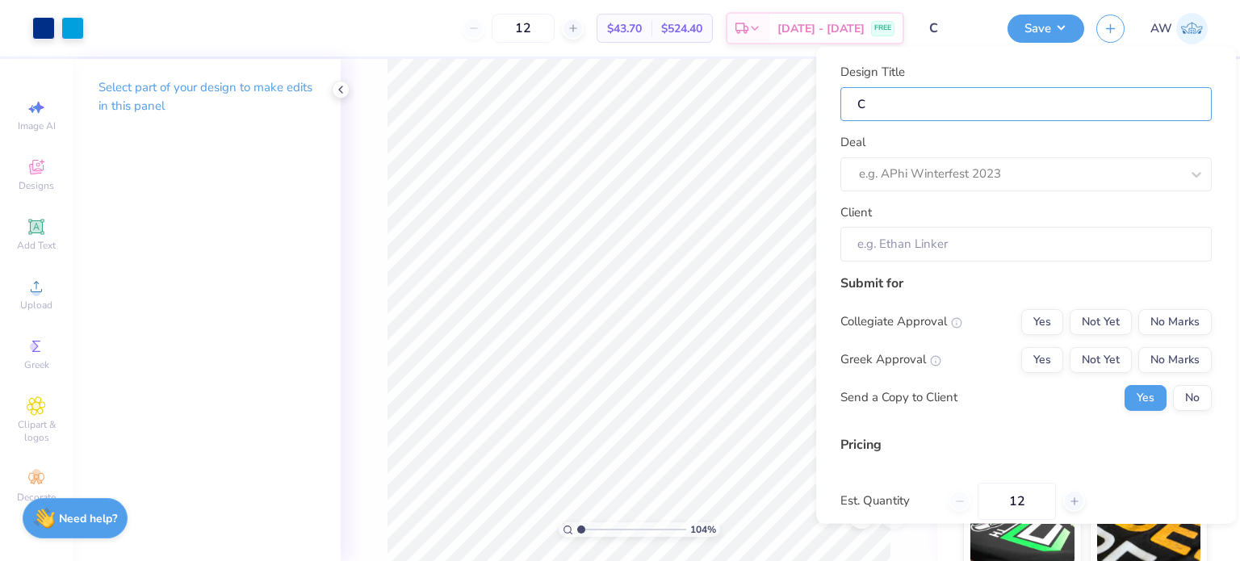
type input "1.03886260957668"
type input "Ch"
type input "Chi"
type input "1.03886260957668"
type input "Chi"
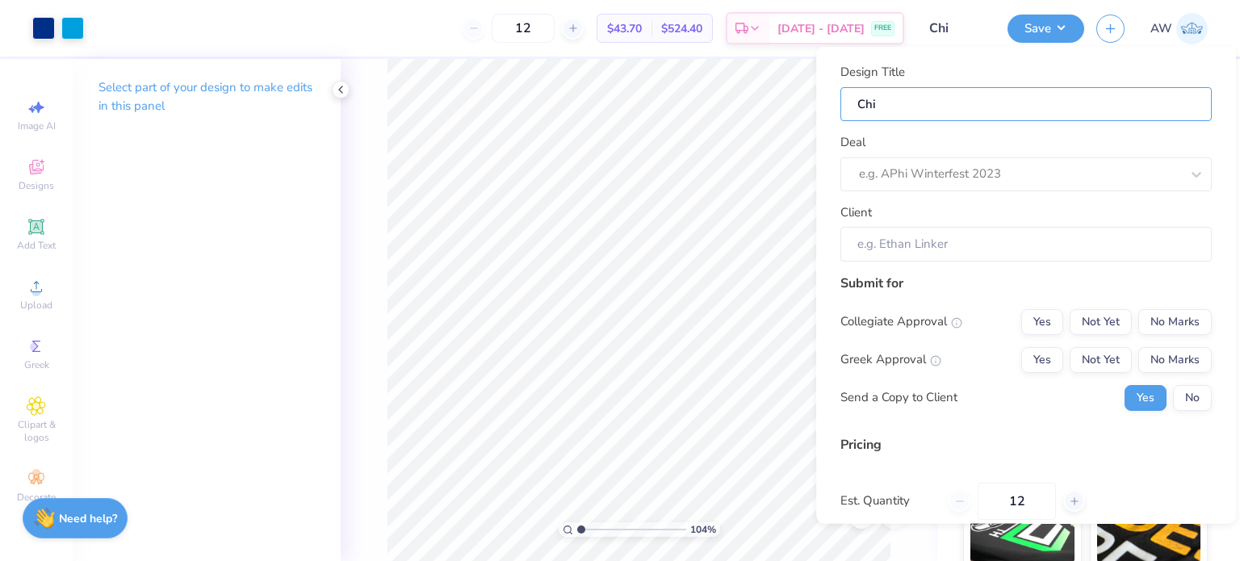
type input "Chi"
type input "1.03886260957668"
type input "Chi"
type input "Chi O"
type input "1.03886260957668"
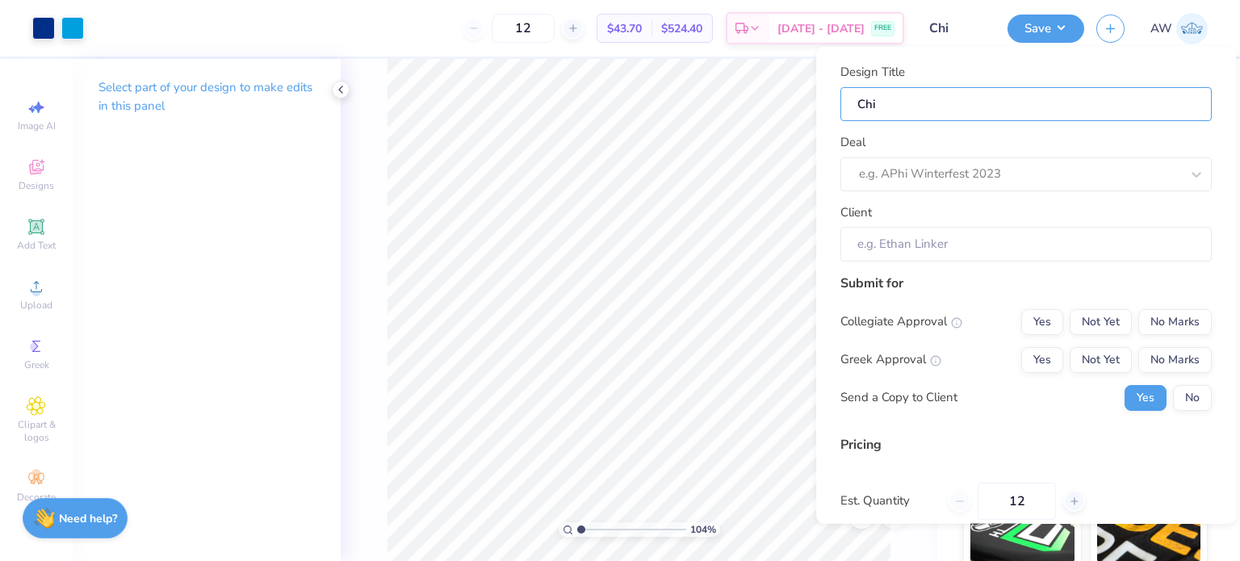
type input "Chi O"
type input "1.03886260957668"
type input "Chi O"
type input "Chi O H"
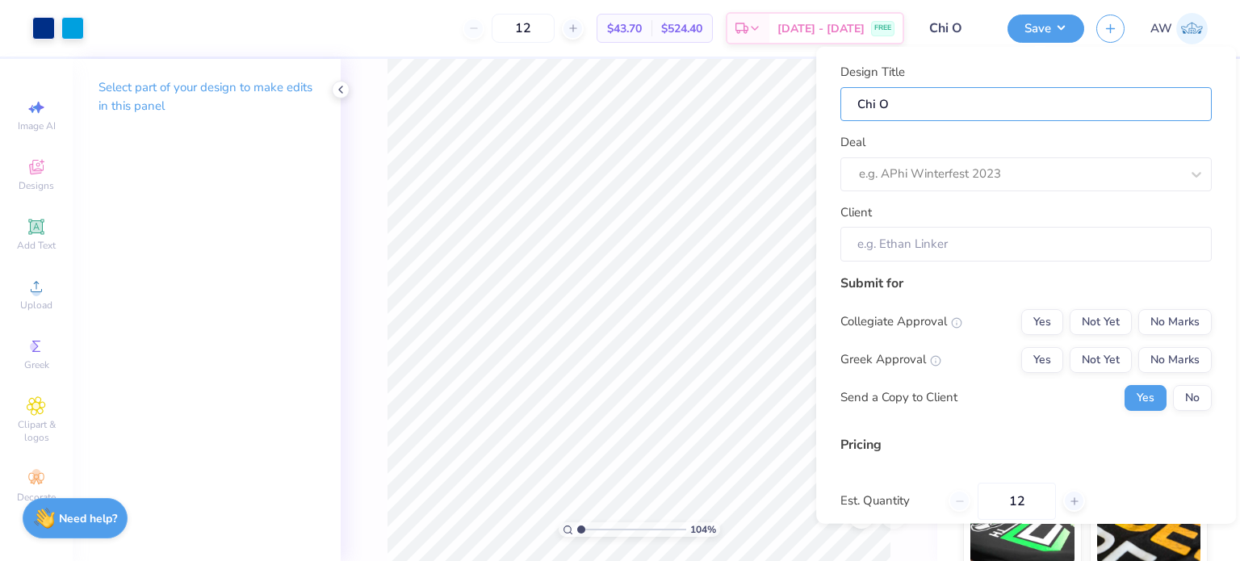
type input "1.03886260957668"
type input "Chi O H"
type input "Chi O Ho"
type input "1.03886260957668"
type input "Chi O Ho"
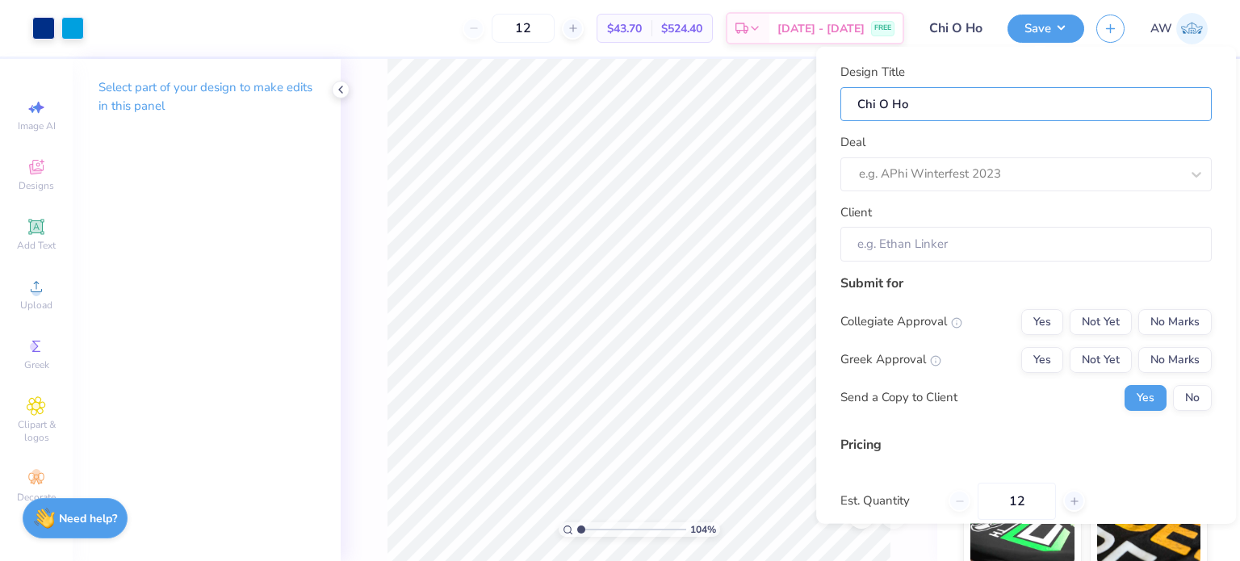
type input "Chi O Hou"
type input "1.03886260957668"
type input "Chi O Hou"
type input "Chi O Hous"
type input "1.03886260957668"
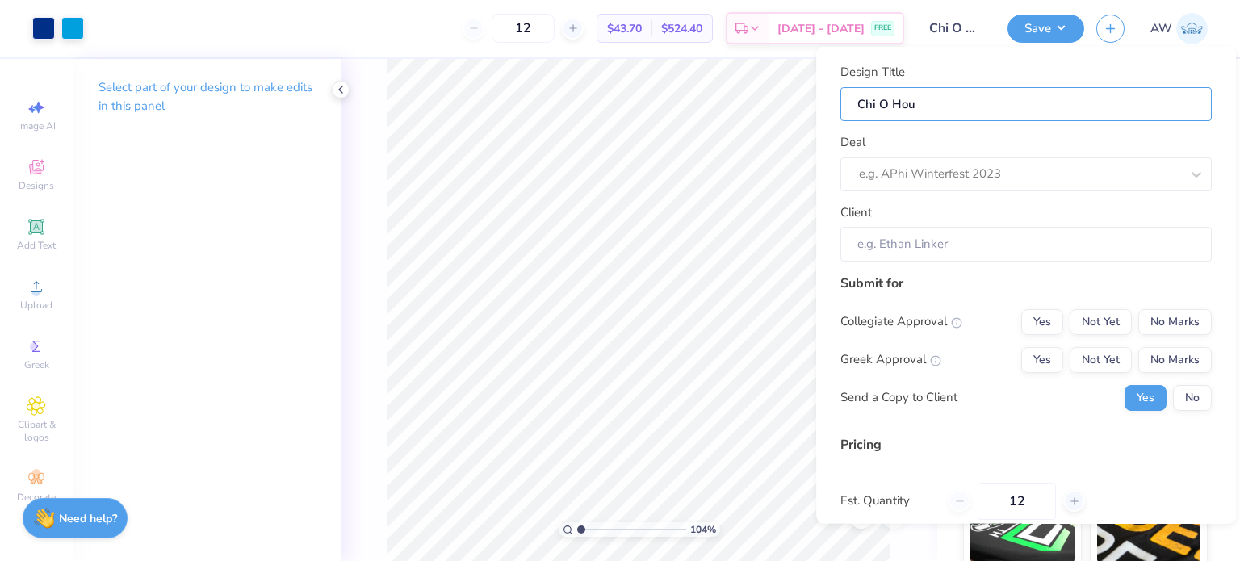
type input "Chi O Hous"
type input "Chi O House"
type input "1.03886260957668"
type input "Chi O House"
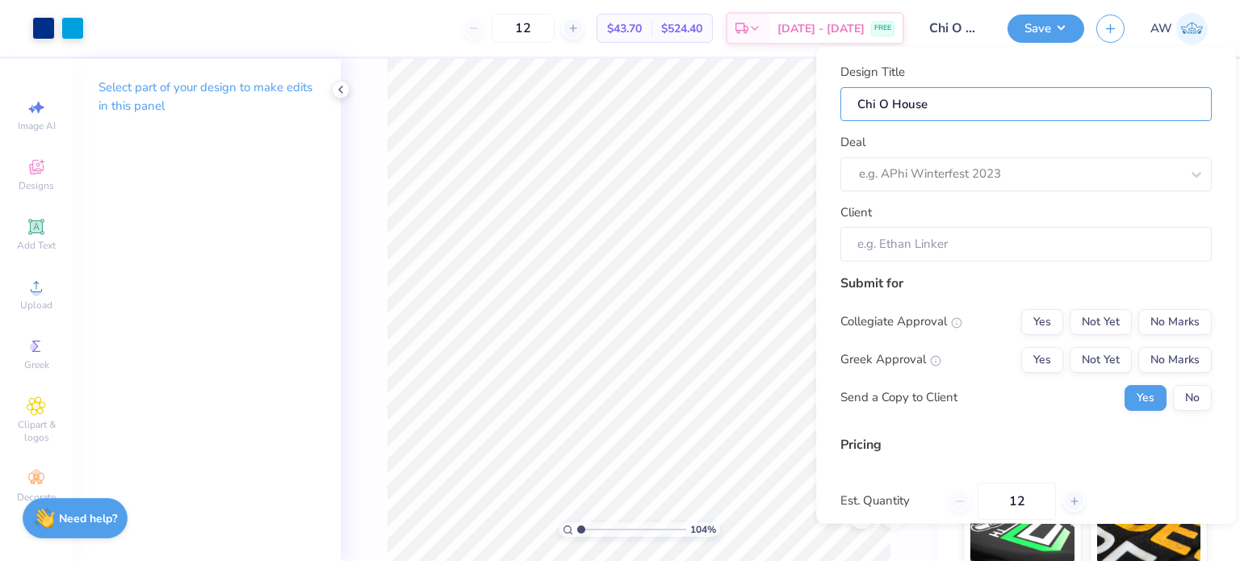
type input "1.03886260957668"
type input "Chi O House"
type input "Chi O House M"
type input "1.03886260957668"
type input "Chi O House M"
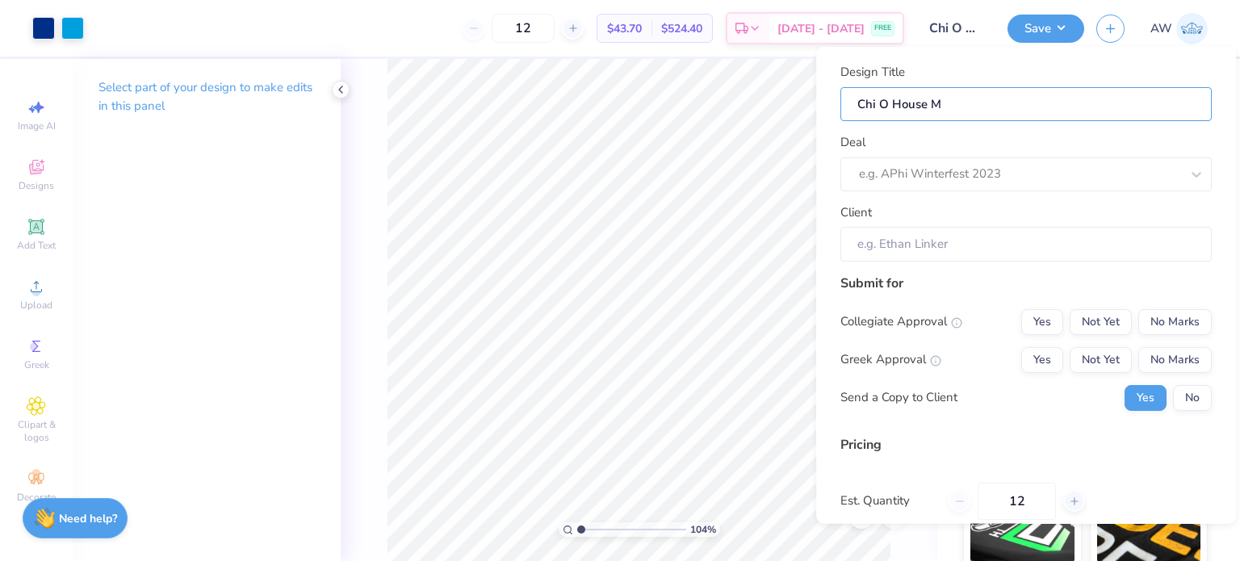
type input "Chi O House Me"
type input "1.03886260957668"
type input "Chi O House Me"
type input "Chi O House Mer"
type input "1.03886260957668"
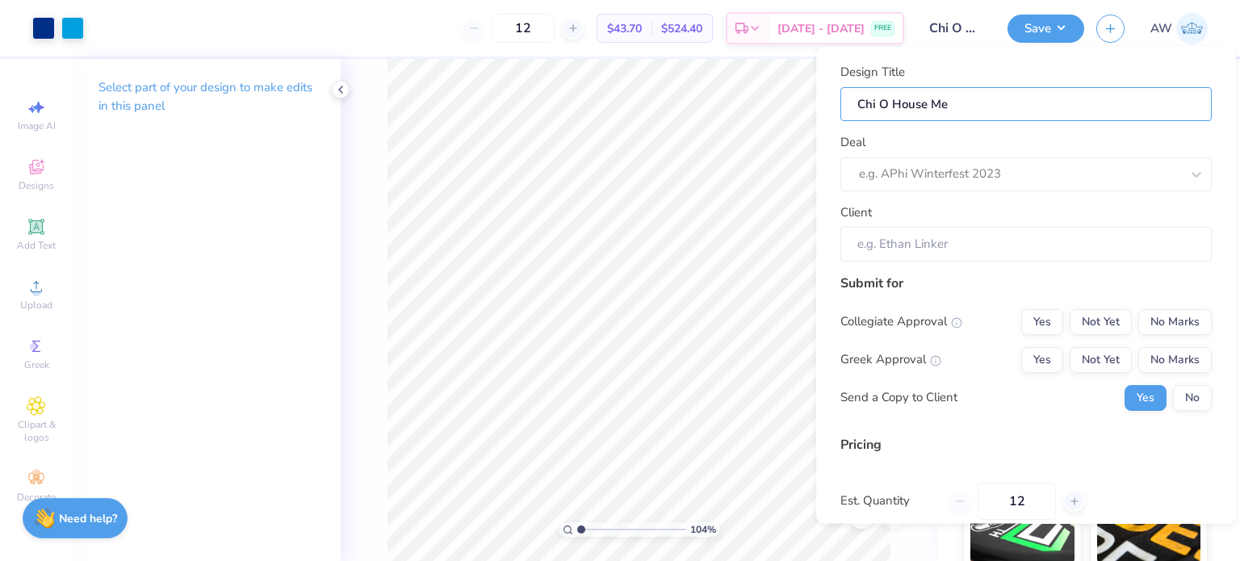
type input "Chi O House Mer"
type input "Chi O House Merc"
type input "1.03886260957668"
type input "Chi O House Merc"
type input "Chi O House Merch"
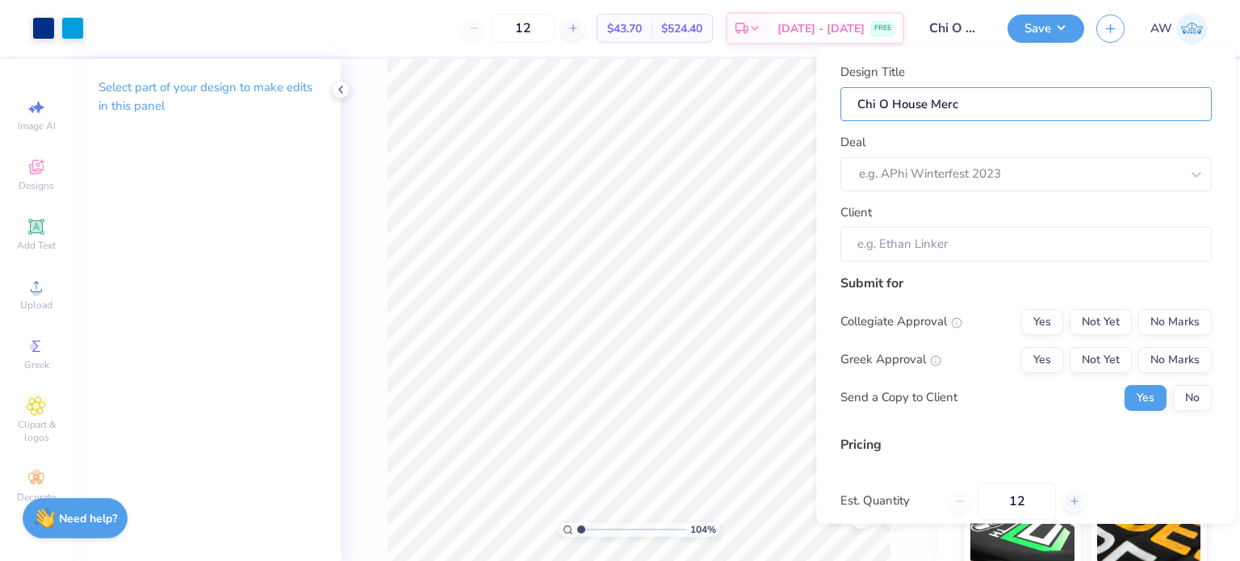
type input "1.03886260957668"
type input "Chi O House Merch"
type input "1.03886260957668"
type input "Chi O House Merch D"
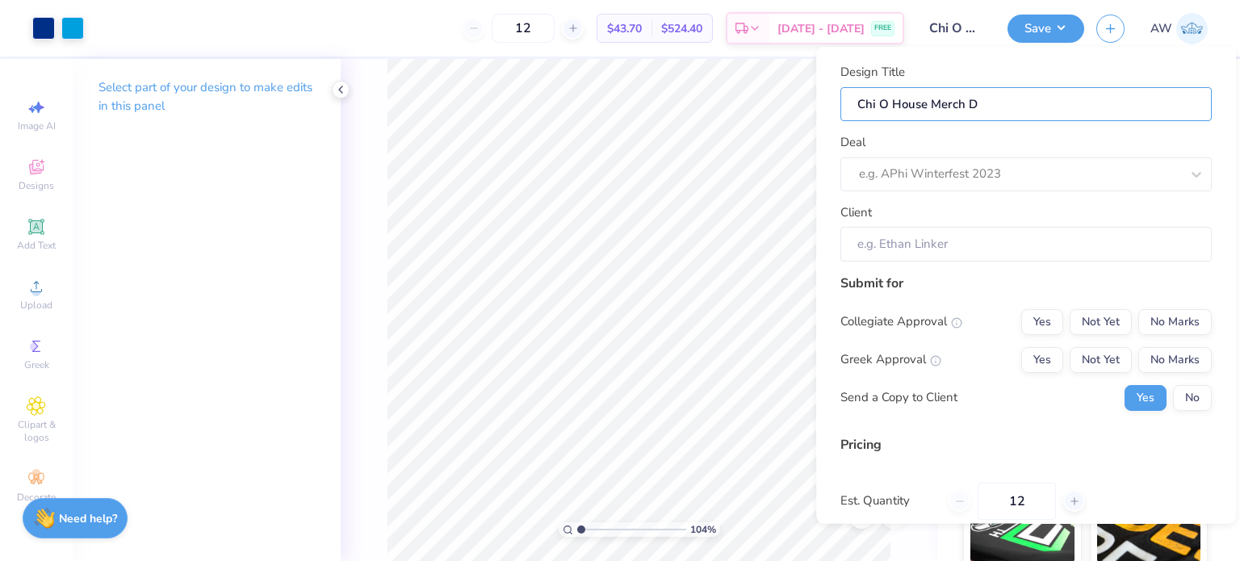
type input "Chi O House Merch D"
type input "1.03886260957668"
type input "Chi O House Merch Dr"
type input "1.03886260957668"
type input "Chi O House Merch Dr"
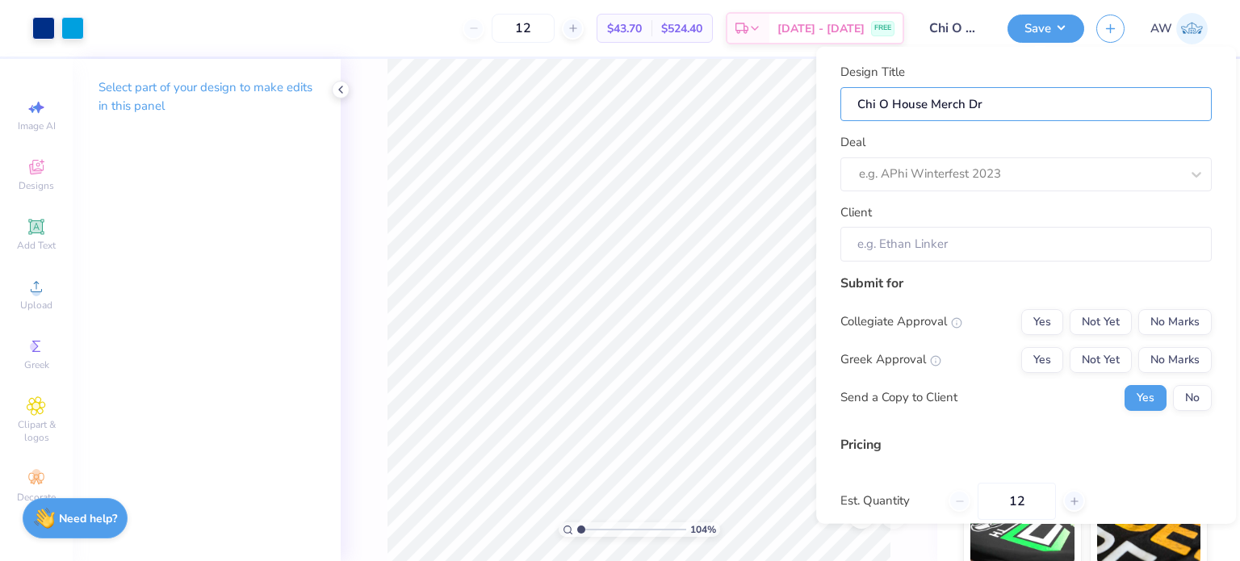
type input "Chi O House Merch Dro"
type input "1.03886260957668"
type input "Chi O House Merch Dro"
type input "Chi O House Merch Drop"
type input "1.03886260957668"
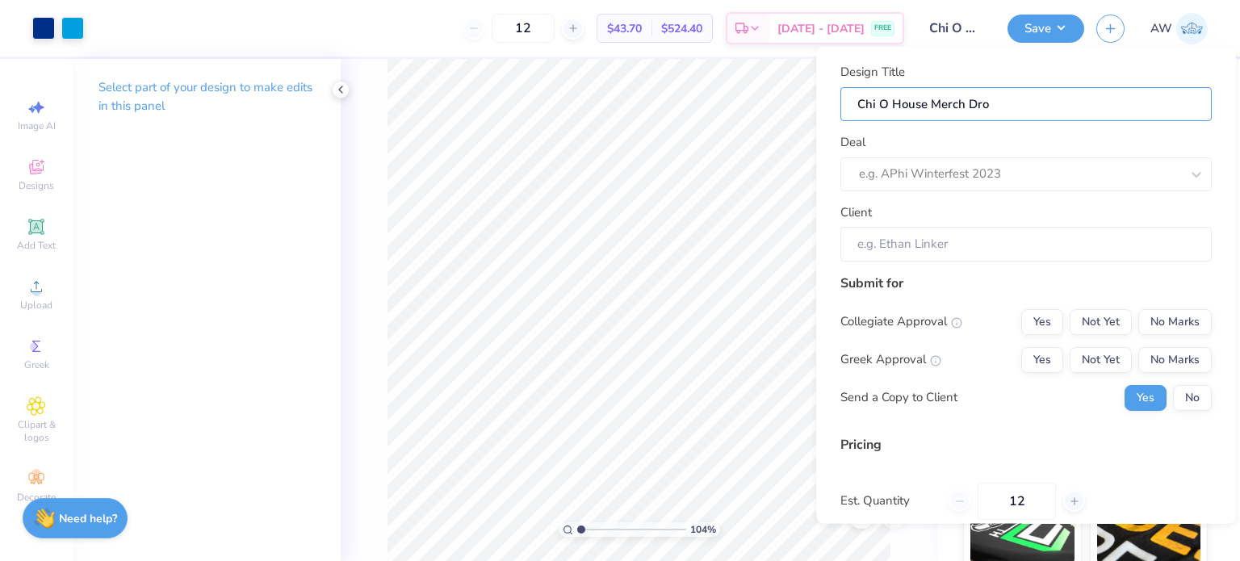
type input "Chi O House Merch Drop"
type input "1.03886260957668"
type input "Chi O House Merch Drop"
type input "Chi O House Merch Drop S"
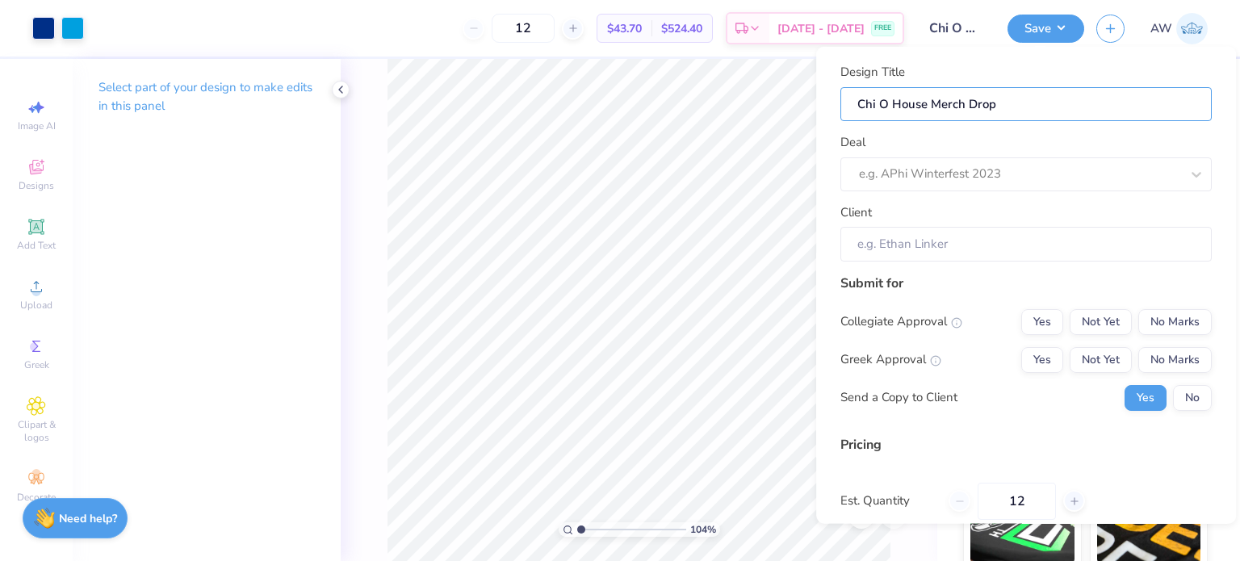
type input "1.03886260957668"
type input "Chi O House Merch Drop Sh"
type input "1.03886260957668"
type input "Chi O House Merch Drop Sho"
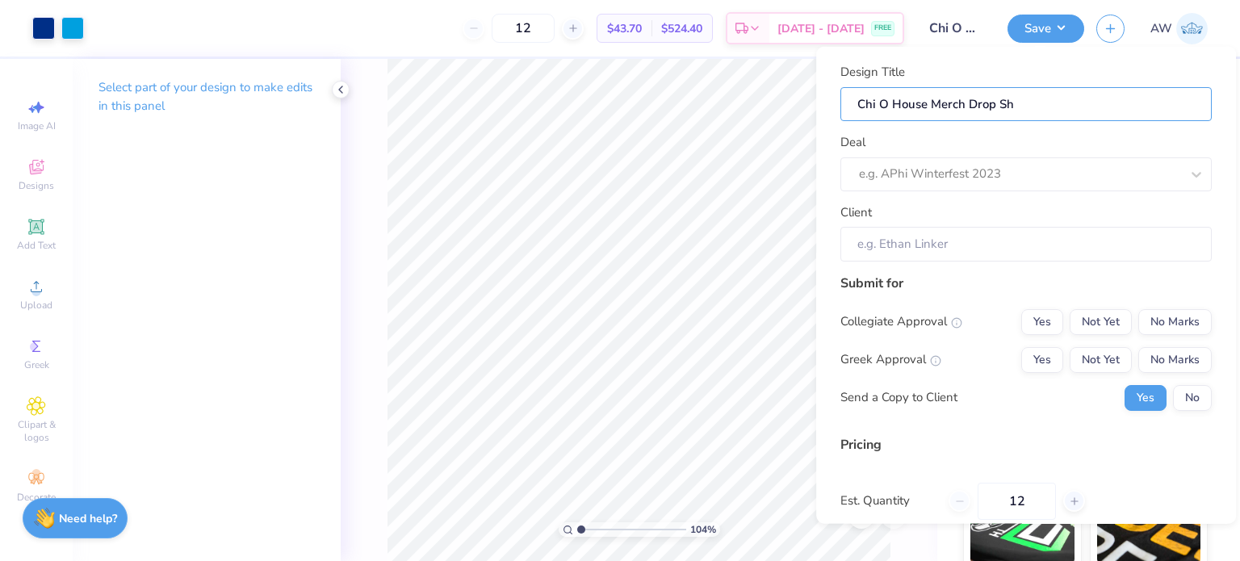
type input "1.03886260957668"
type input "Chi O House Merch Drop Sho"
type input "Chi O House Merch Drop Shor"
type input "1.03886260957668"
type input "Chi O House Merch Drop Shor"
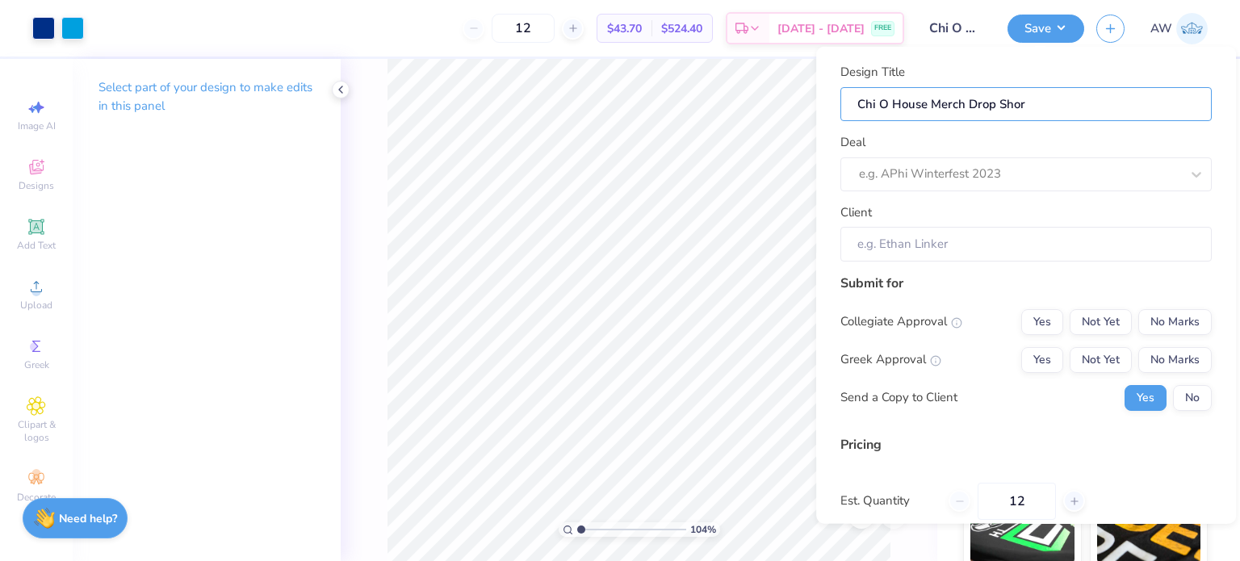
type input "Chi O House Merch Drop Short"
type input "1.03886260957668"
type input "Chi O House Merch Drop Short"
type input "Chi O House Merch Drop Shorts"
type input "1.03886260957668"
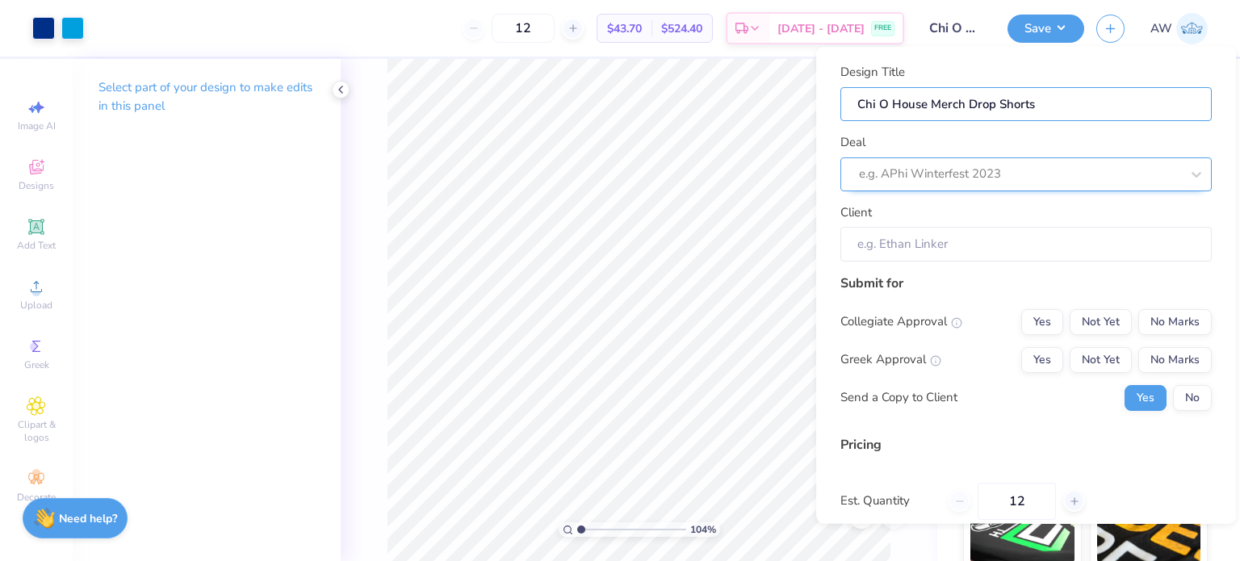
type input "Chi O House Merch Drop Shorts"
click at [1067, 176] on div at bounding box center [1019, 174] width 321 height 22
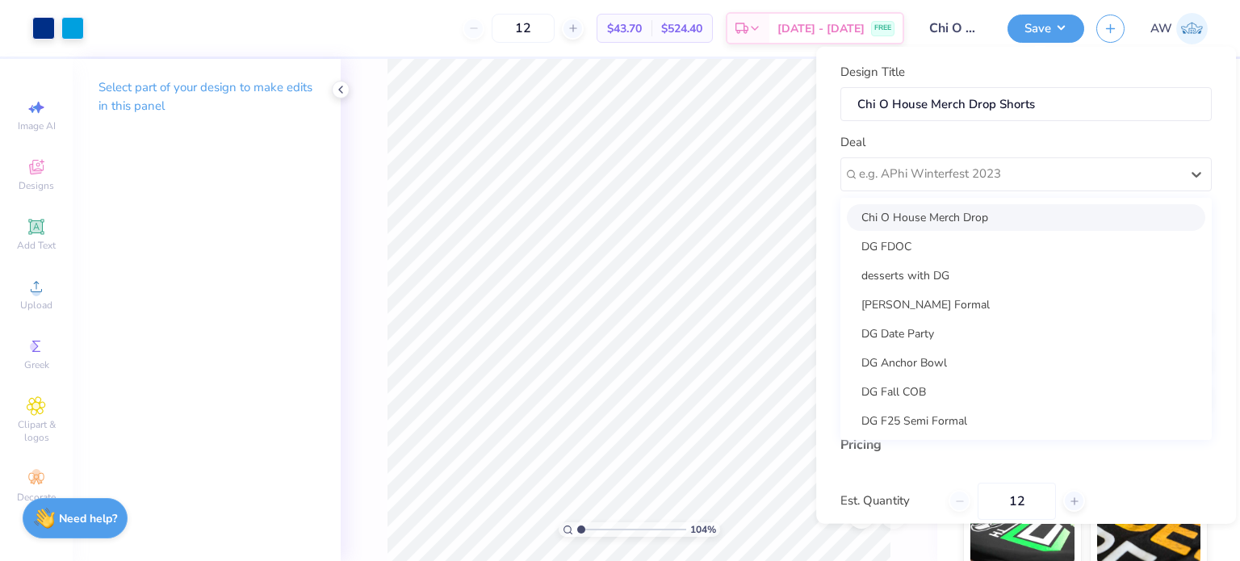
click at [968, 217] on div "Chi O House Merch Drop" at bounding box center [1026, 216] width 358 height 27
type input "1.03886260957668"
type input "[PERSON_NAME]"
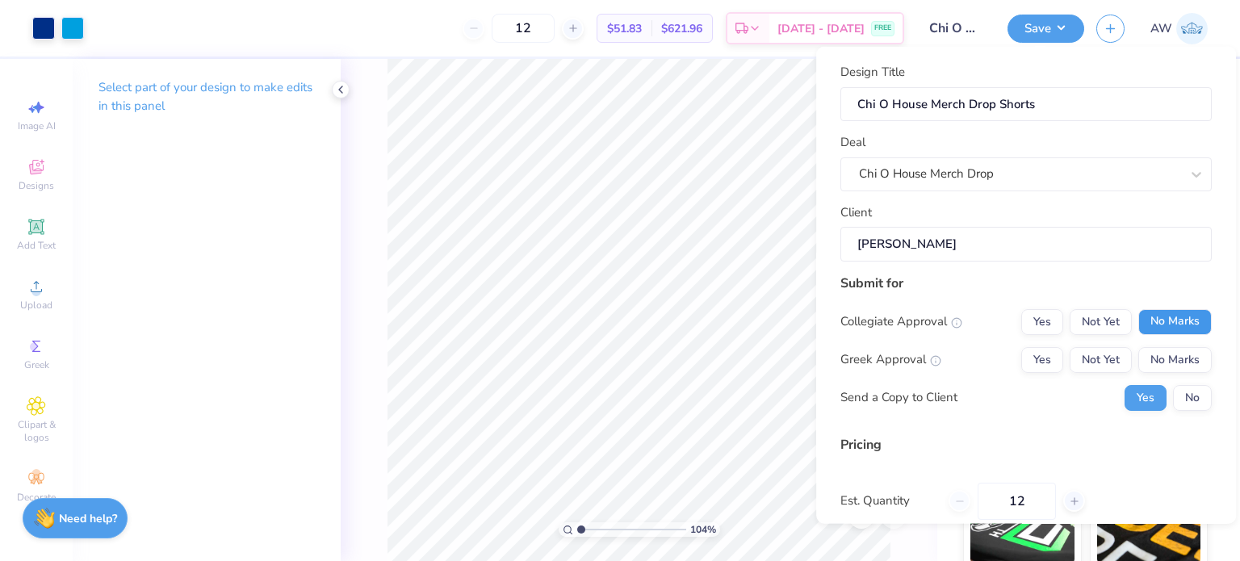
click at [1144, 314] on button "No Marks" at bounding box center [1174, 321] width 73 height 26
click at [1148, 358] on button "No Marks" at bounding box center [1174, 359] width 73 height 26
type input "$43.70"
click at [1173, 397] on button "No" at bounding box center [1192, 397] width 39 height 26
type input "1.03886260957668"
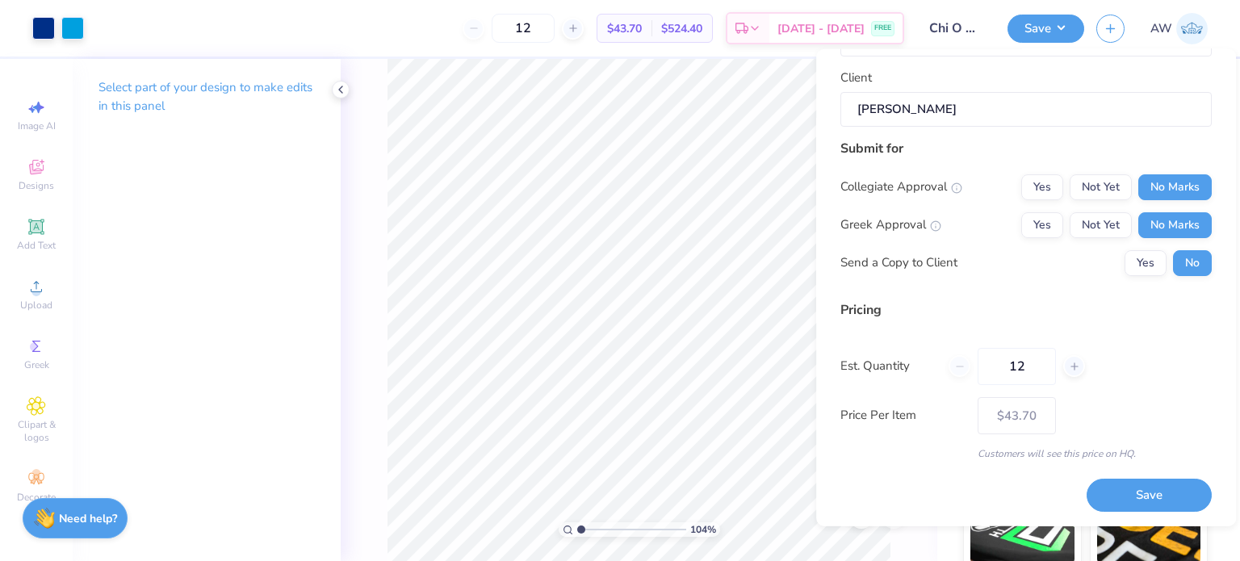
scroll to position [136, 0]
click at [1127, 488] on button "Save" at bounding box center [1148, 496] width 125 height 33
type input "$43.70"
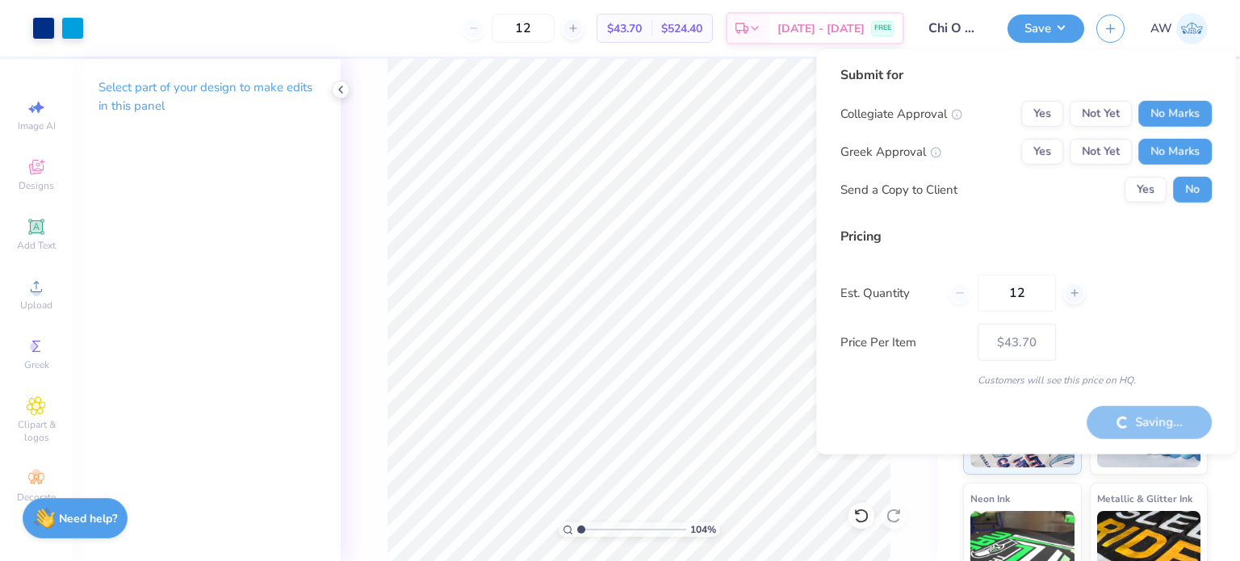
type input "1.03886260957668"
type input "$43.70"
type input "1.03886260957668"
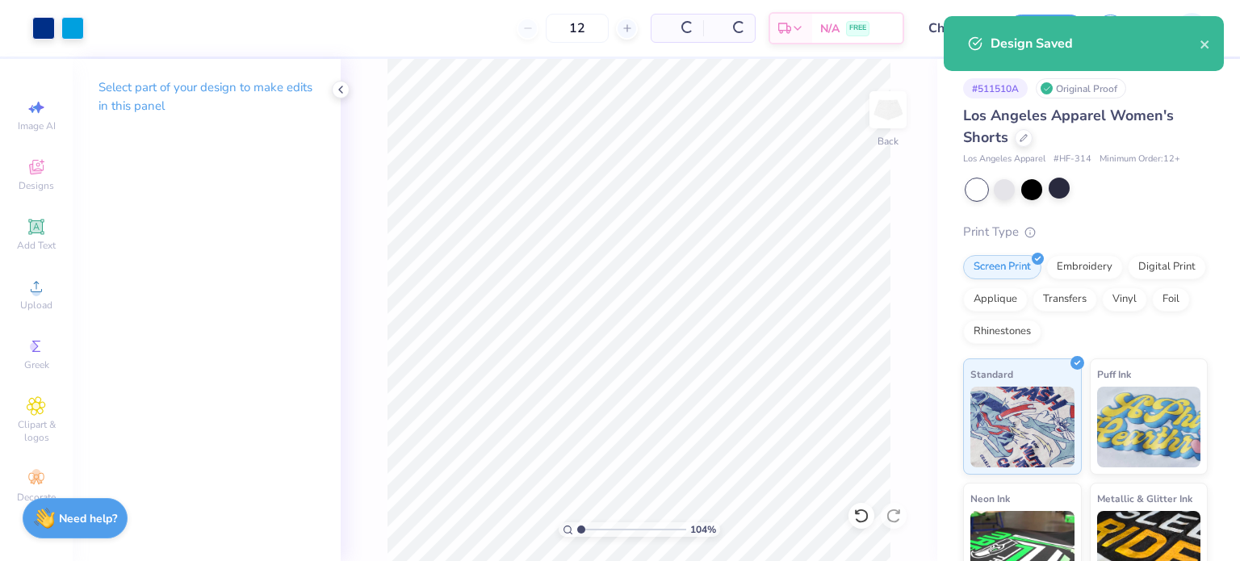
type input "$43.70"
